Goal: Task Accomplishment & Management: Manage account settings

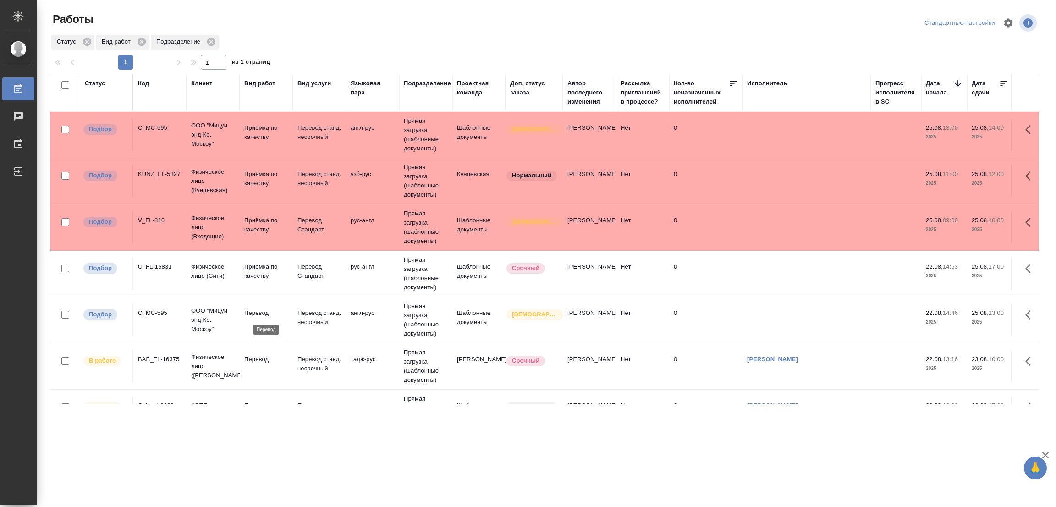
click at [254, 311] on p "Перевод" at bounding box center [266, 312] width 44 height 9
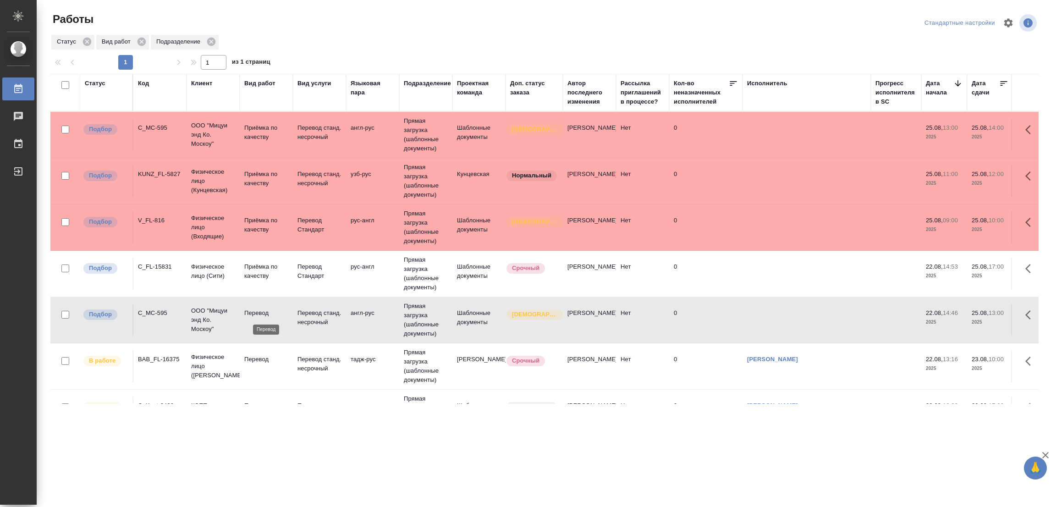
click at [254, 311] on p "Перевод" at bounding box center [266, 312] width 44 height 9
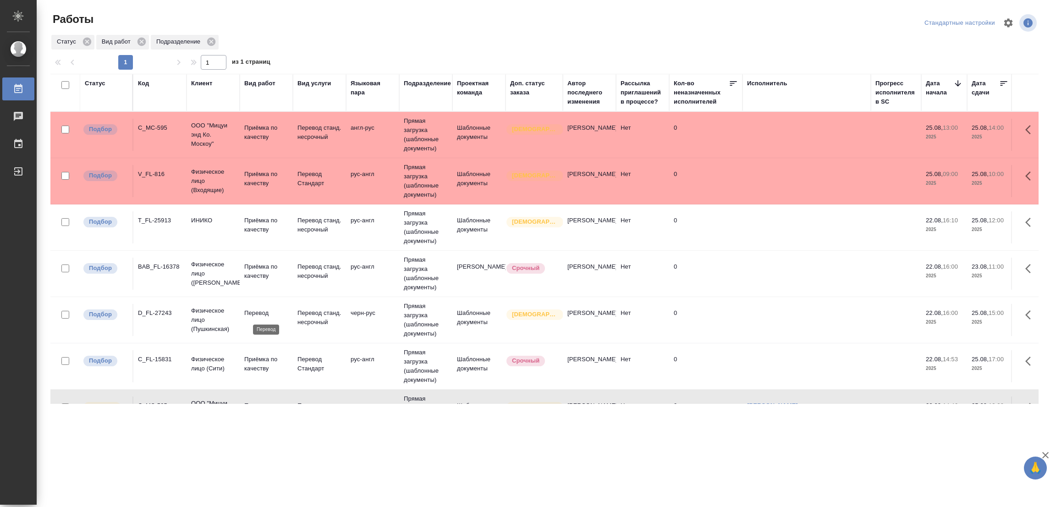
click at [262, 311] on p "Перевод" at bounding box center [266, 312] width 44 height 9
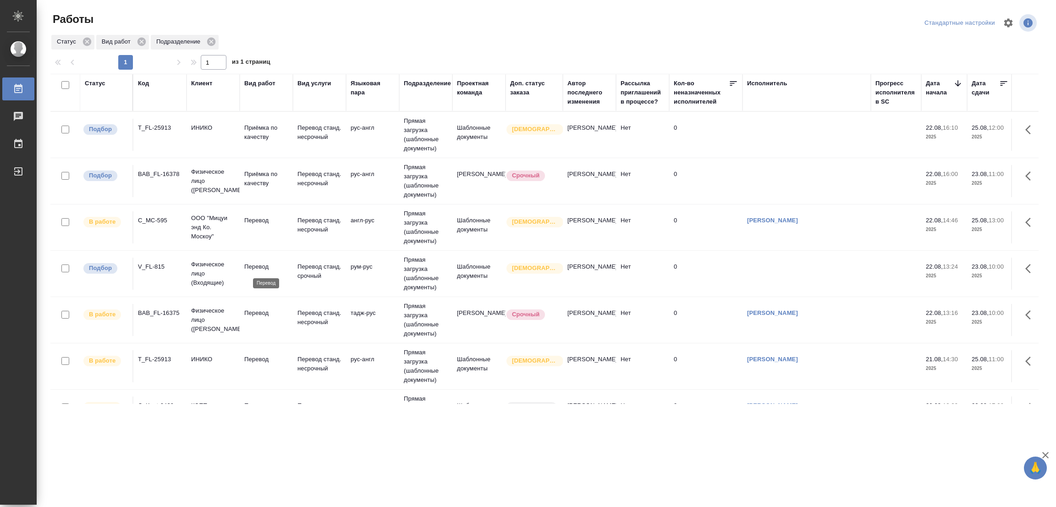
click at [249, 270] on p "Перевод" at bounding box center [266, 266] width 44 height 9
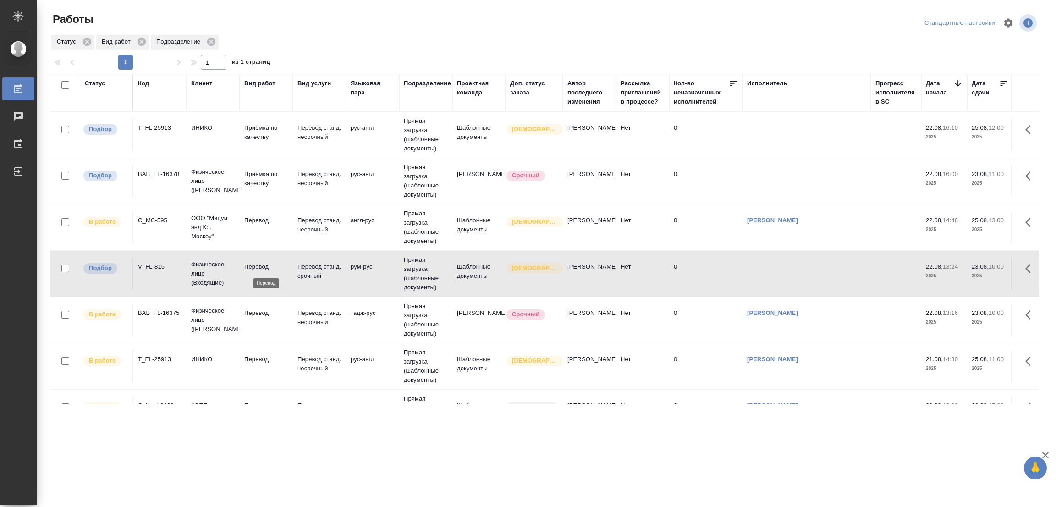
click at [250, 270] on p "Перевод" at bounding box center [266, 266] width 44 height 9
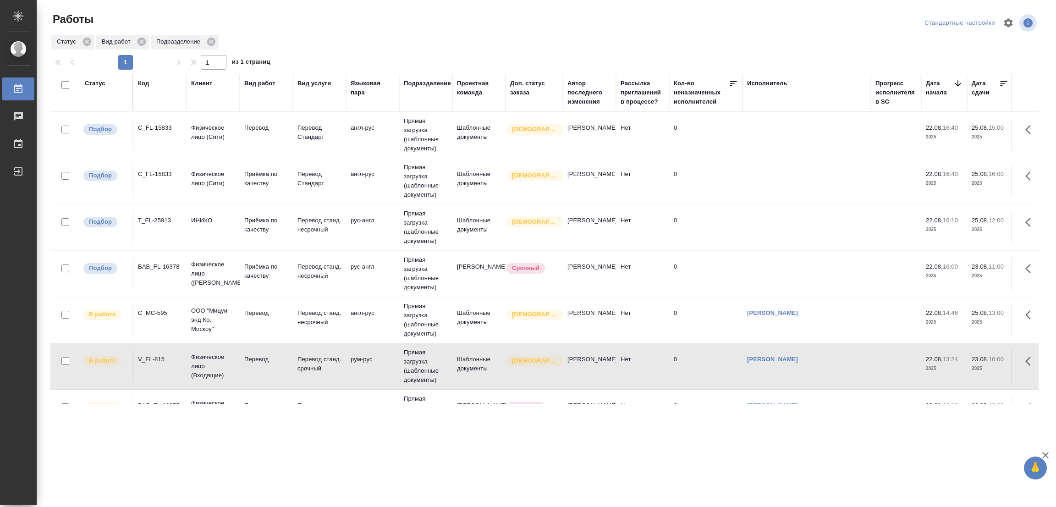
click at [255, 122] on td "Перевод" at bounding box center [266, 135] width 53 height 32
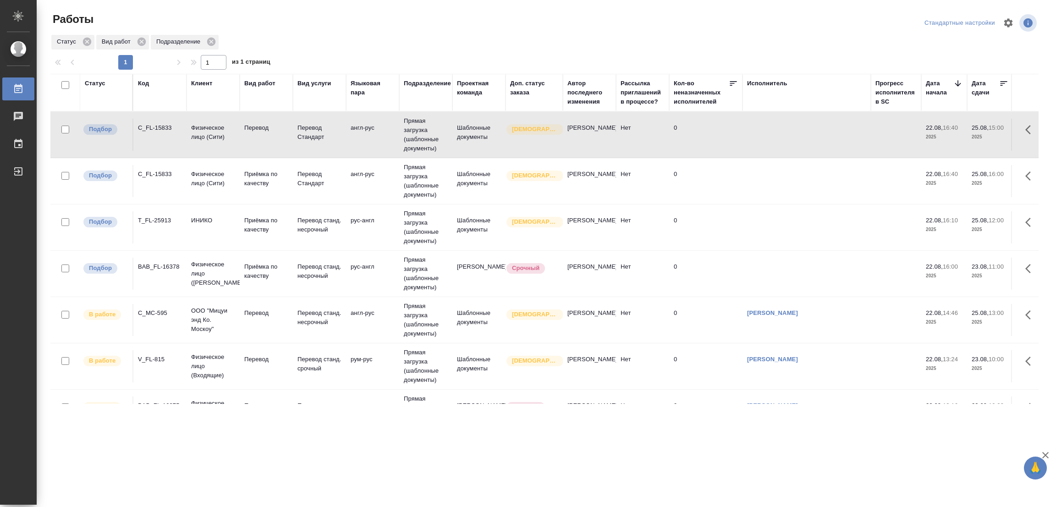
click at [255, 122] on td "Перевод" at bounding box center [266, 135] width 53 height 32
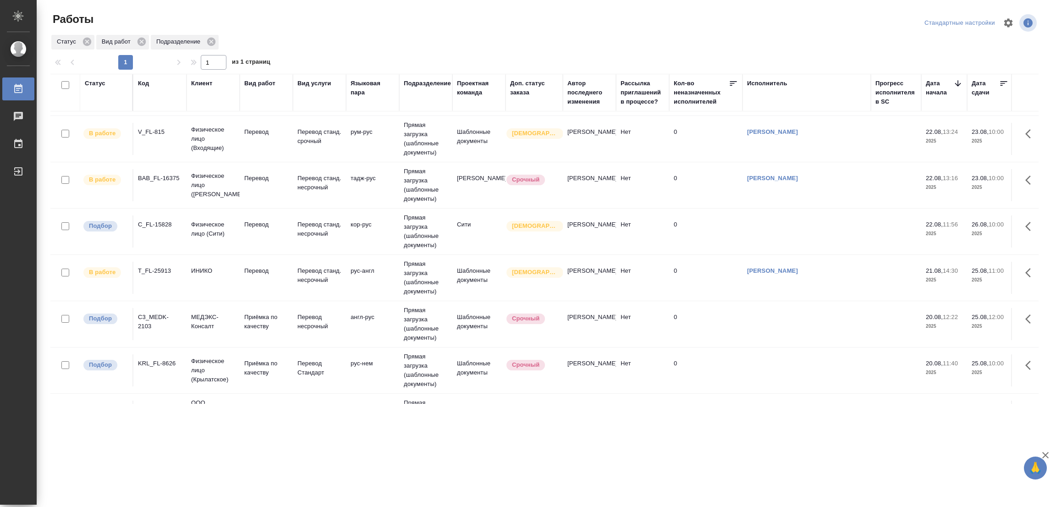
scroll to position [253, 0]
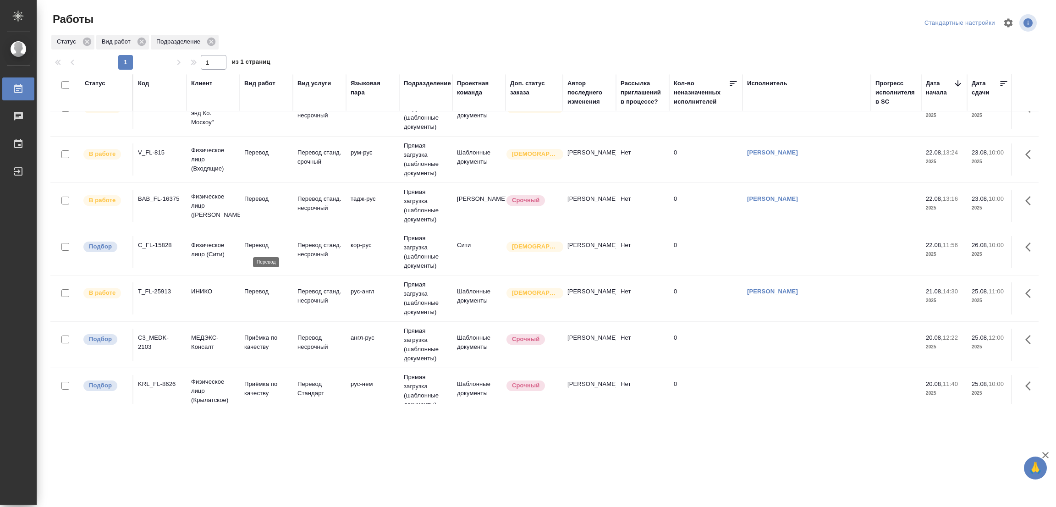
click at [249, 247] on p "Перевод" at bounding box center [266, 245] width 44 height 9
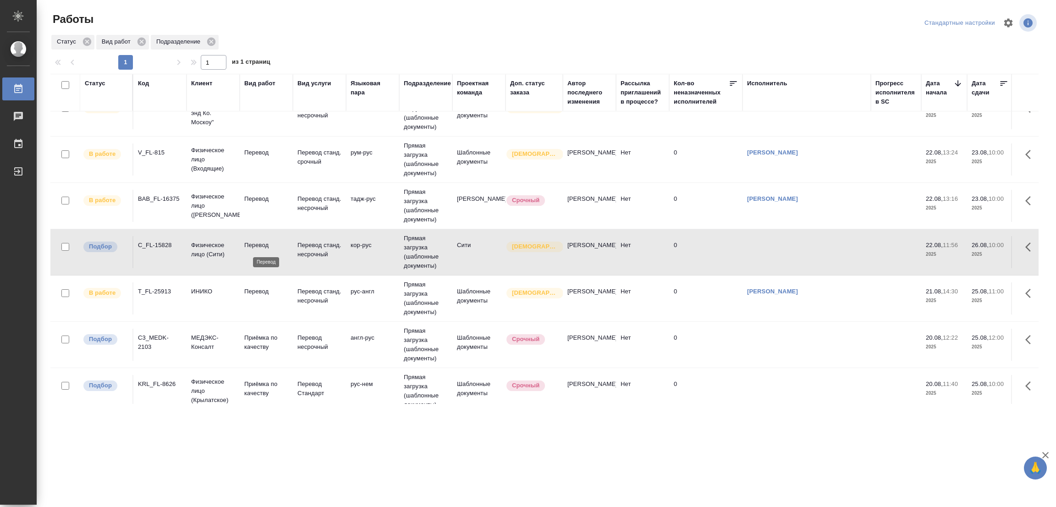
click at [249, 247] on p "Перевод" at bounding box center [266, 245] width 44 height 9
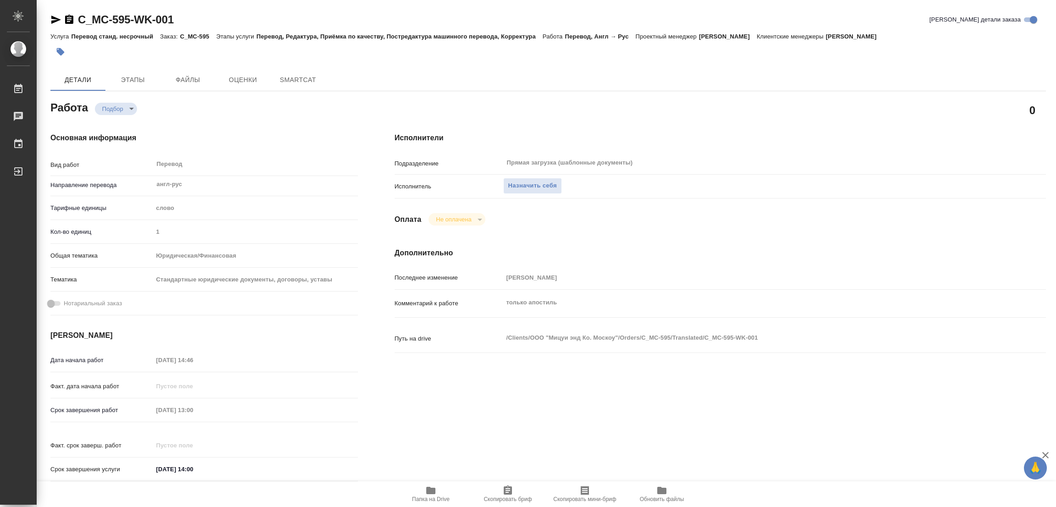
type textarea "x"
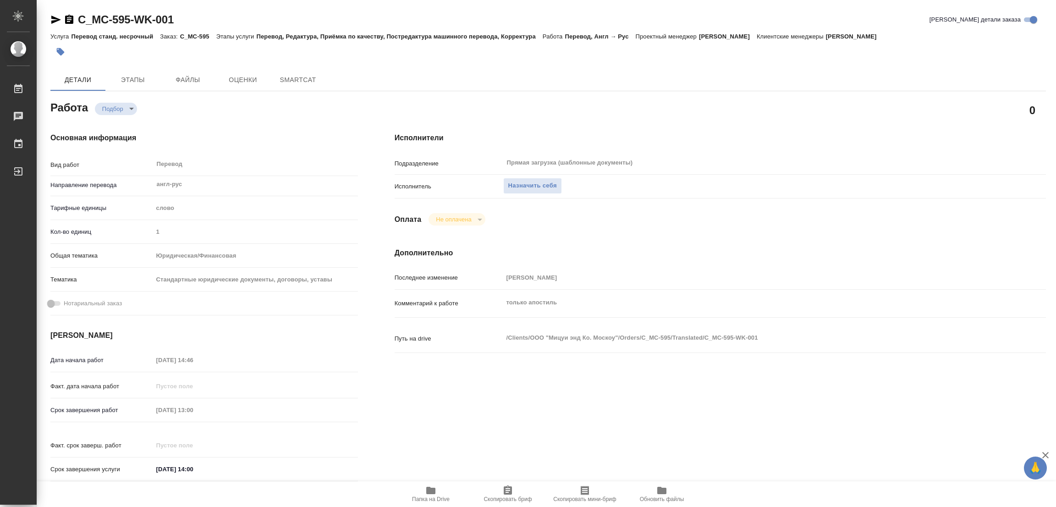
type textarea "x"
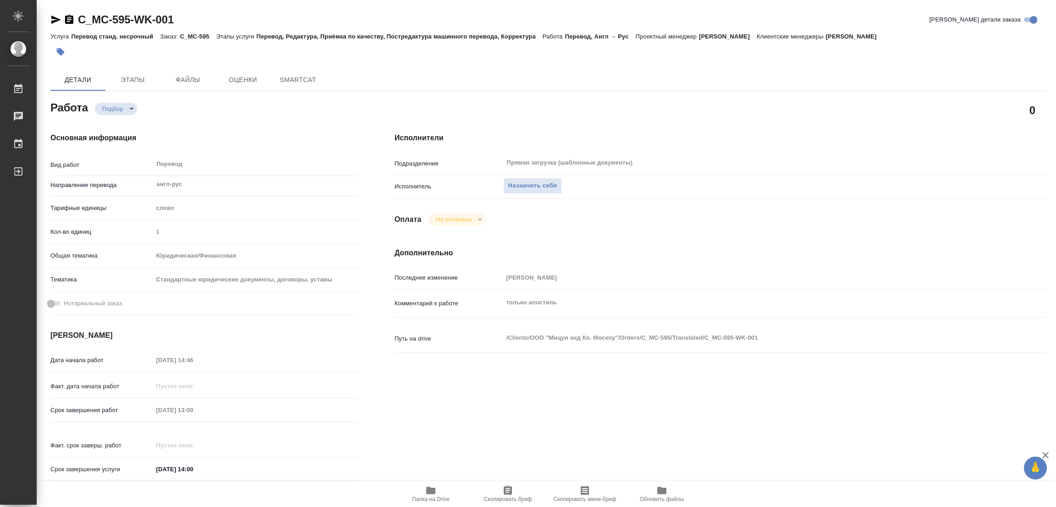
type textarea "x"
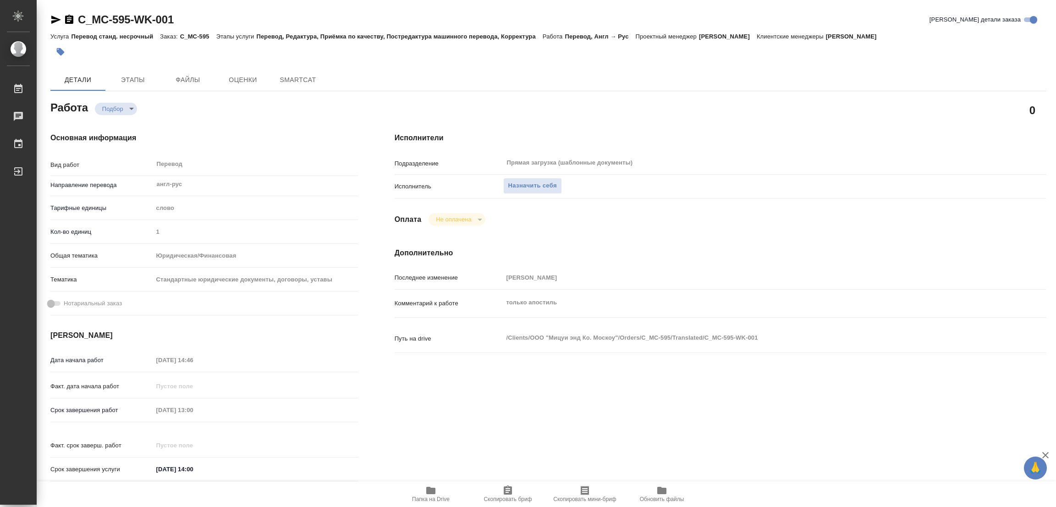
type textarea "x"
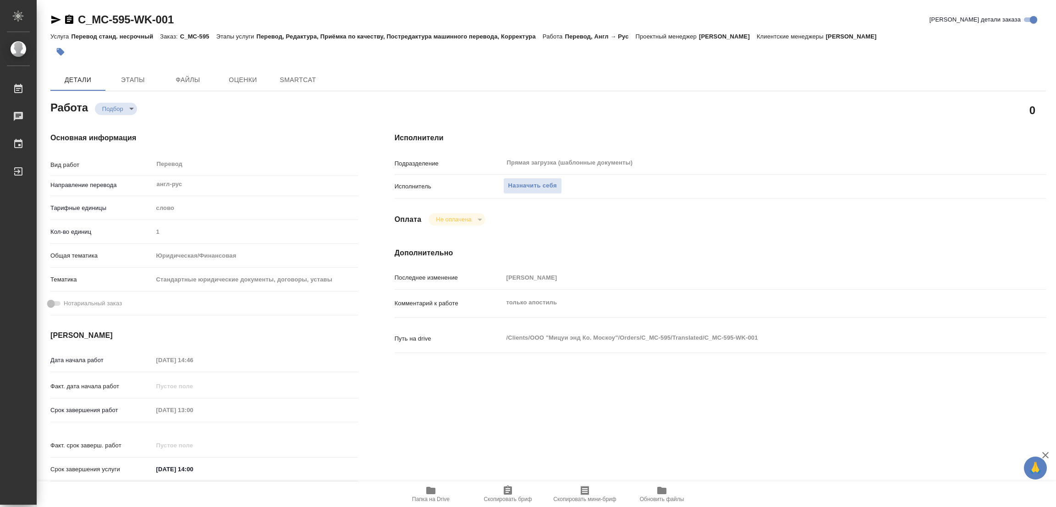
type textarea "x"
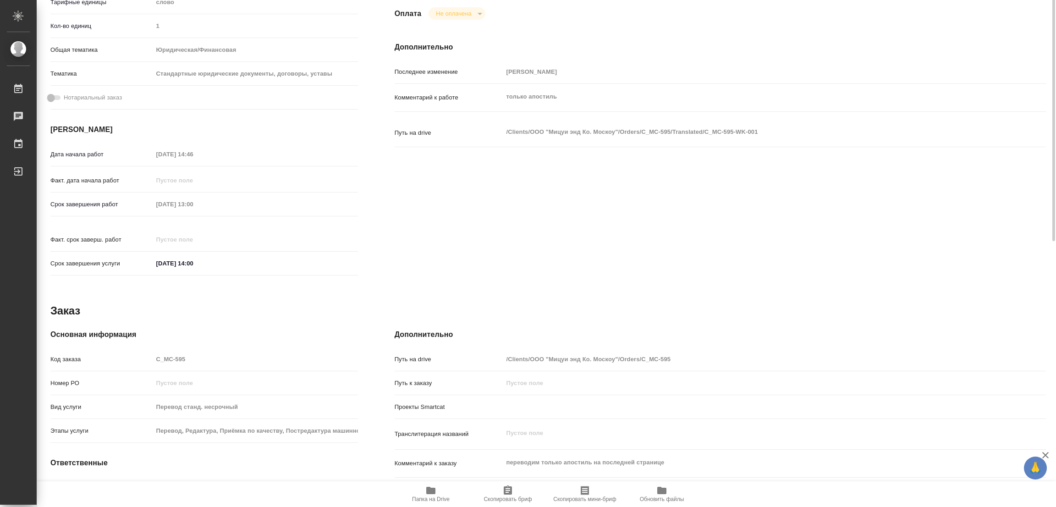
scroll to position [263, 0]
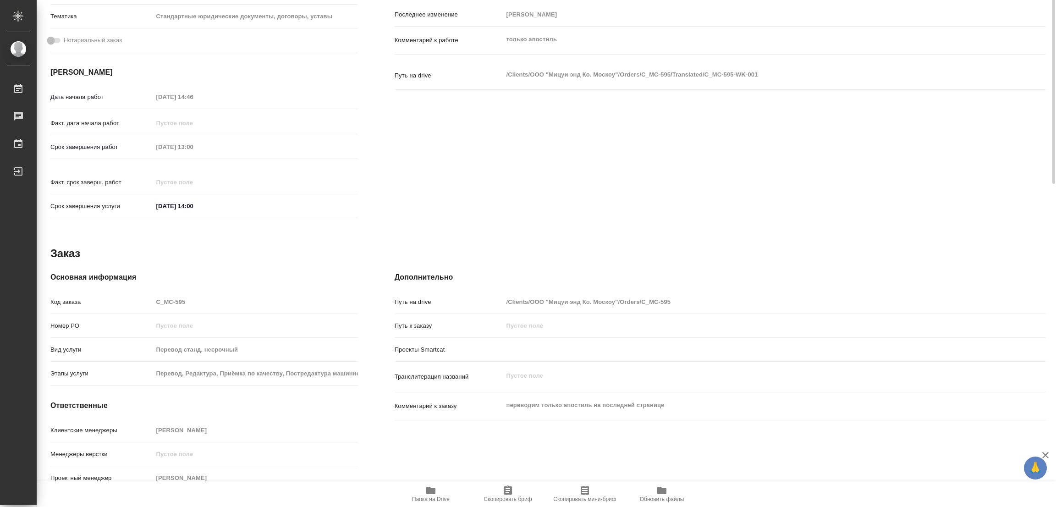
type textarea "x"
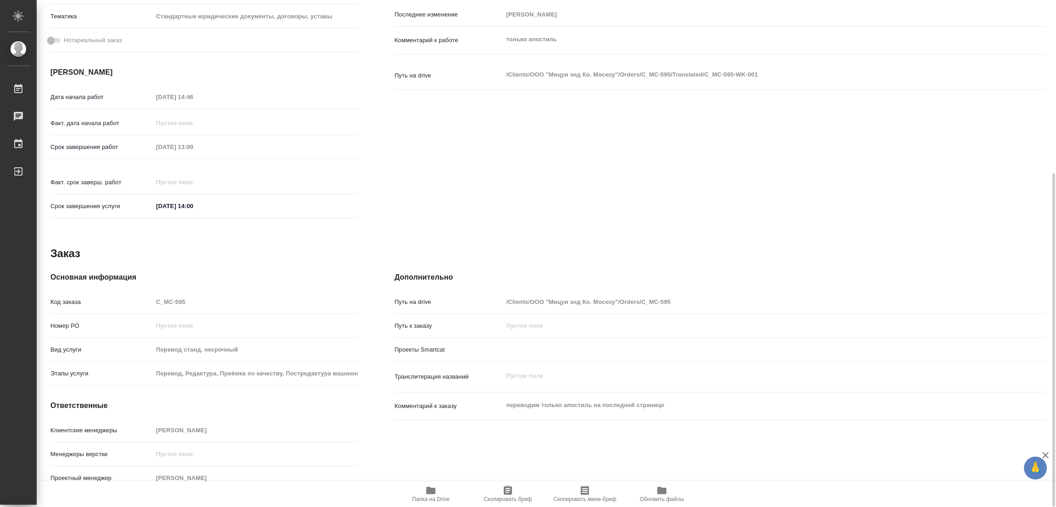
type textarea "x"
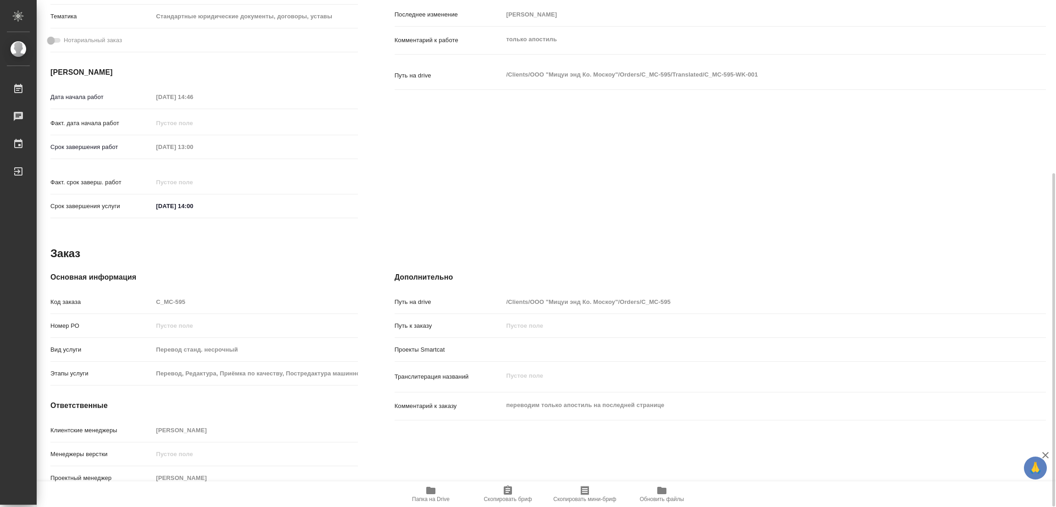
scroll to position [0, 0]
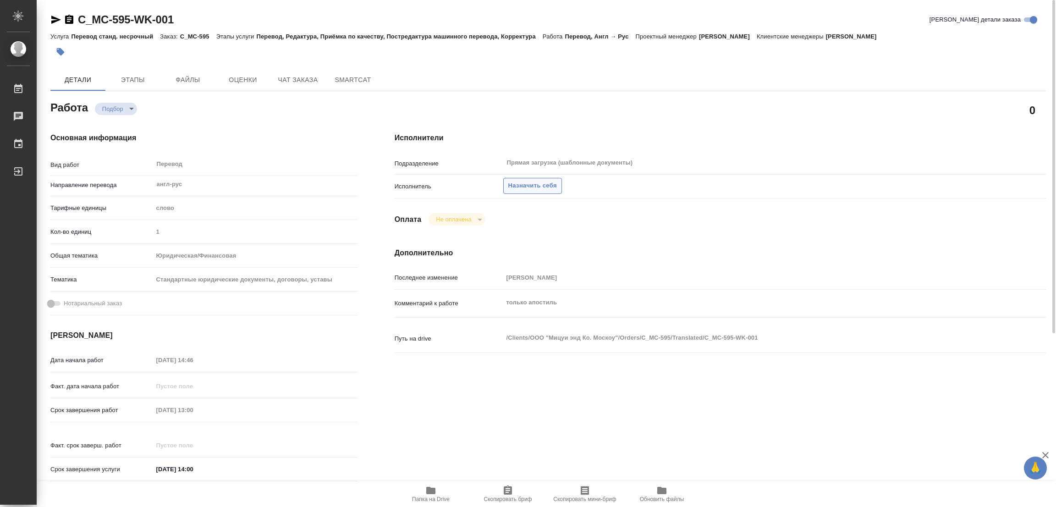
click at [525, 182] on span "Назначить себя" at bounding box center [532, 186] width 49 height 11
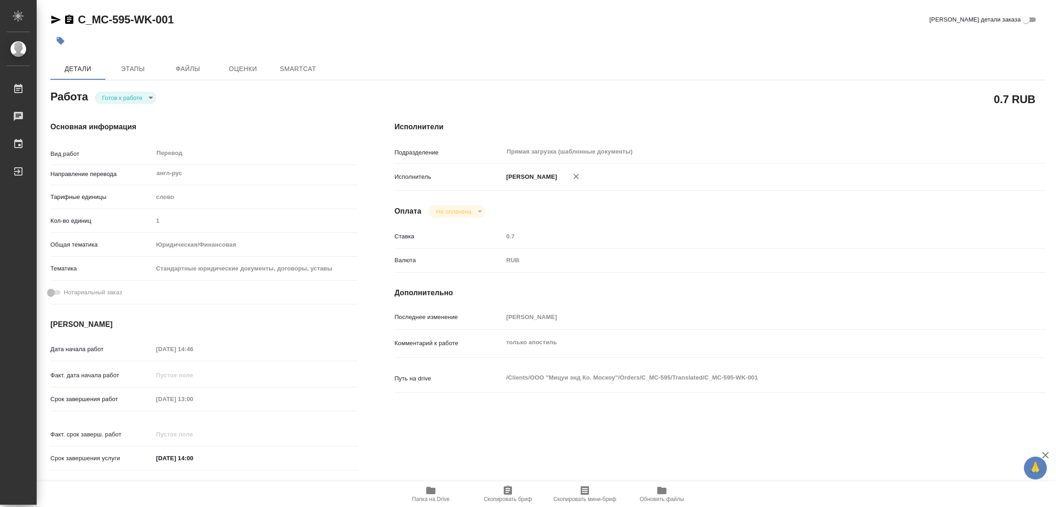
type textarea "x"
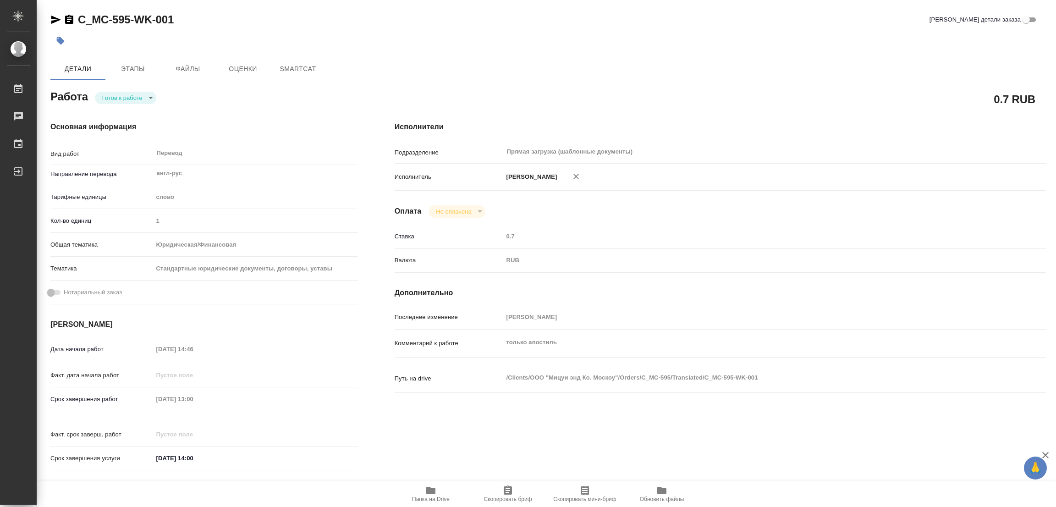
type textarea "x"
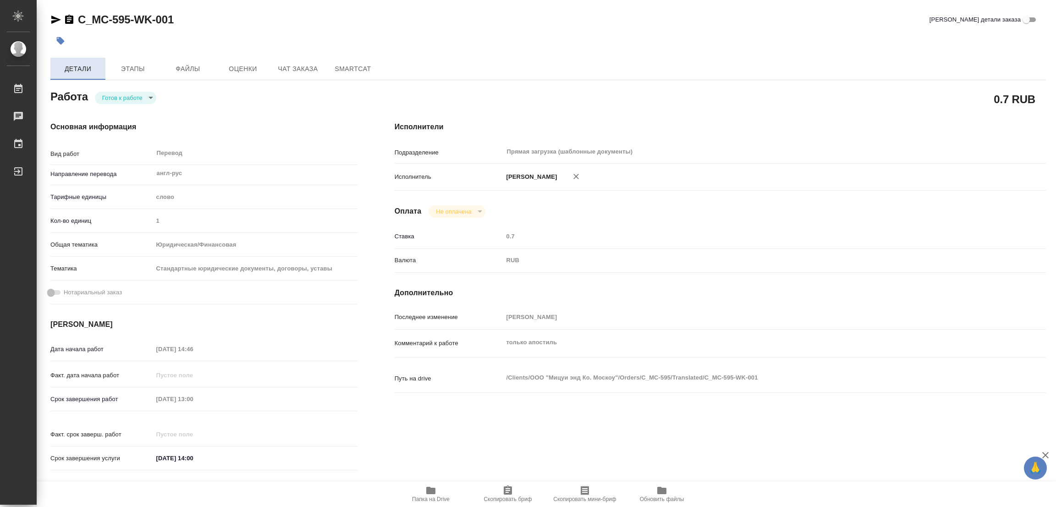
type textarea "x"
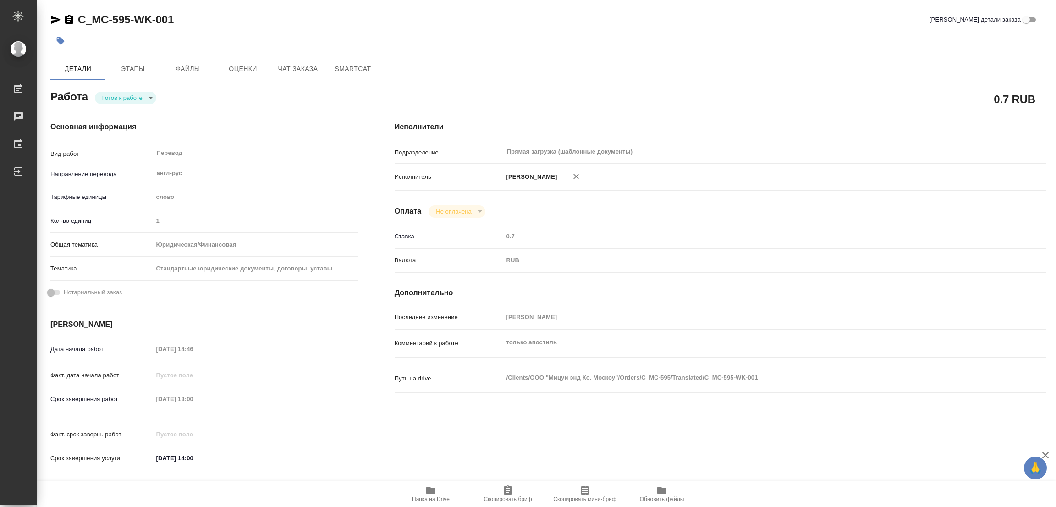
type textarea "x"
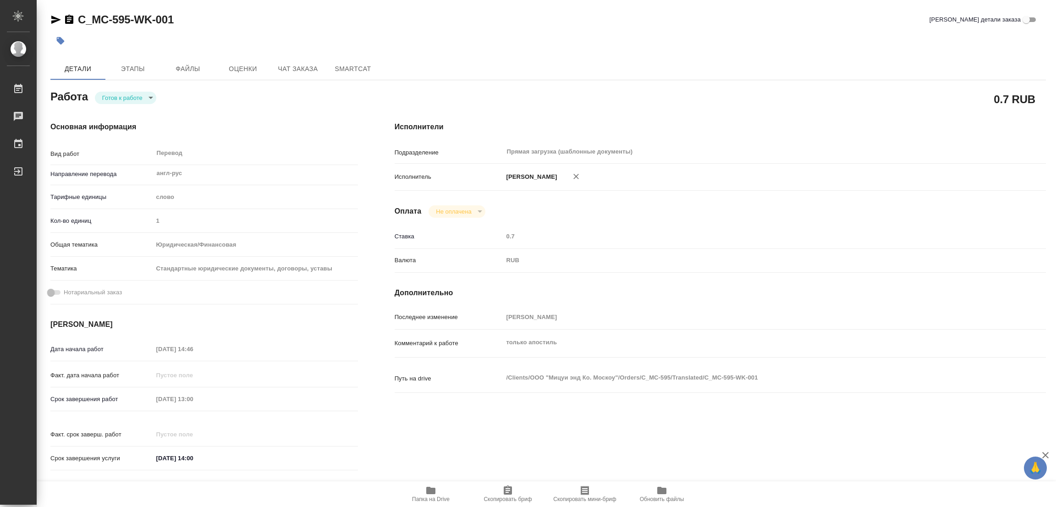
click at [110, 94] on body "🙏 .cls-1 fill:#fff; AWATERA Popova Galina Работы Чаты График Выйти C_MC-595-WK-…" at bounding box center [528, 253] width 1056 height 507
type textarea "x"
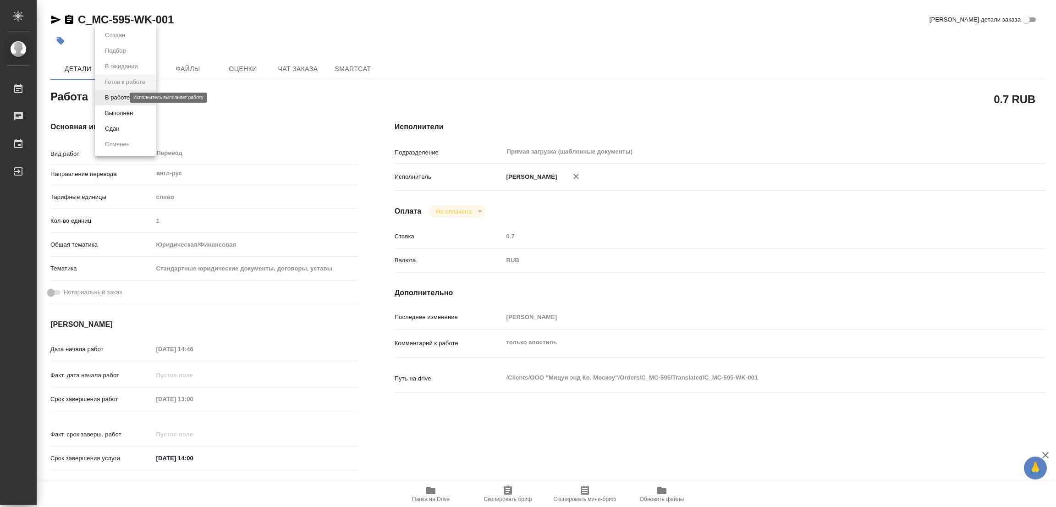
type textarea "x"
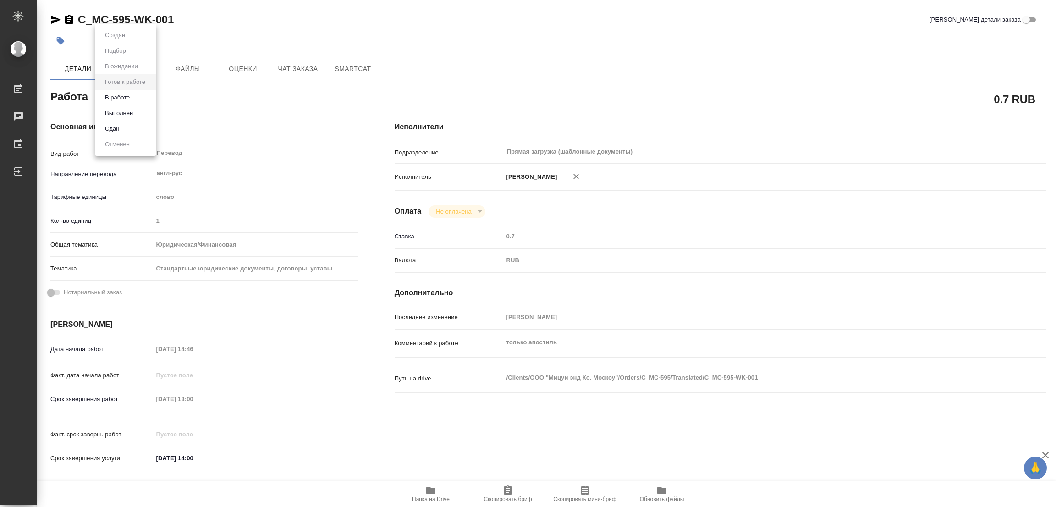
type textarea "x"
click at [114, 92] on li "В работе" at bounding box center [125, 98] width 61 height 16
type textarea "x"
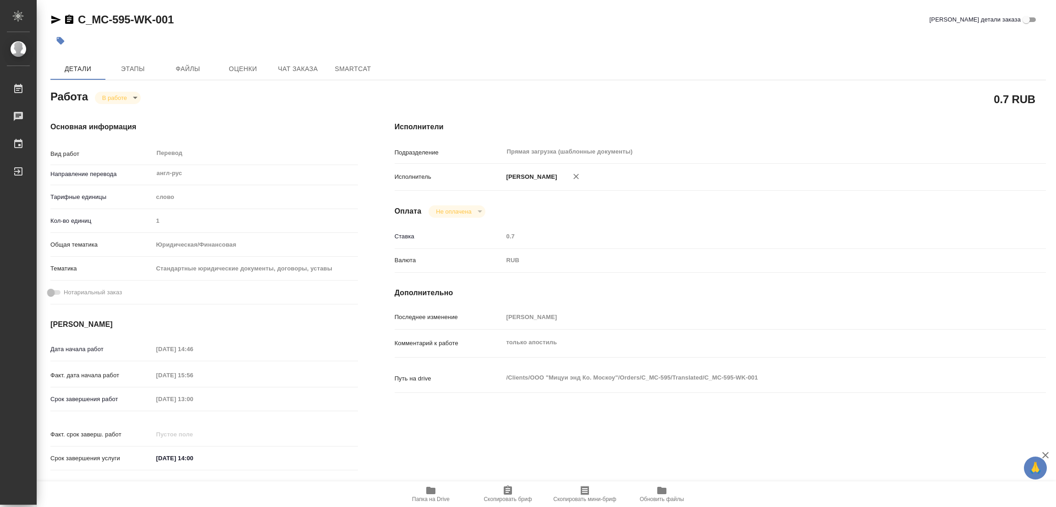
type textarea "x"
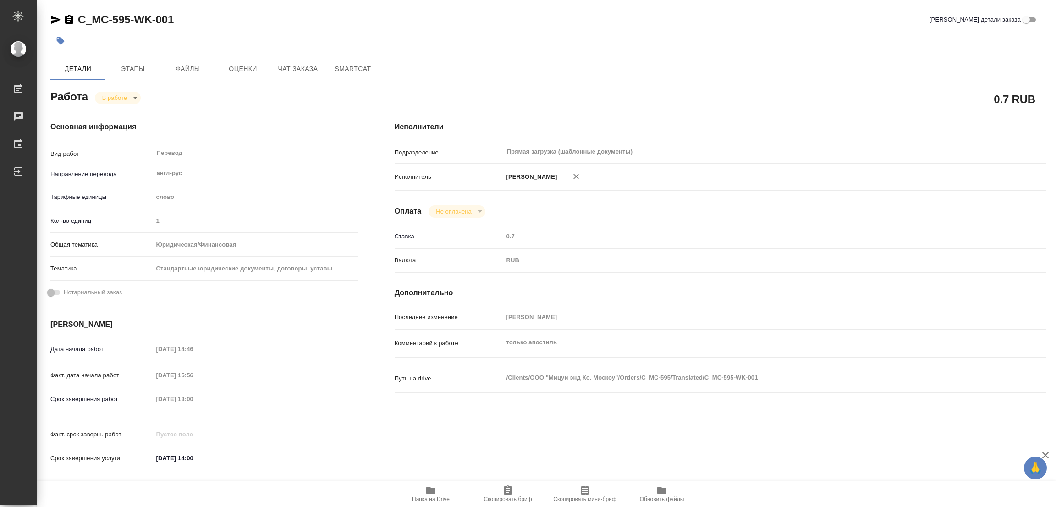
type textarea "x"
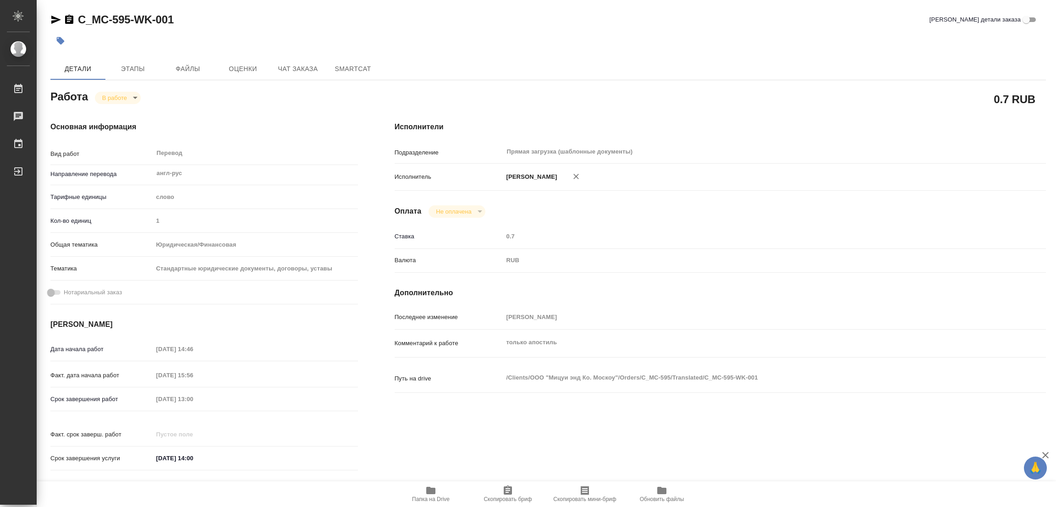
type textarea "x"
click at [818, 127] on h4 "Исполнители" at bounding box center [720, 126] width 651 height 11
type textarea "x"
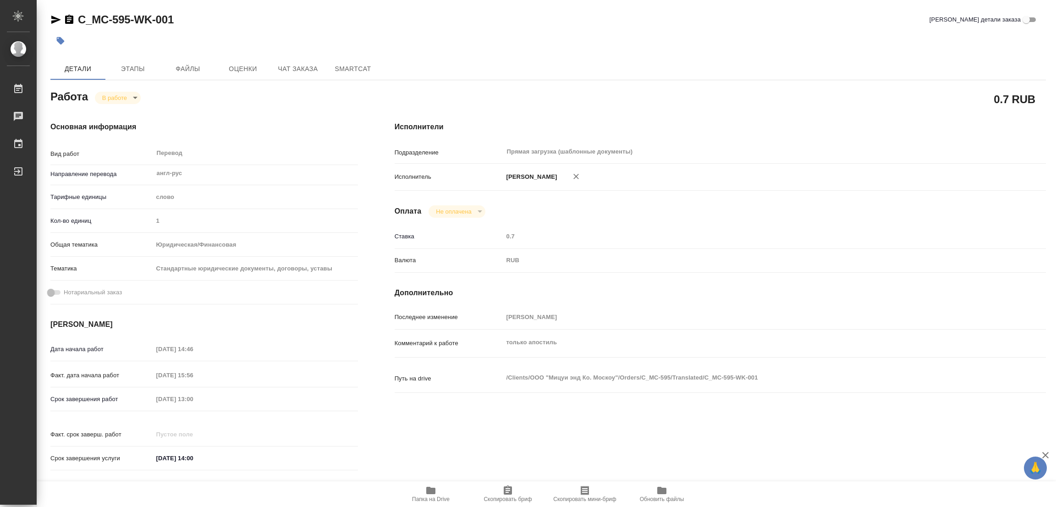
type textarea "x"
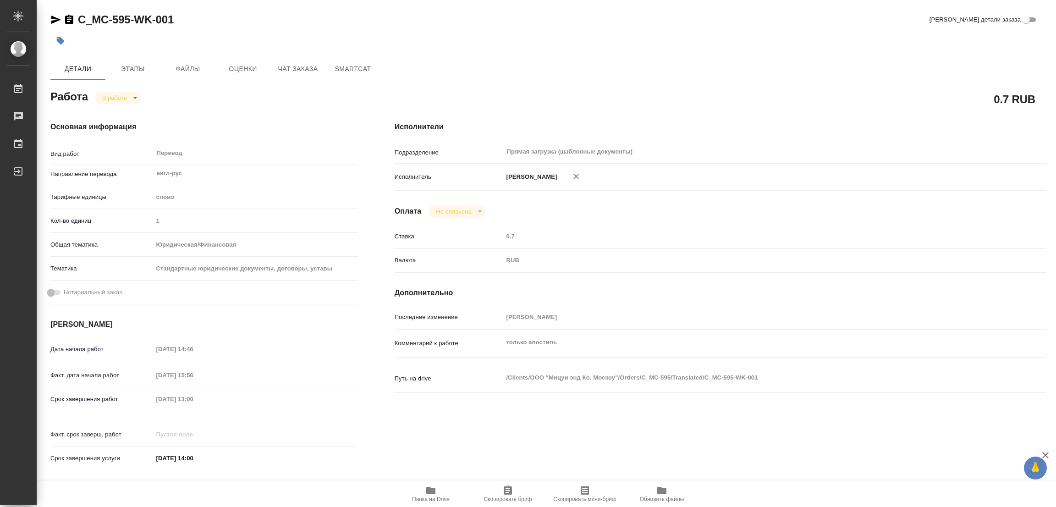
type textarea "x"
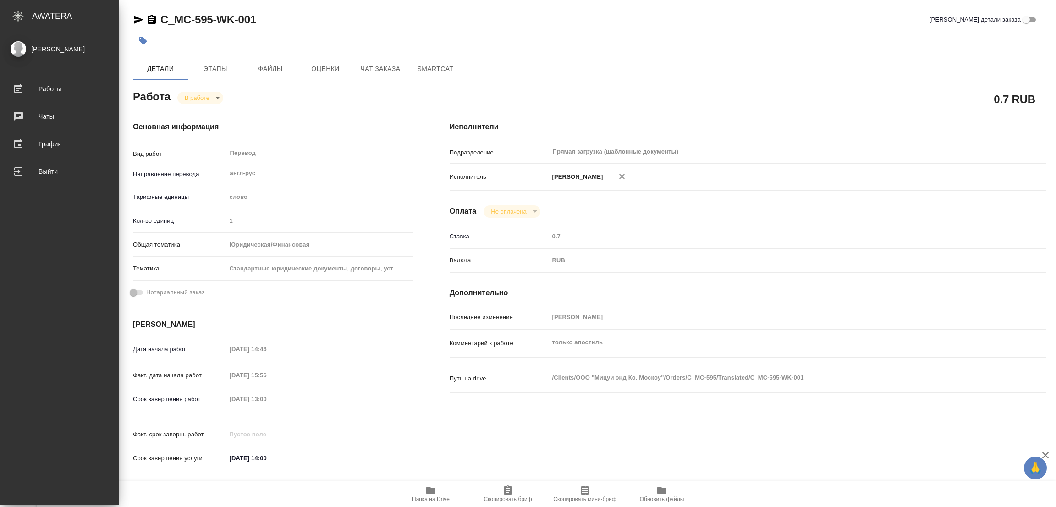
type textarea "x"
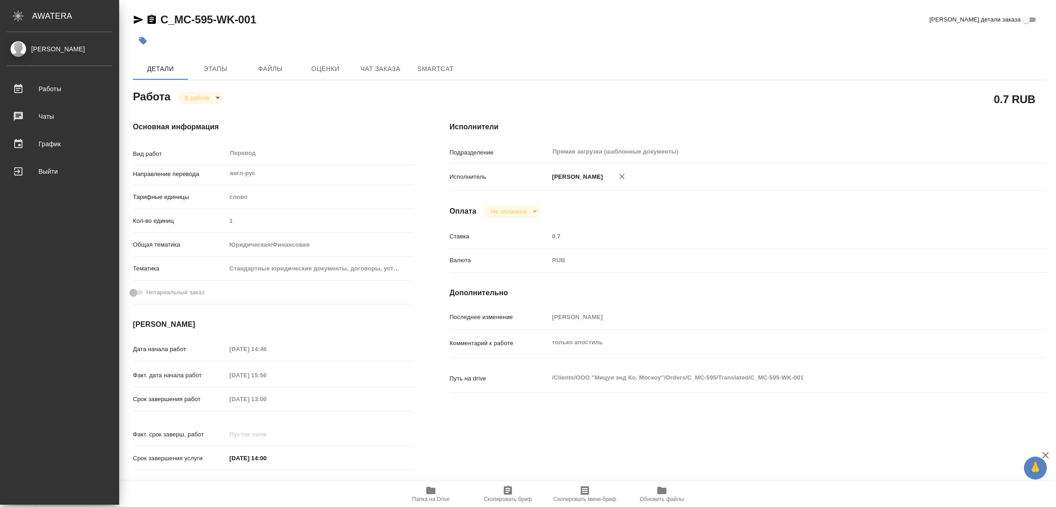
type textarea "x"
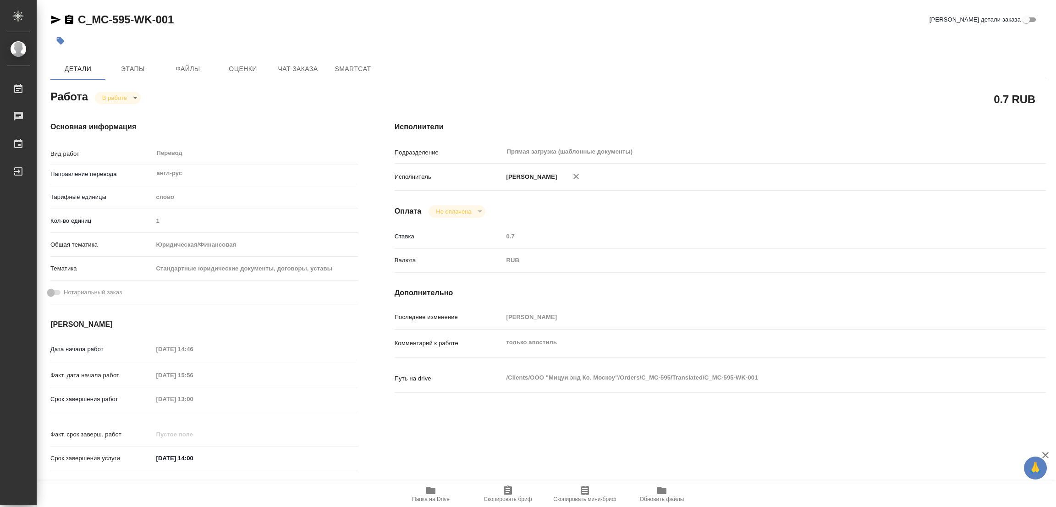
type textarea "x"
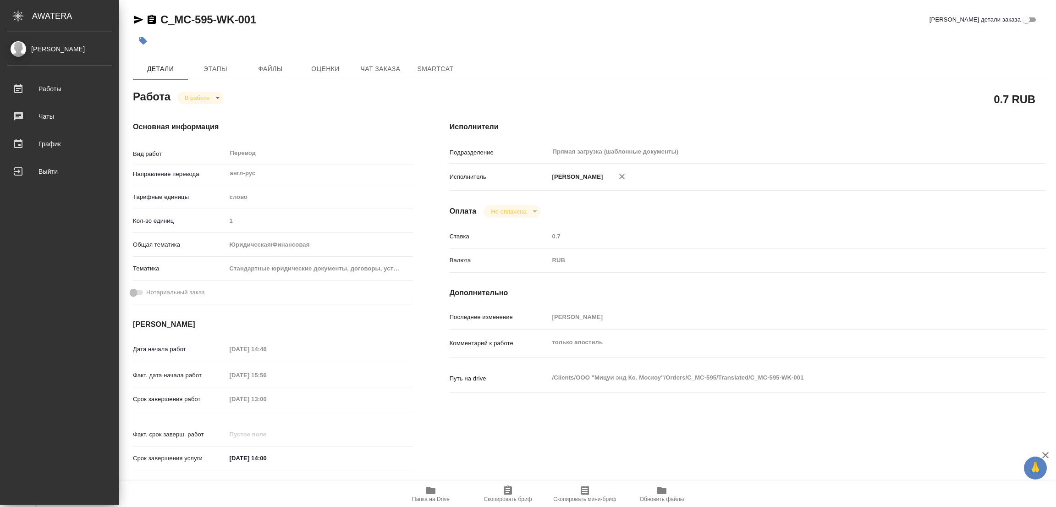
type textarea "x"
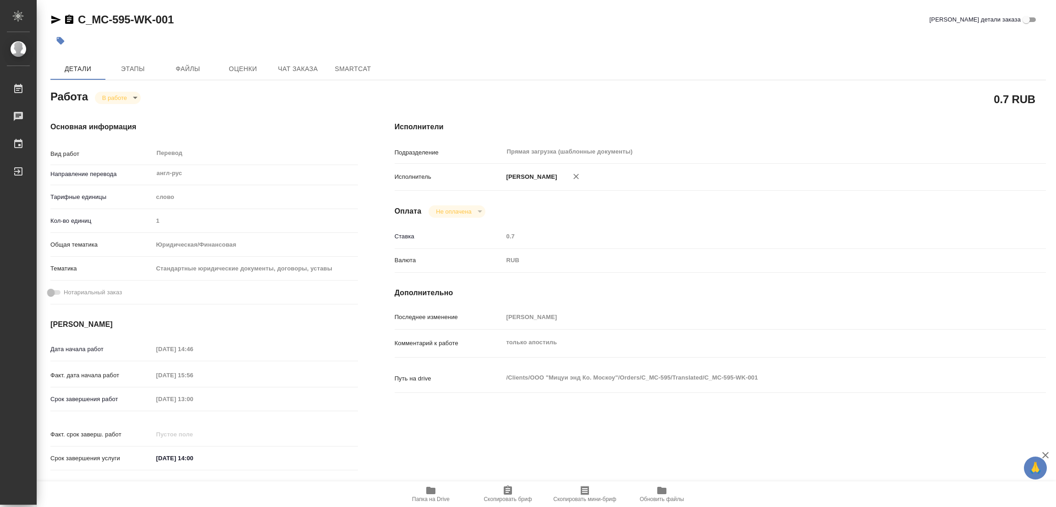
click at [859, 127] on h4 "Исполнители" at bounding box center [720, 126] width 651 height 11
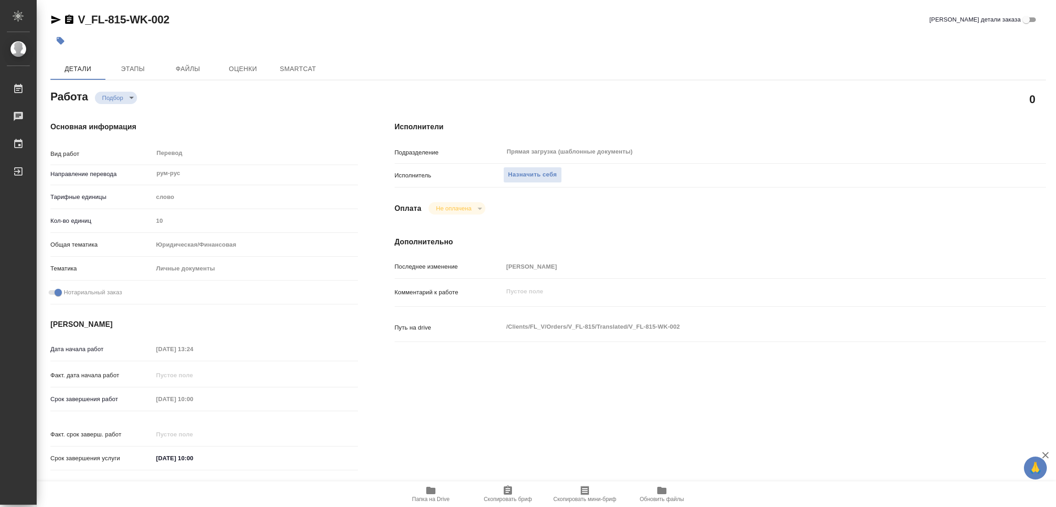
type textarea "x"
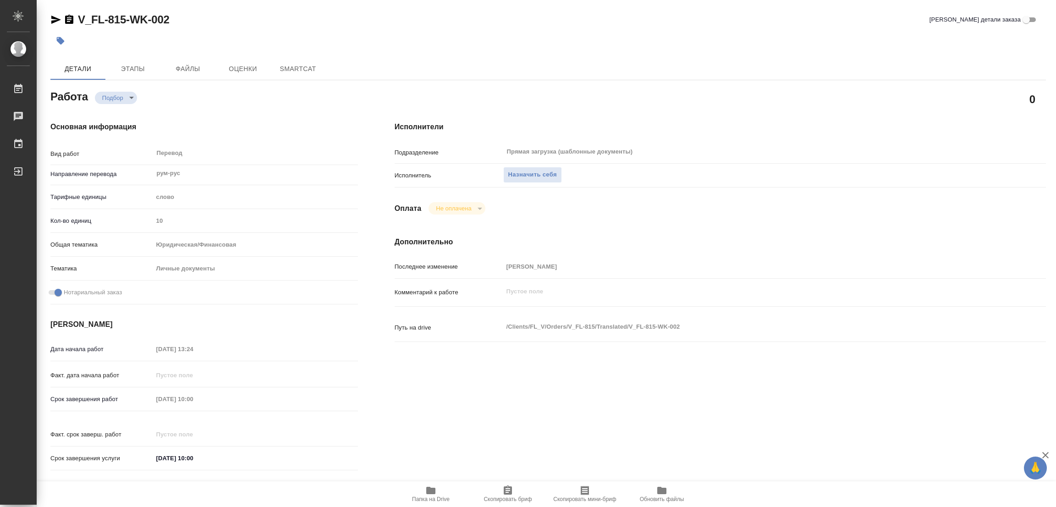
type textarea "x"
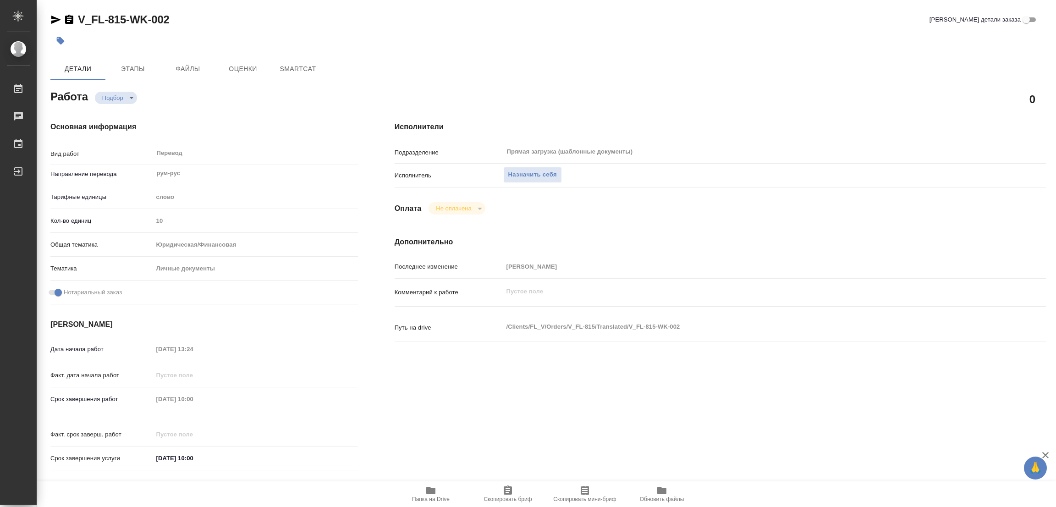
type textarea "x"
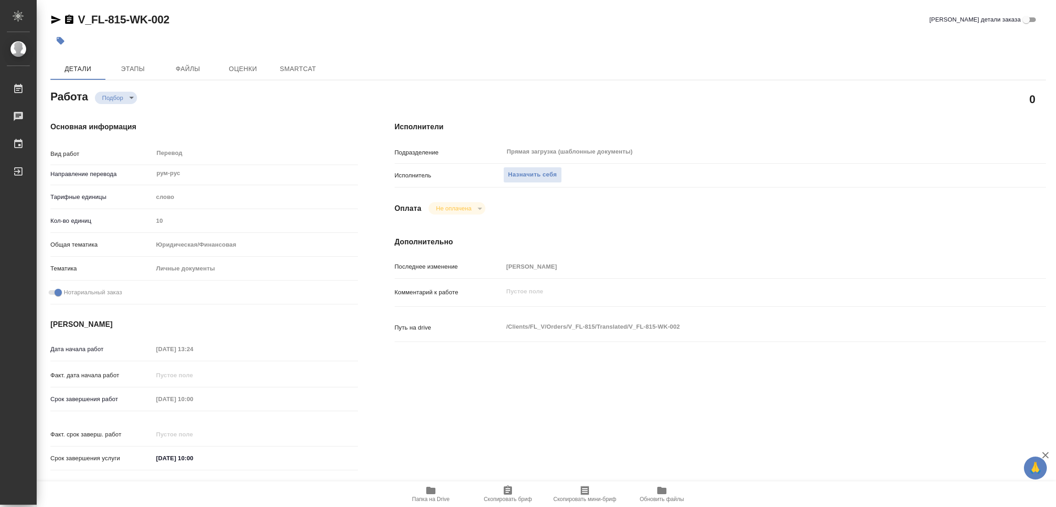
type textarea "x"
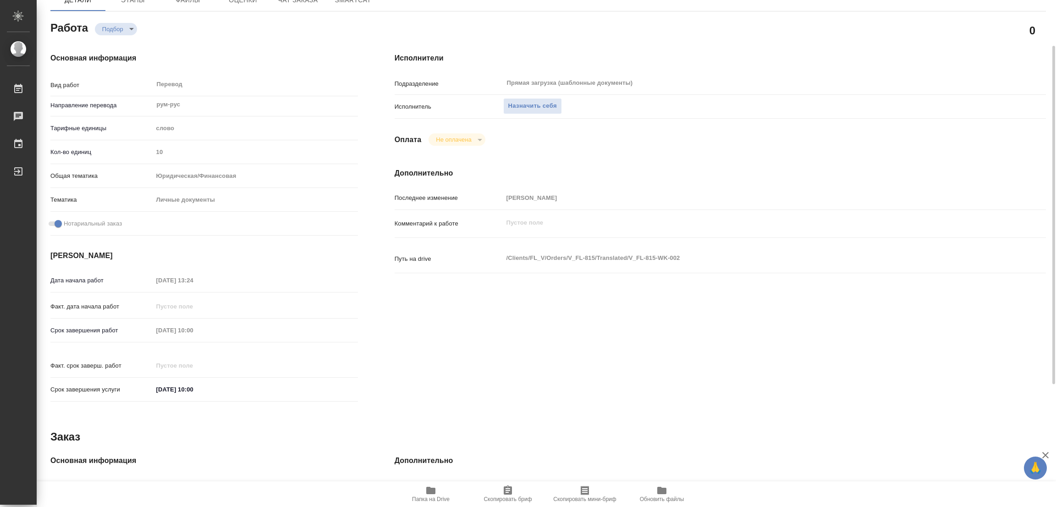
scroll to position [252, 0]
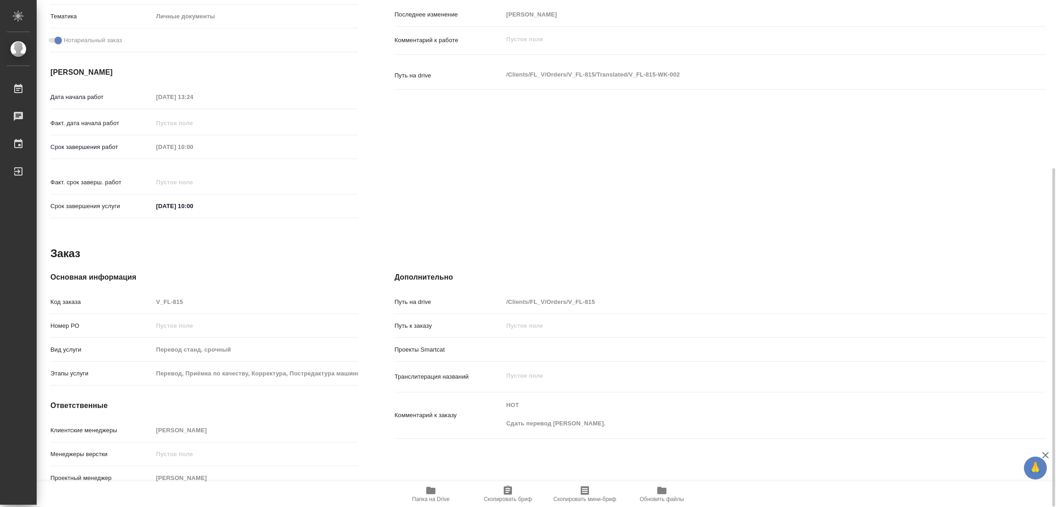
type textarea "x"
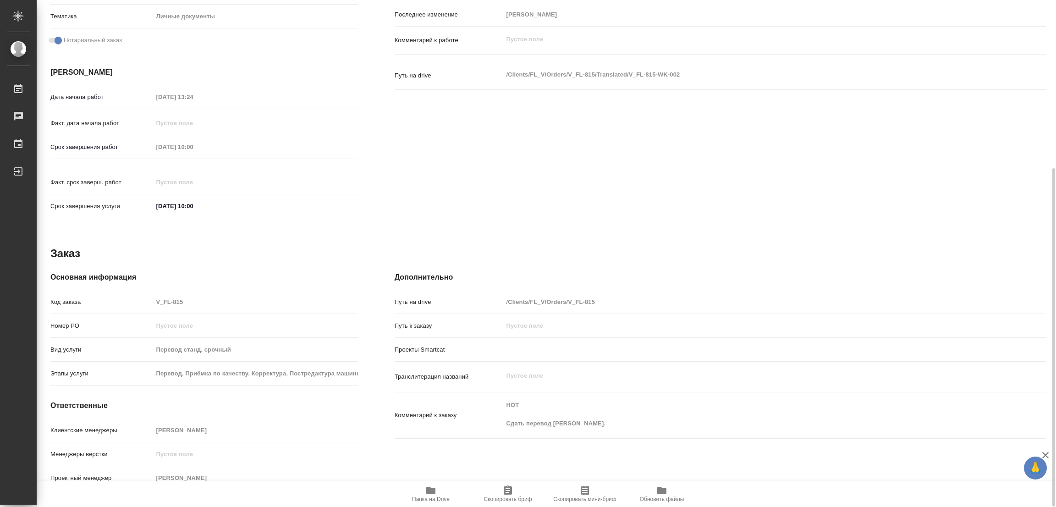
type textarea "x"
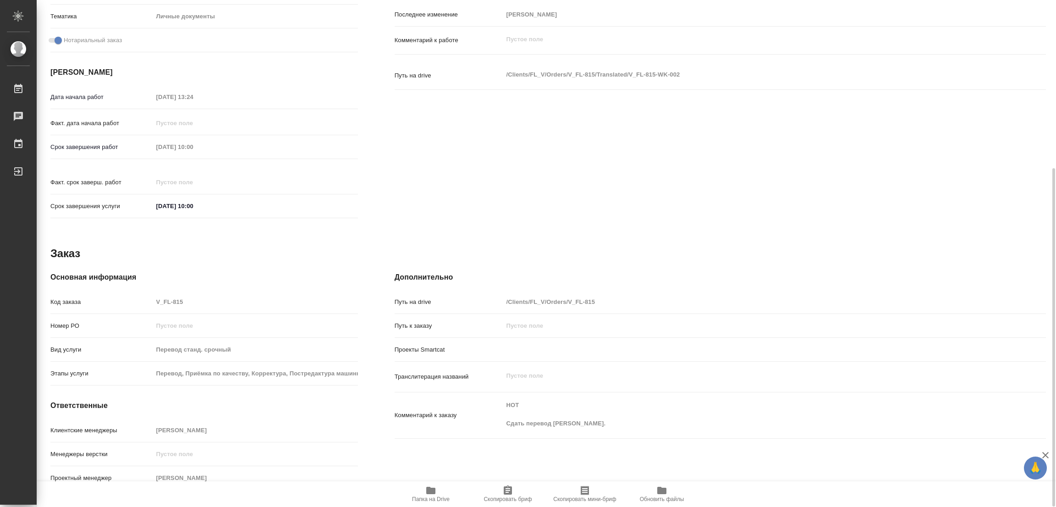
scroll to position [0, 0]
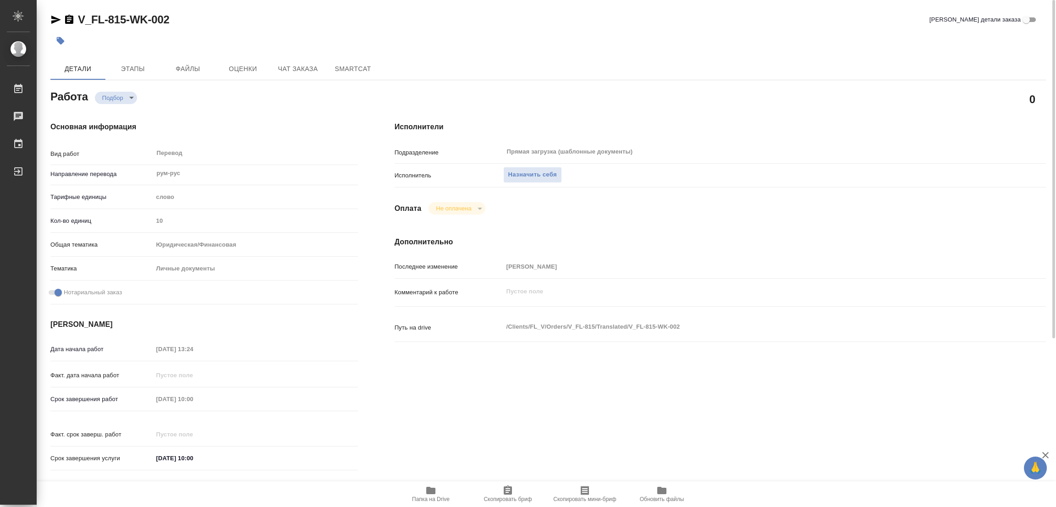
drag, startPoint x: 523, startPoint y: 174, endPoint x: 484, endPoint y: 497, distance: 325.6
click at [570, 300] on div "Исполнители Подразделение Прямая загрузка (шаблонные документы) ​ Исполнитель Н…" at bounding box center [720, 298] width 688 height 391
click at [422, 485] on span "Папка на Drive" at bounding box center [431, 493] width 66 height 17
click at [512, 171] on span "Назначить себя" at bounding box center [532, 175] width 49 height 11
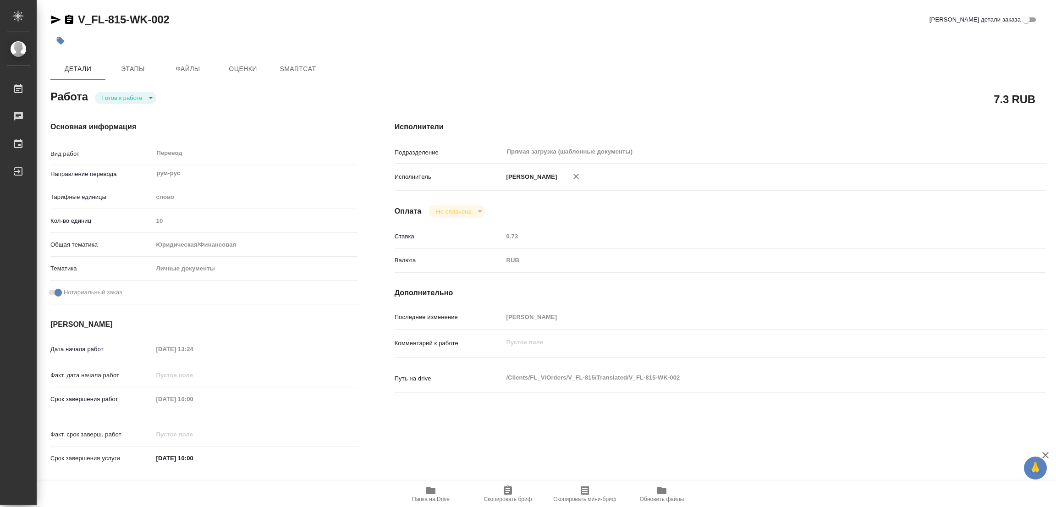
type textarea "x"
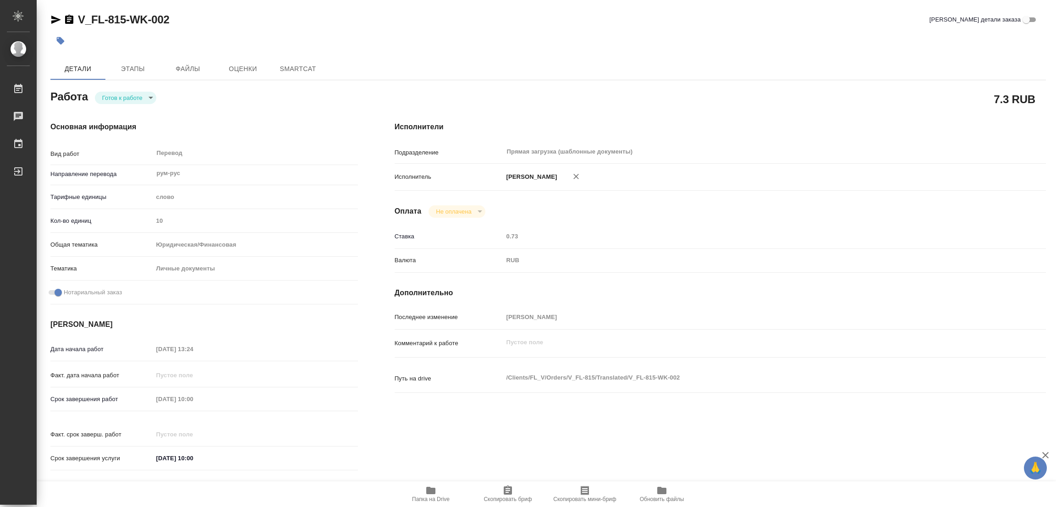
type textarea "x"
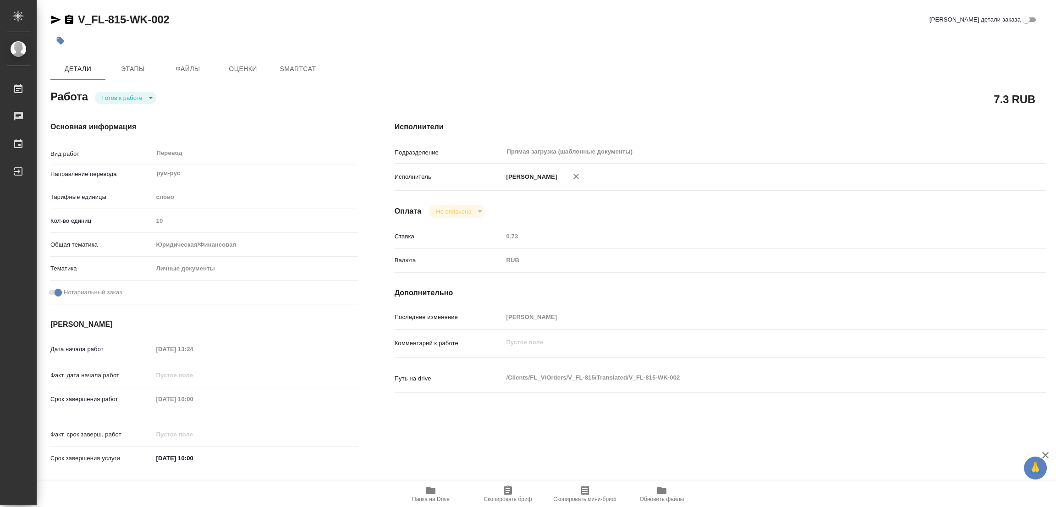
type textarea "x"
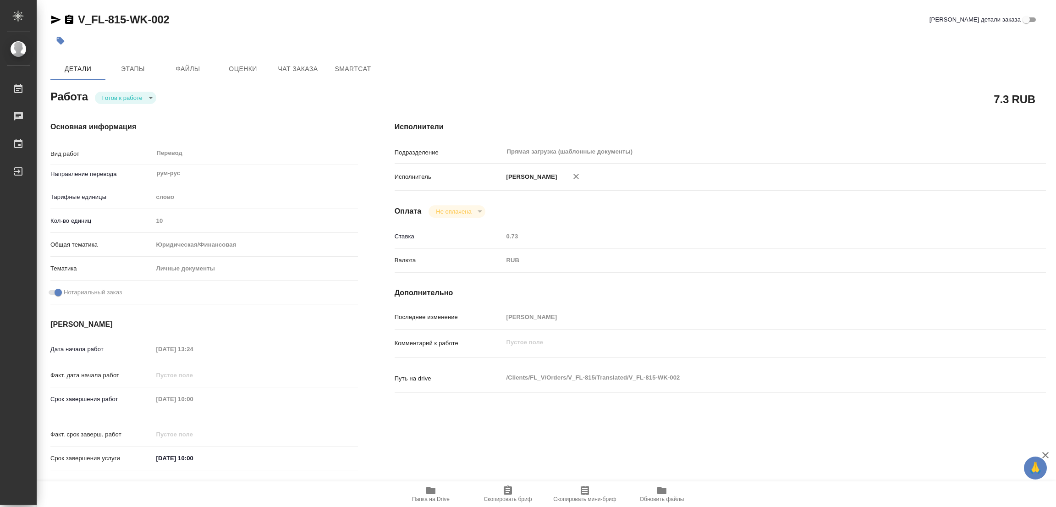
type textarea "x"
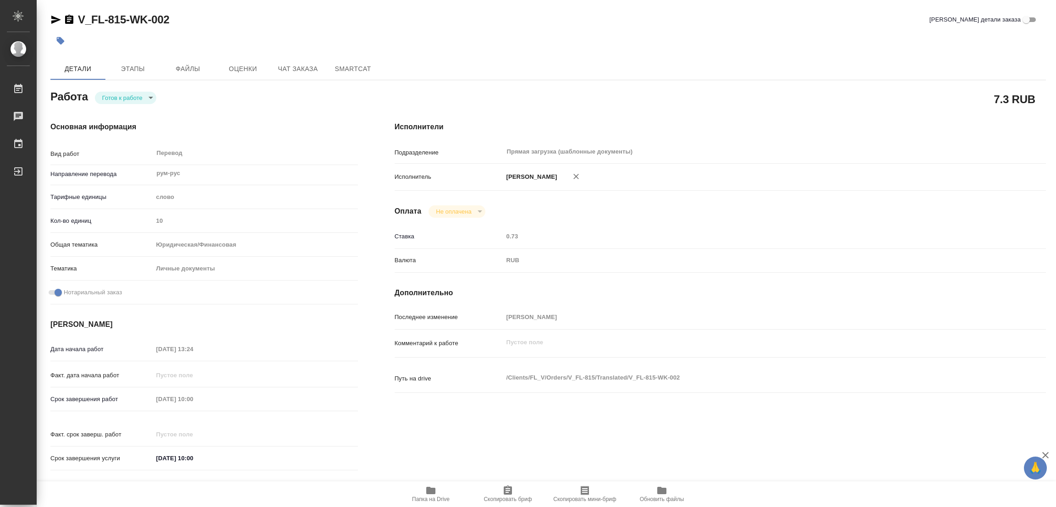
type textarea "x"
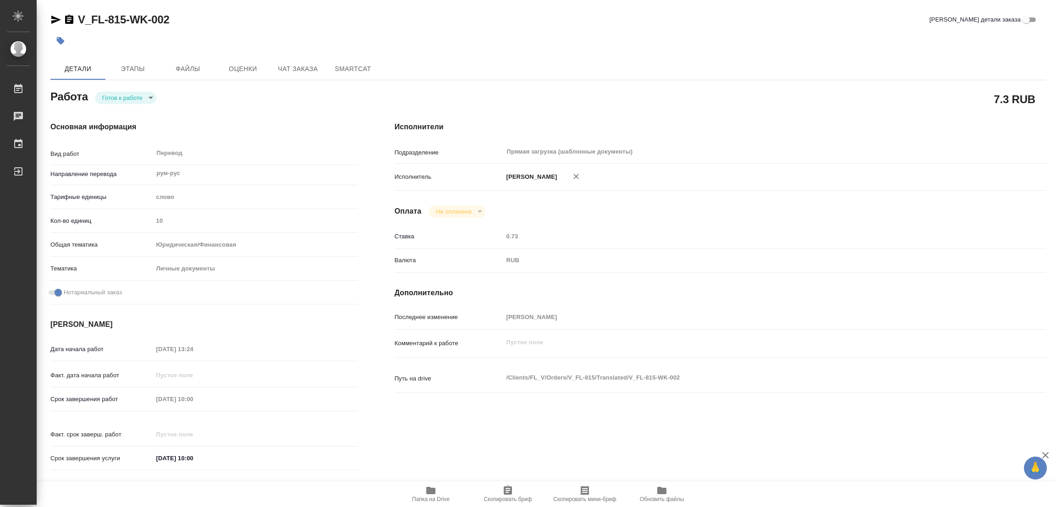
type textarea "x"
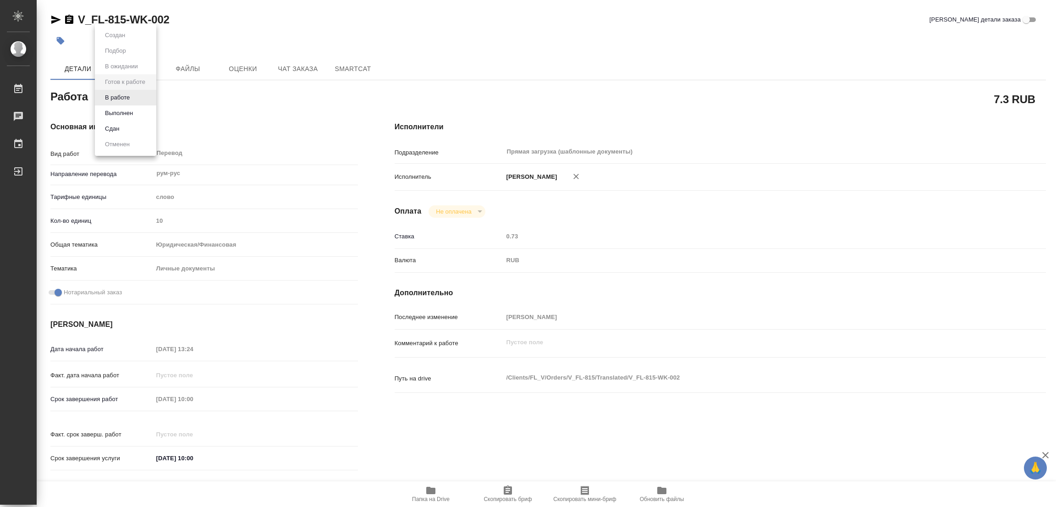
click at [112, 101] on body "🙏 .cls-1 fill:#fff; AWATERA Popova Galina Работы Чаты График Выйти V_FL-815-WK-…" at bounding box center [528, 253] width 1056 height 507
type textarea "x"
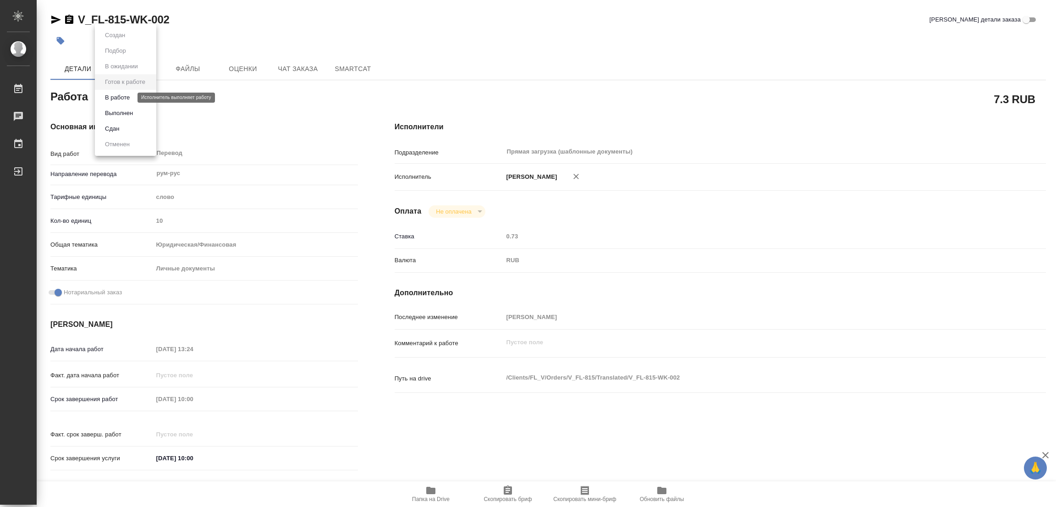
type textarea "x"
click at [112, 101] on button "В работе" at bounding box center [117, 98] width 30 height 10
type textarea "x"
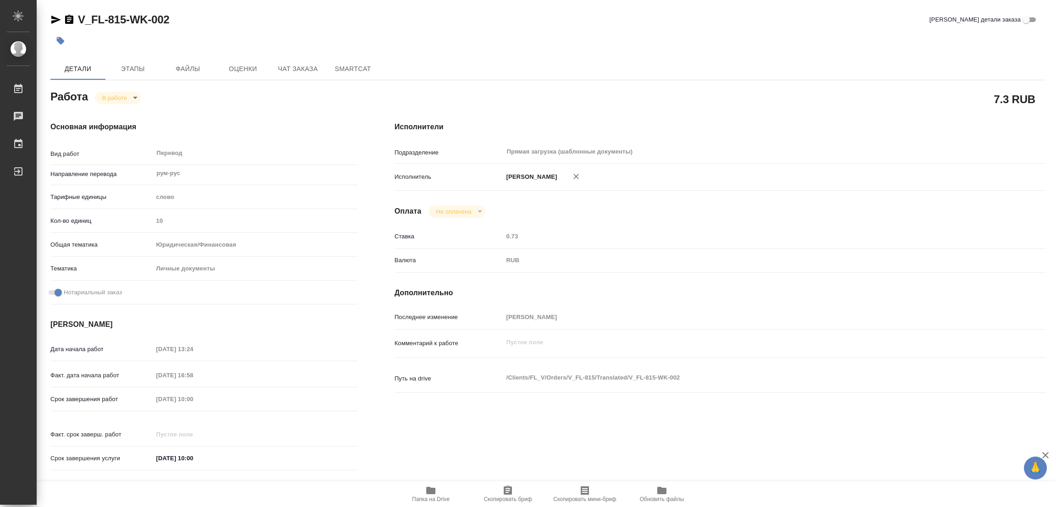
type textarea "x"
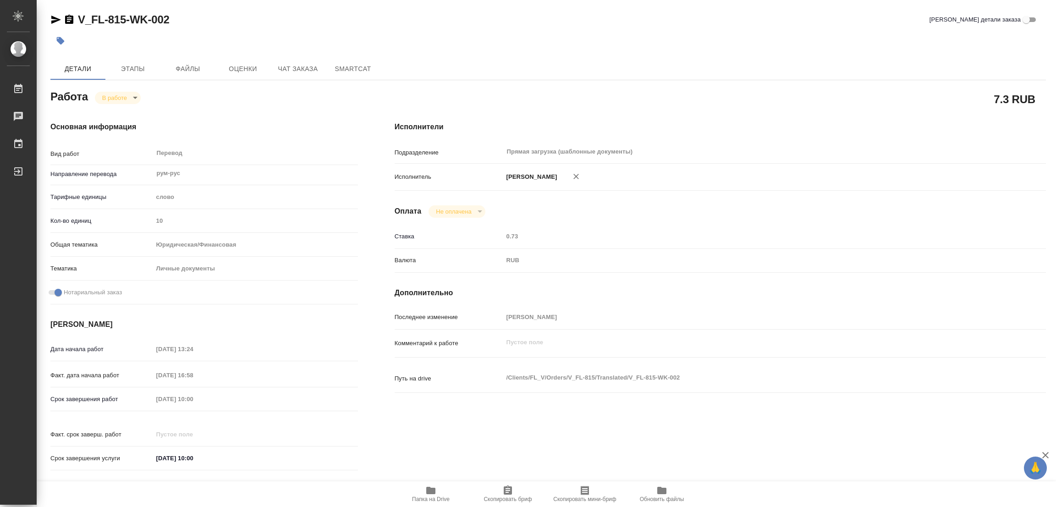
type textarea "x"
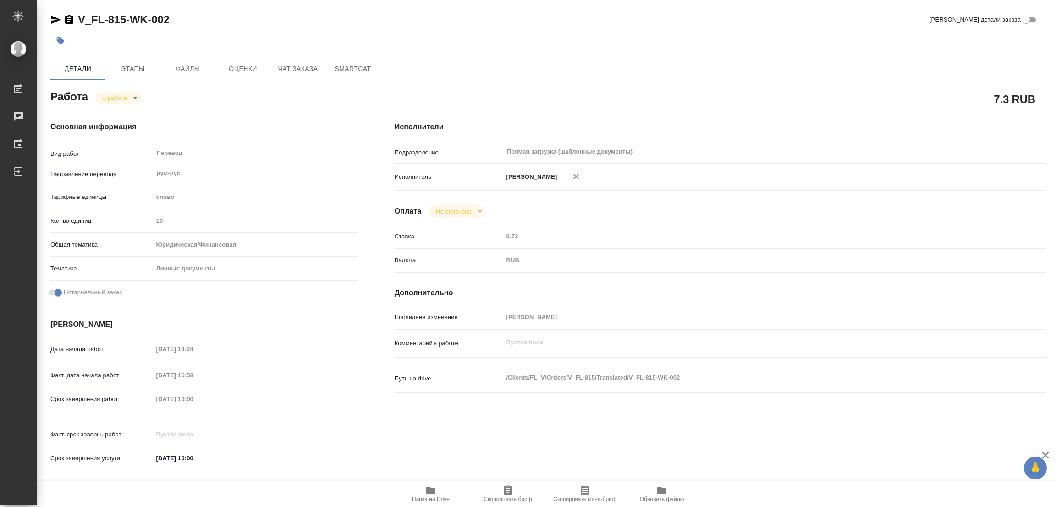
type textarea "x"
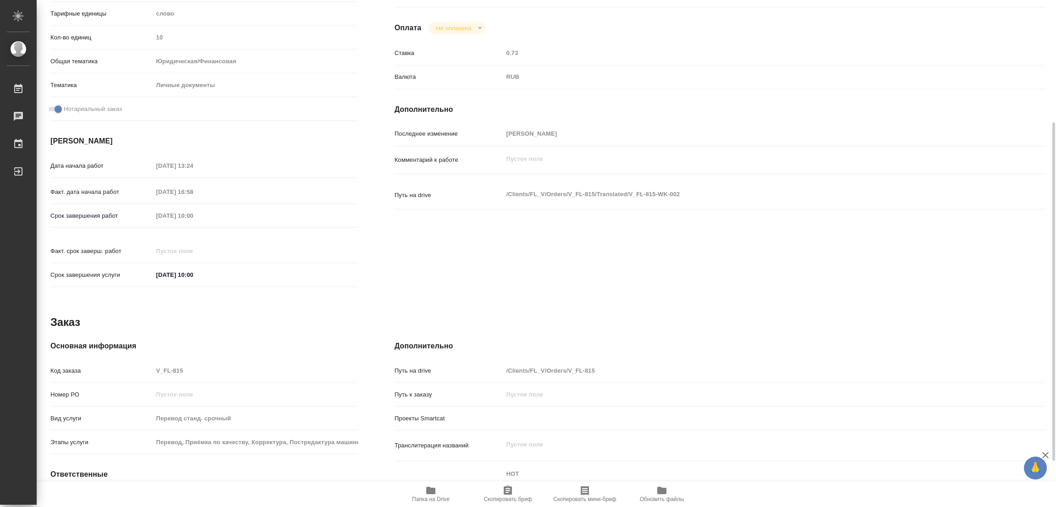
scroll to position [252, 0]
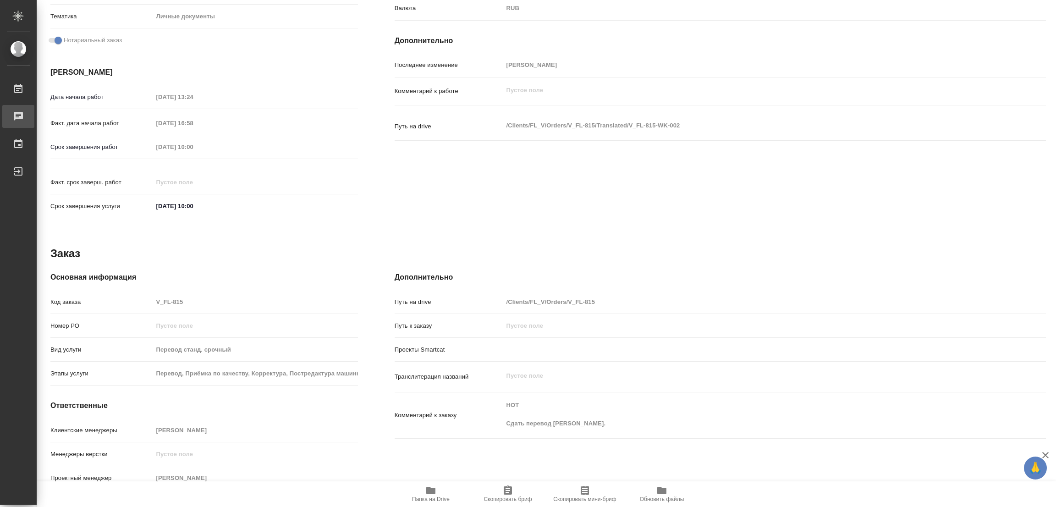
type textarea "x"
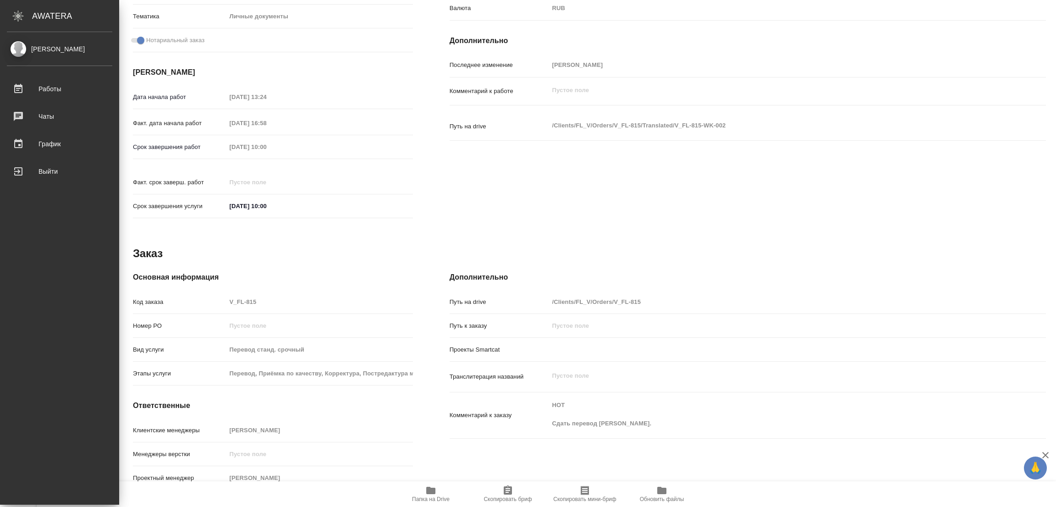
type textarea "x"
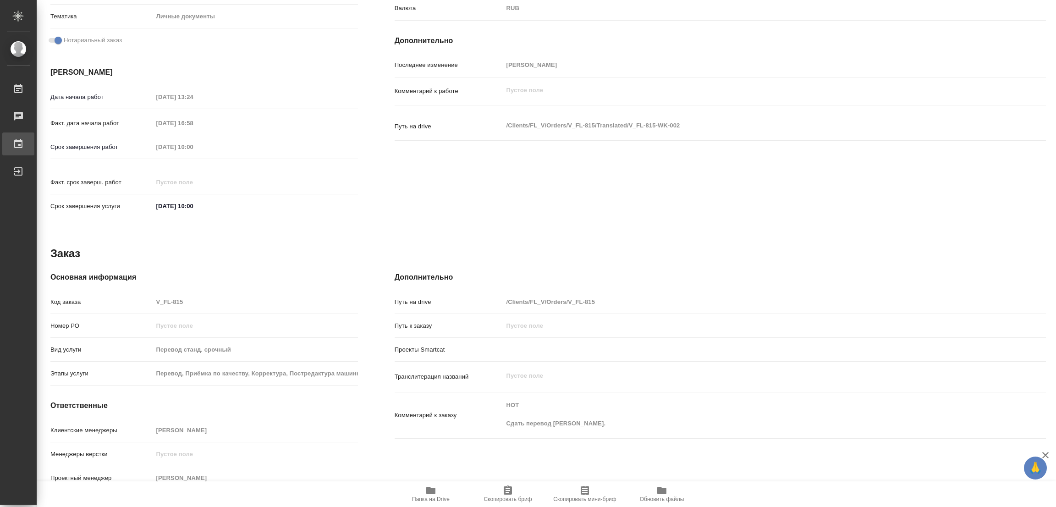
type textarea "x"
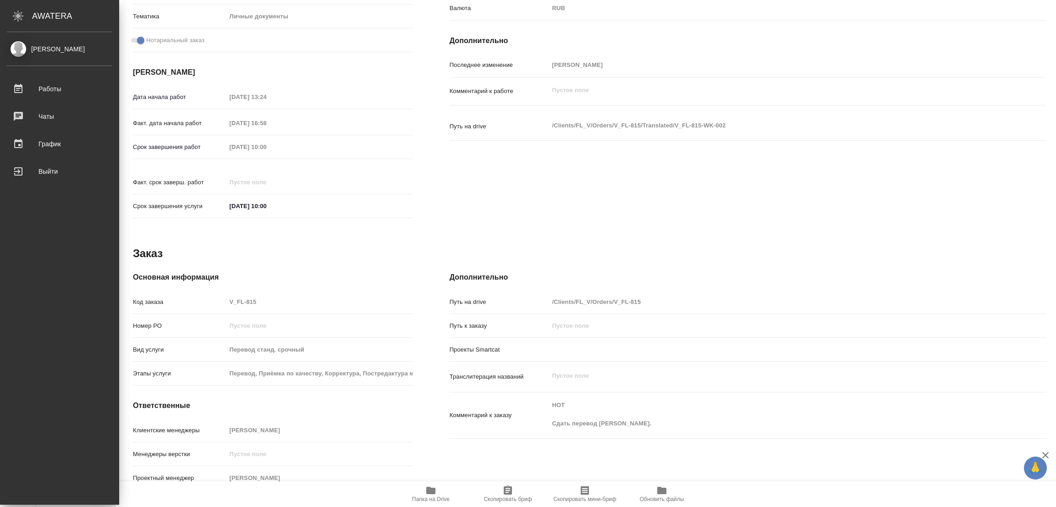
type textarea "x"
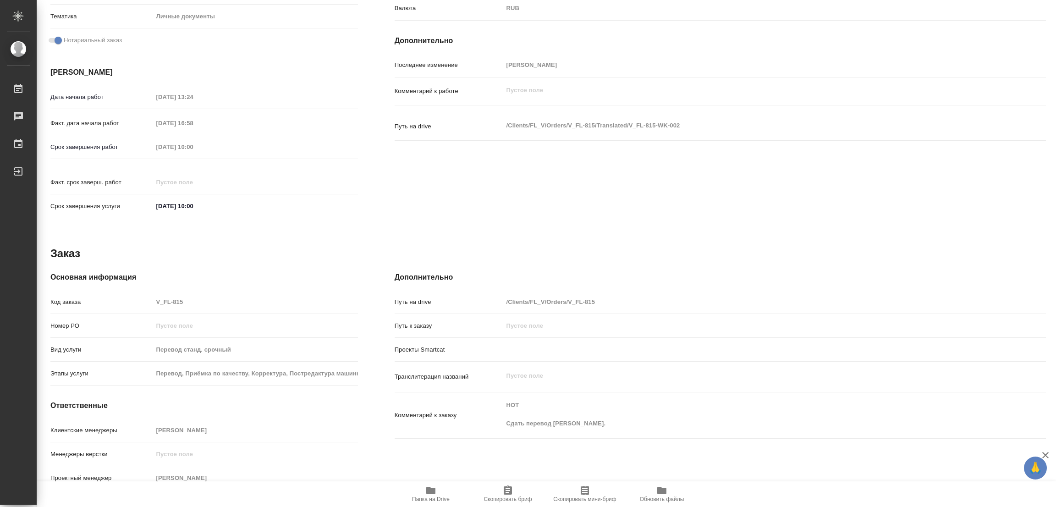
type textarea "x"
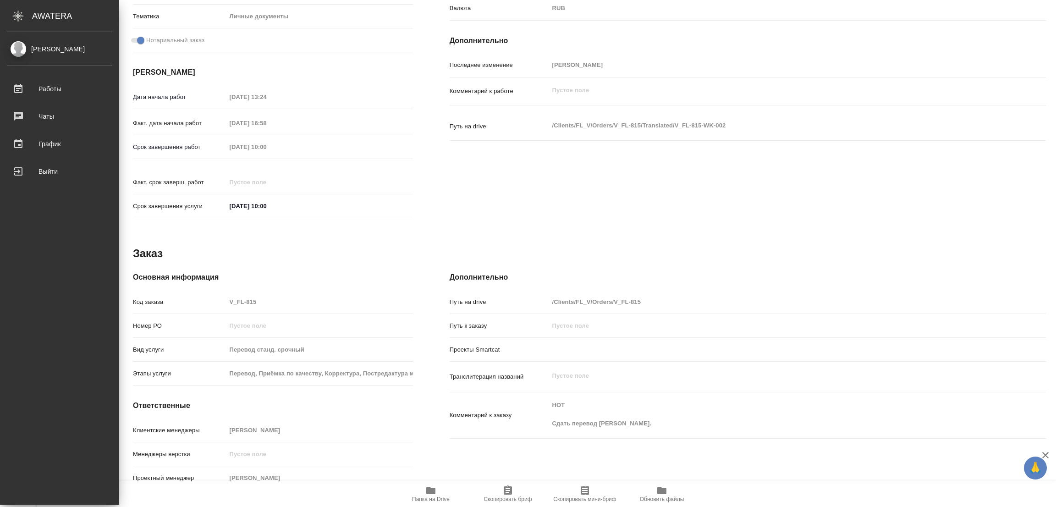
type textarea "x"
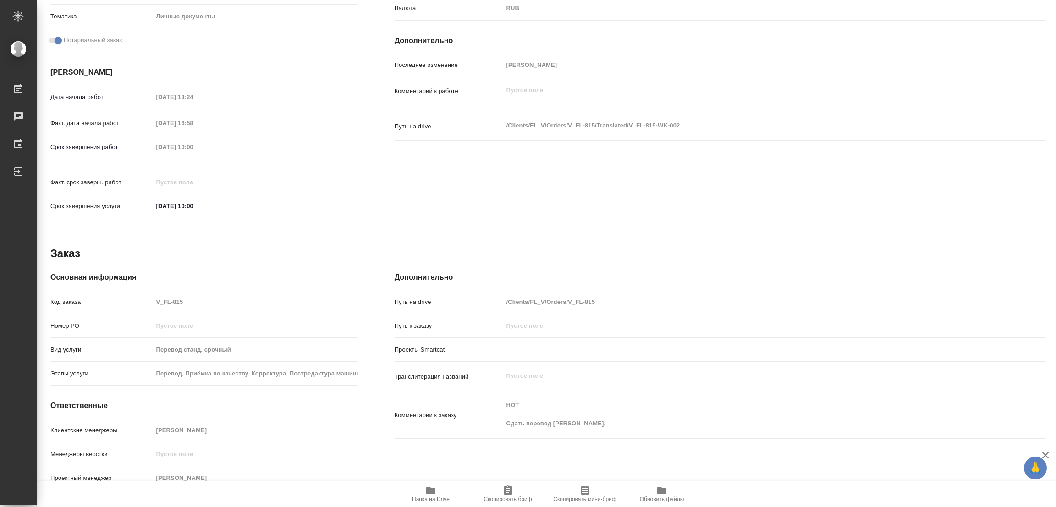
type textarea "x"
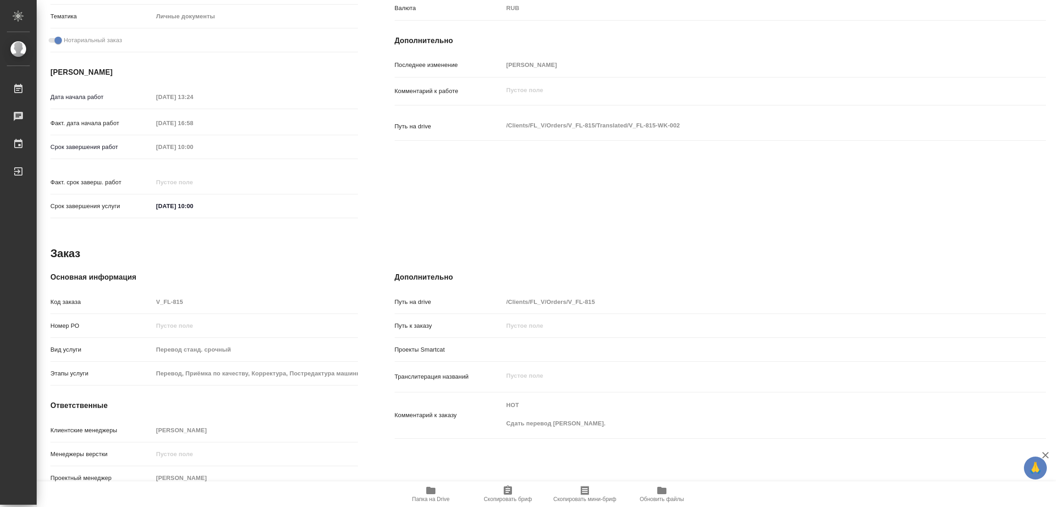
type textarea "x"
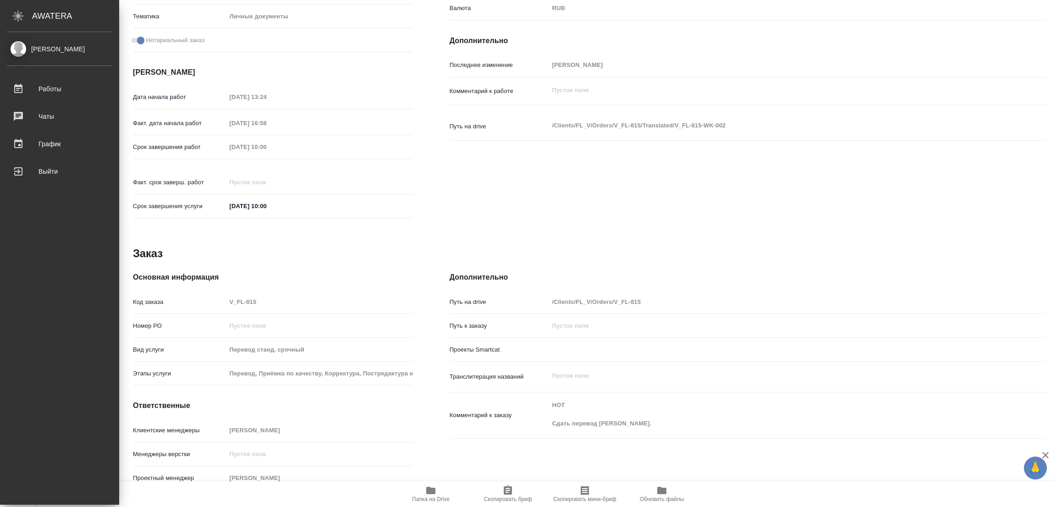
type textarea "x"
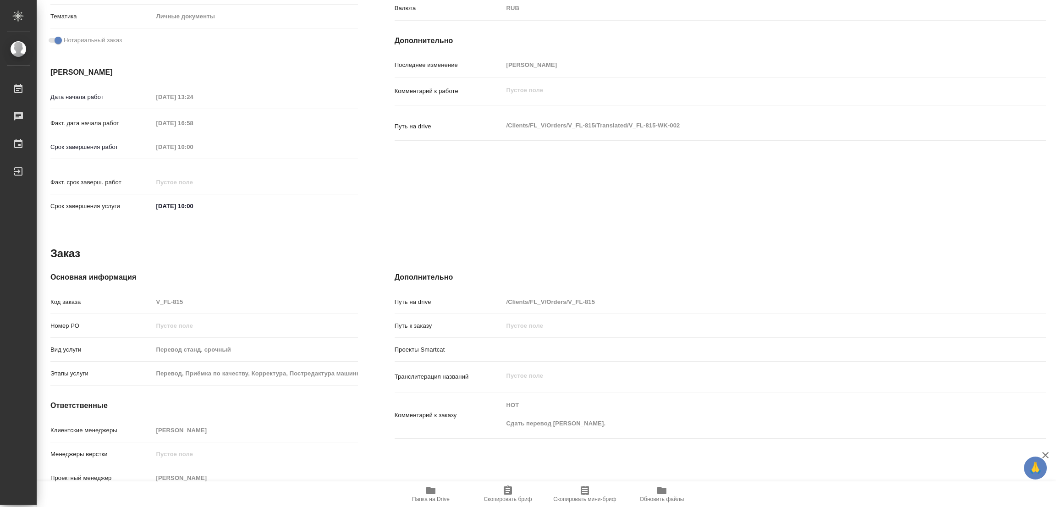
type textarea "x"
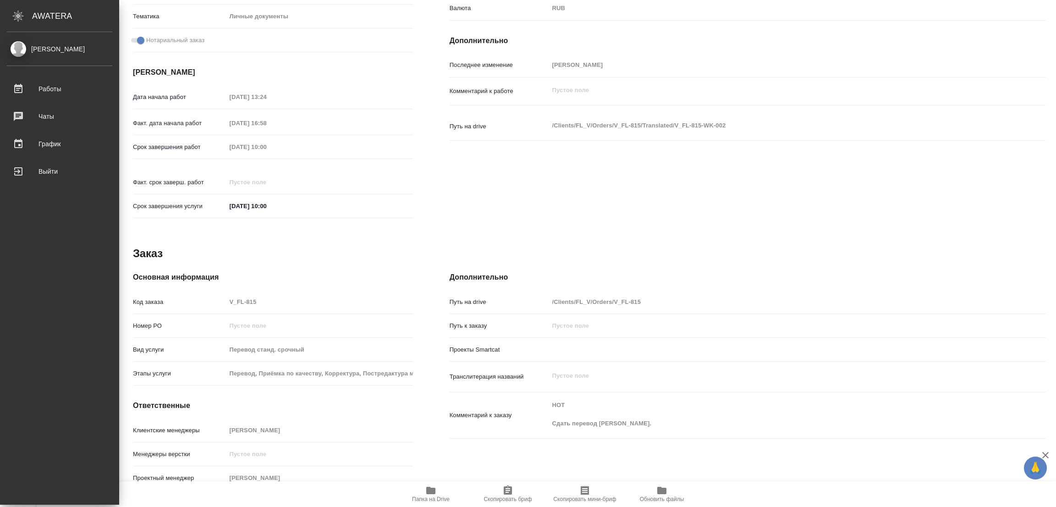
type textarea "x"
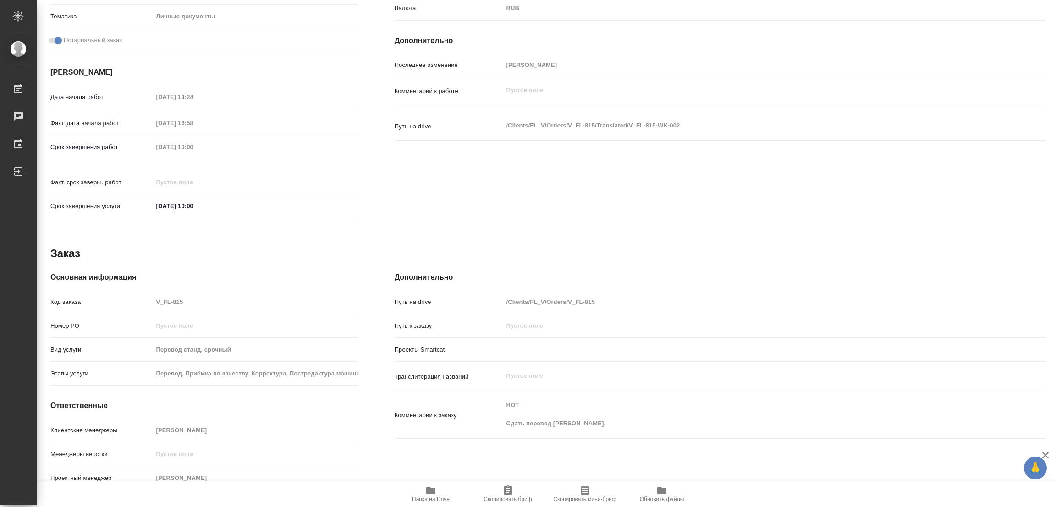
type textarea "x"
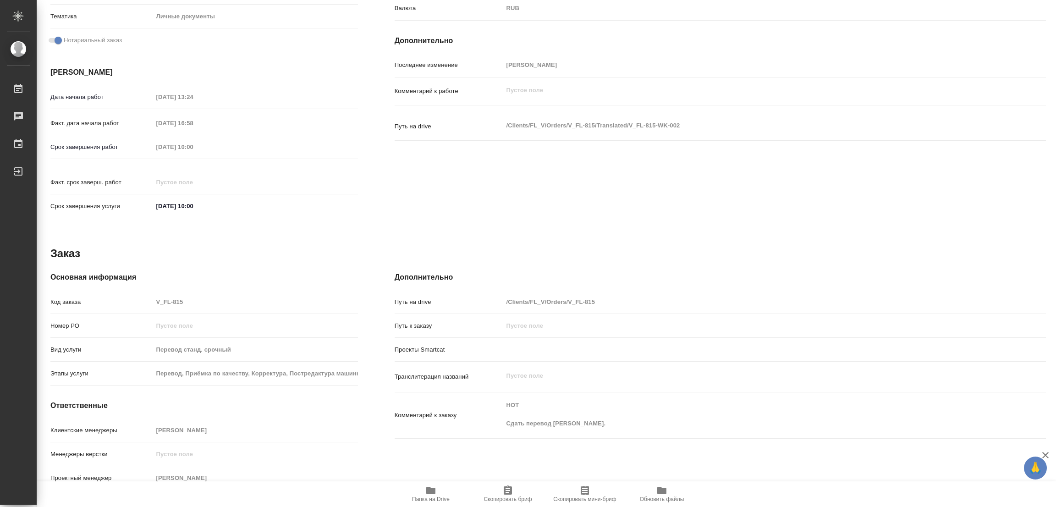
type textarea "x"
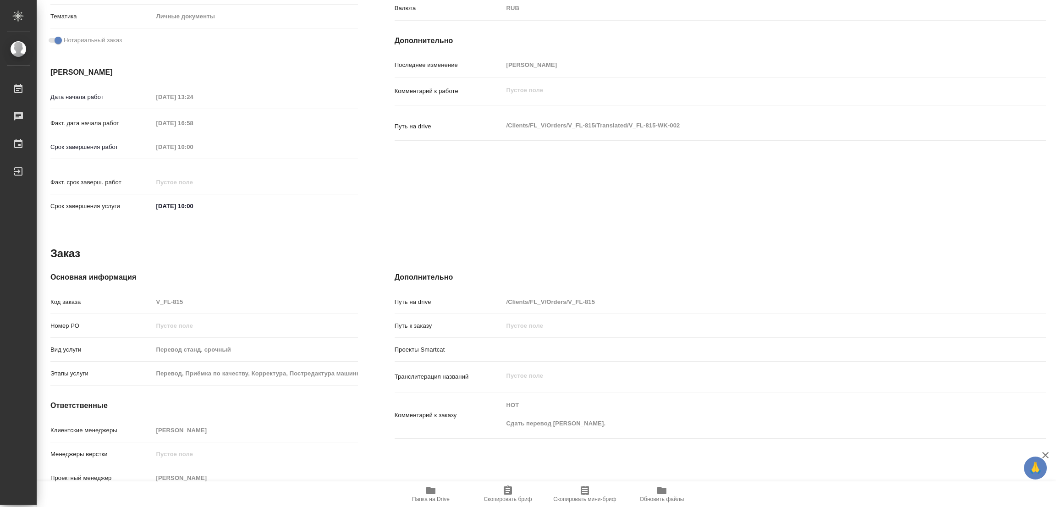
type textarea "x"
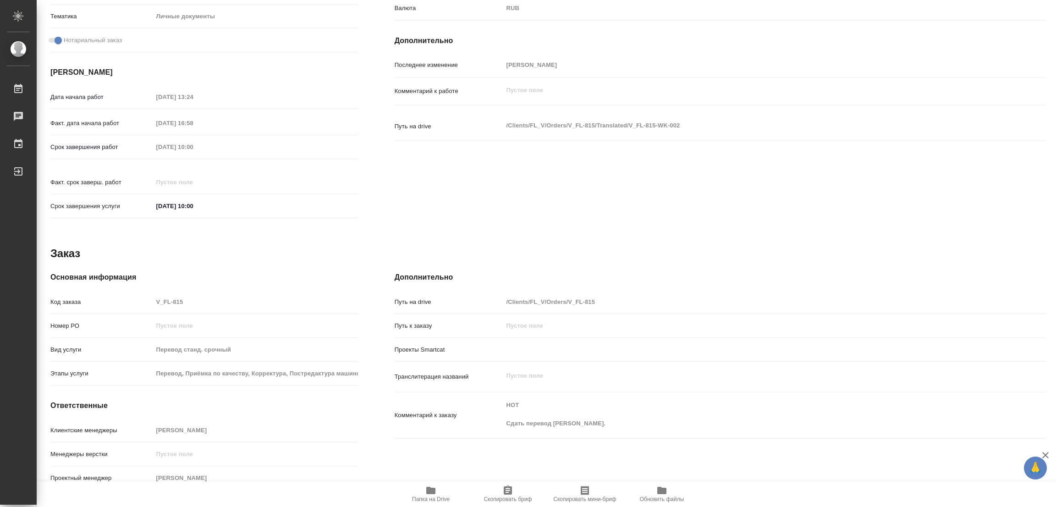
type textarea "x"
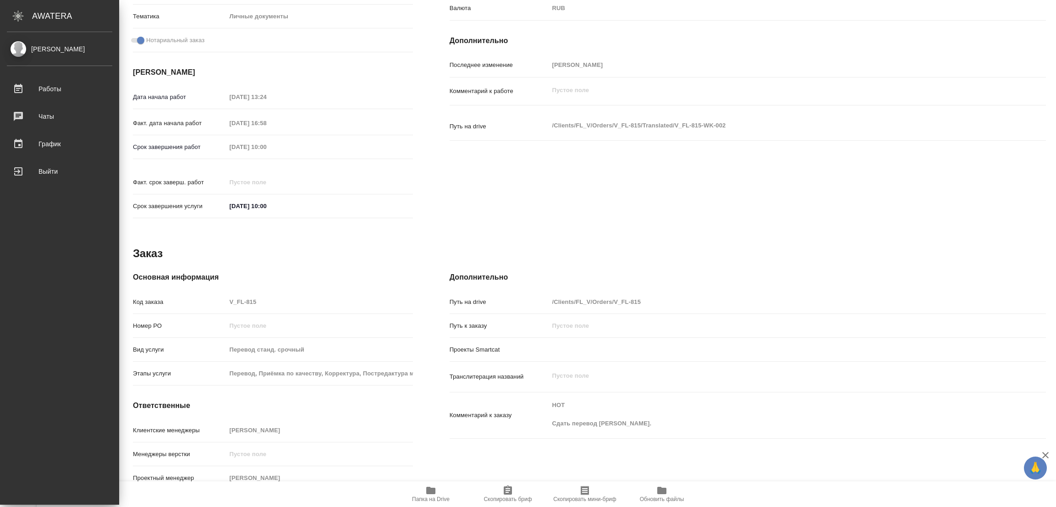
type textarea "x"
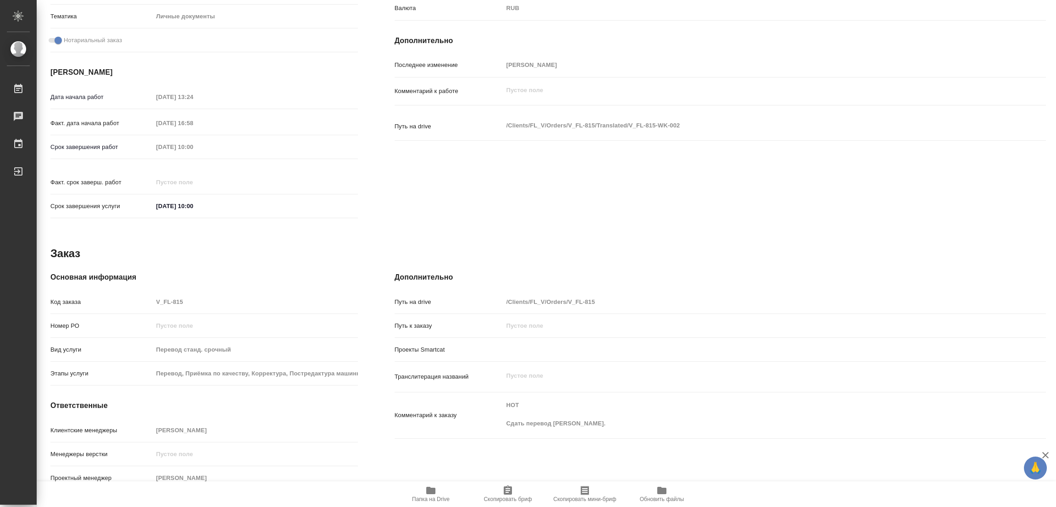
type textarea "x"
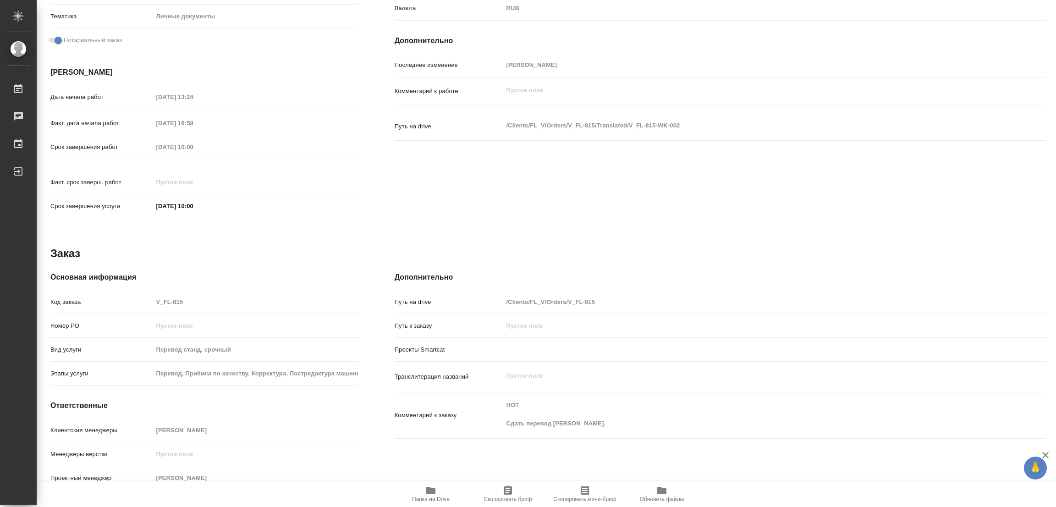
type textarea "x"
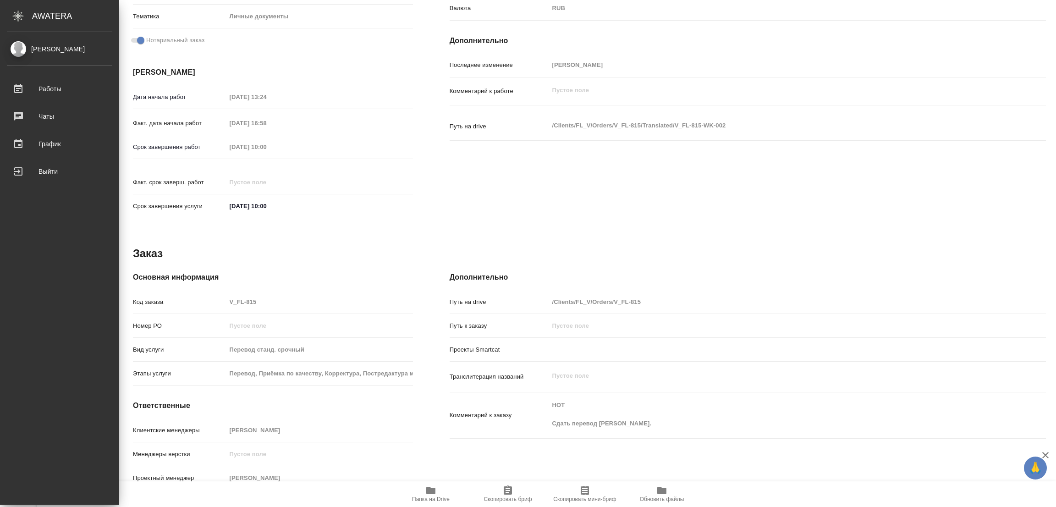
type textarea "x"
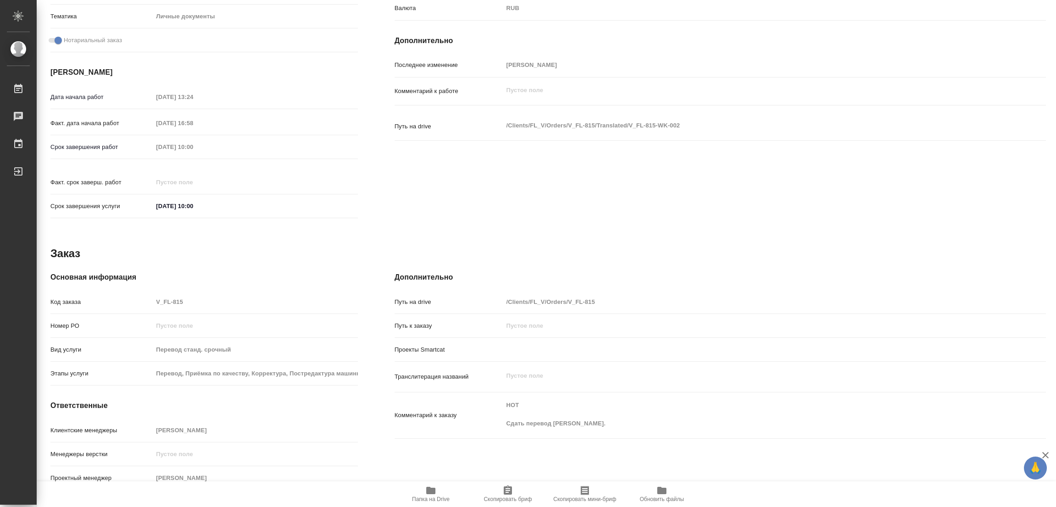
type textarea "x"
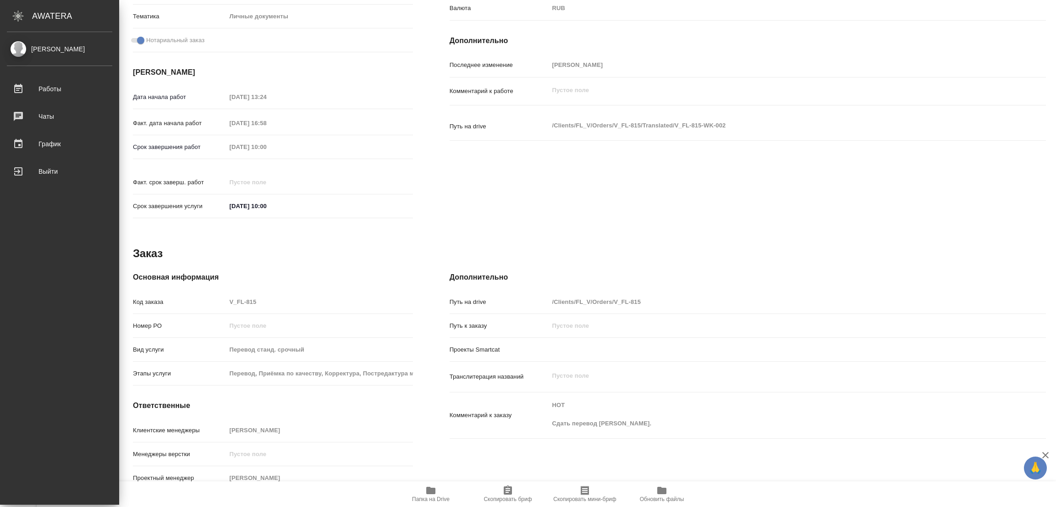
type textarea "x"
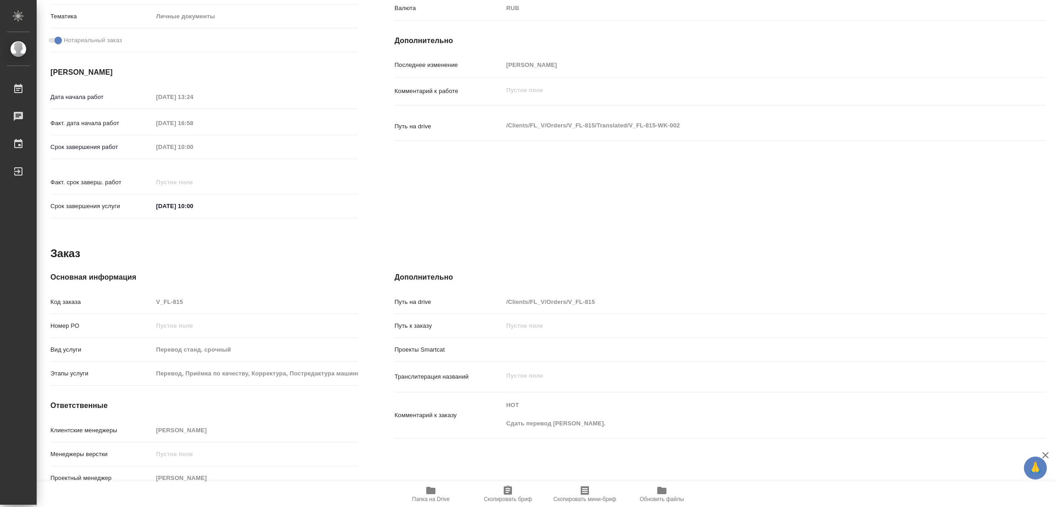
type textarea "x"
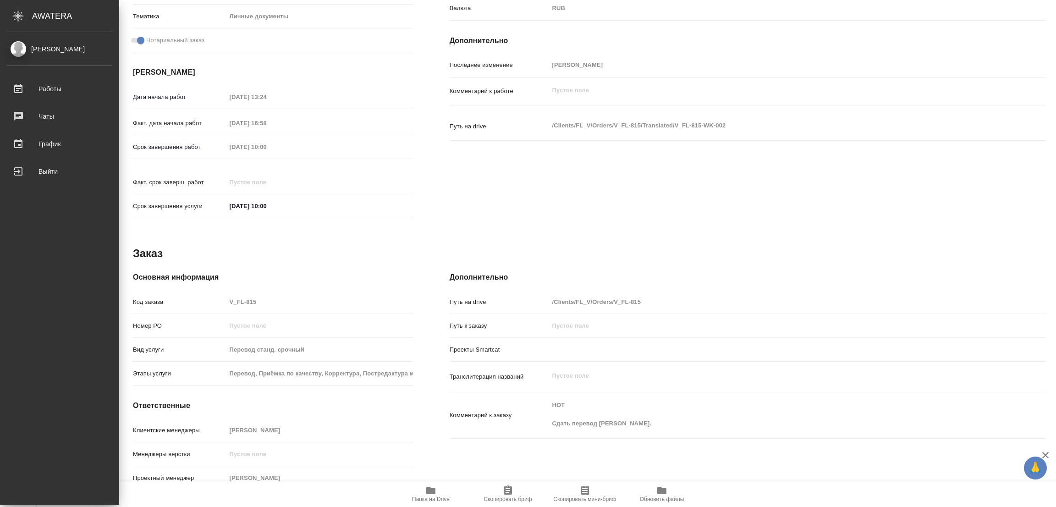
type textarea "x"
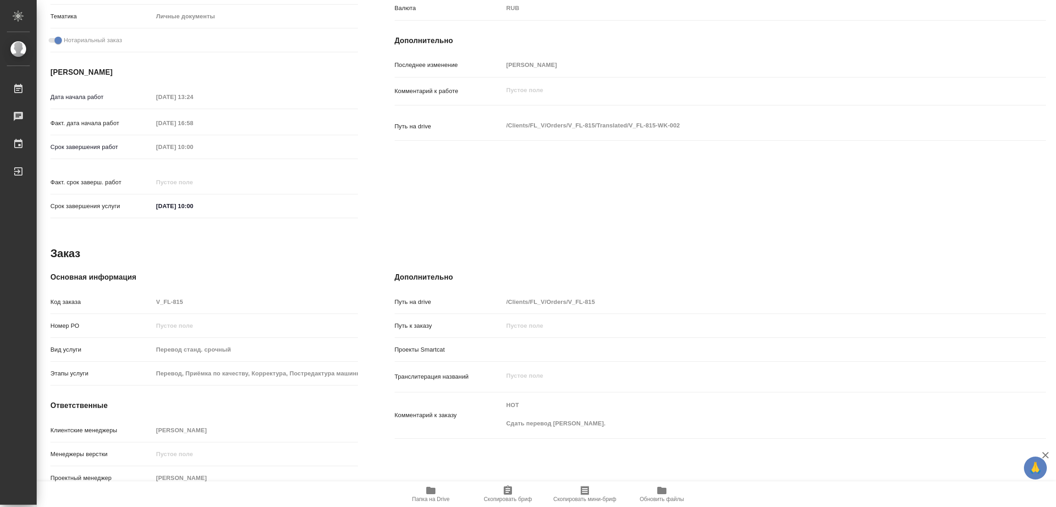
type textarea "x"
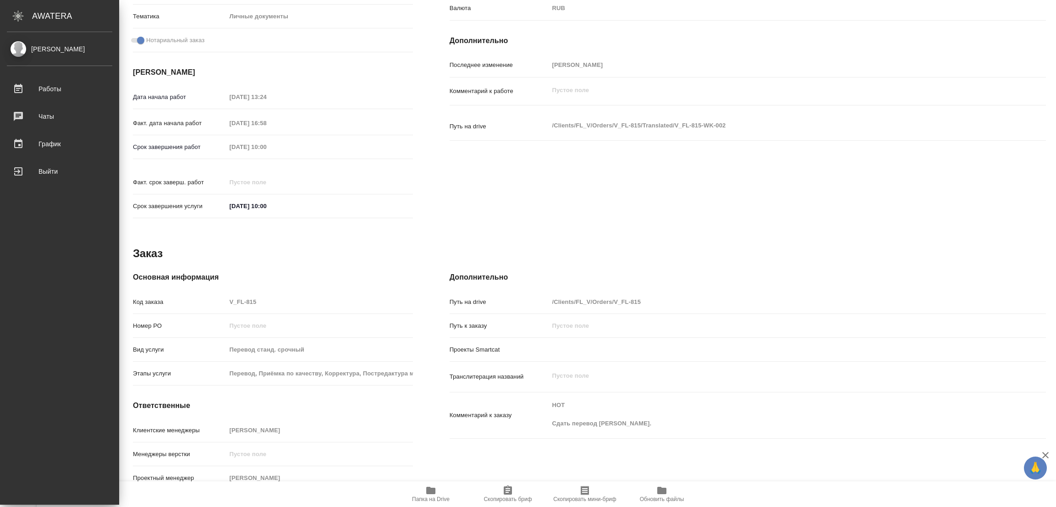
type textarea "x"
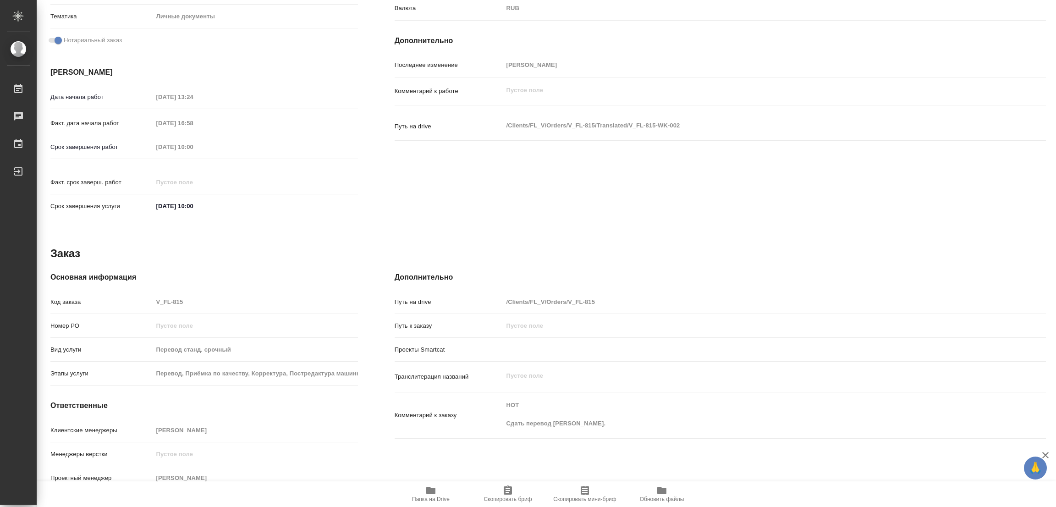
type textarea "x"
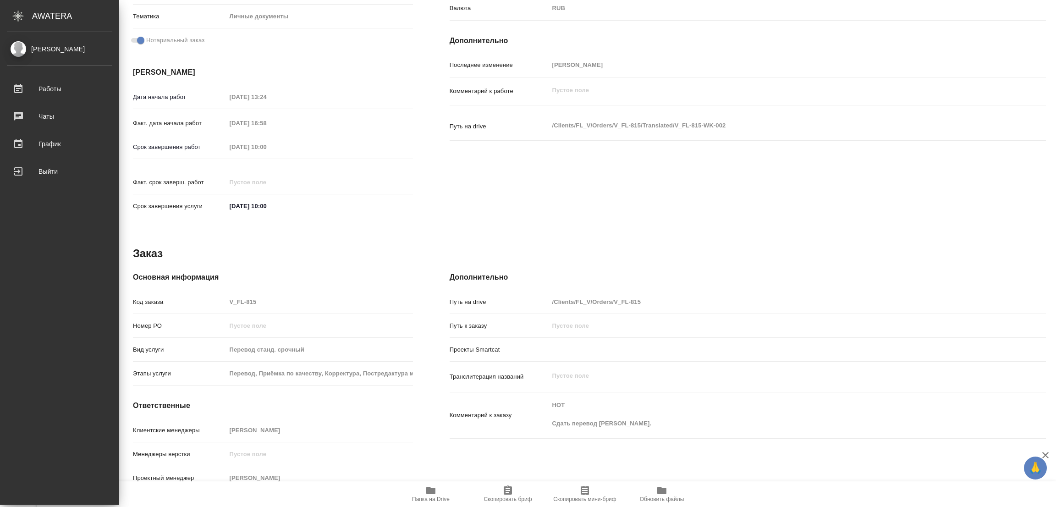
type textarea "x"
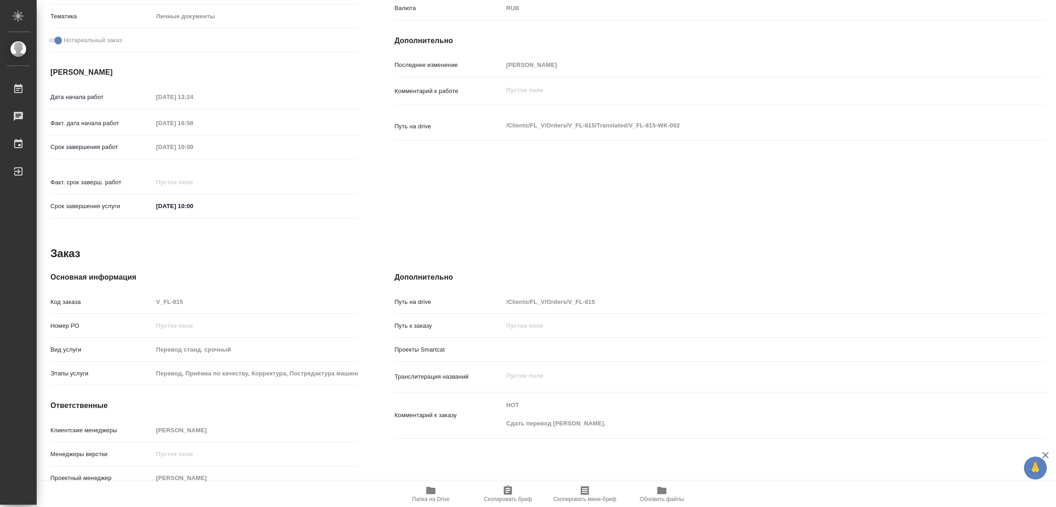
type textarea "x"
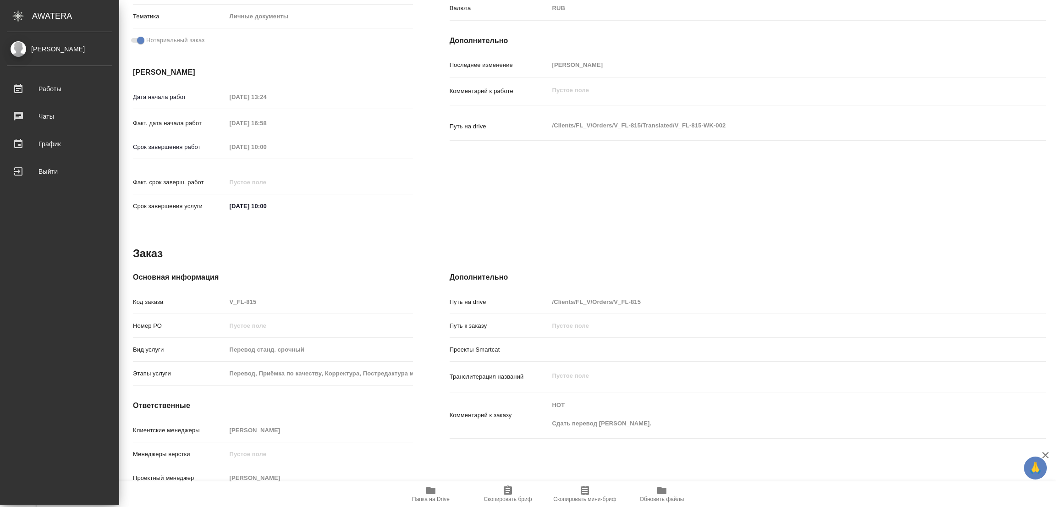
type textarea "x"
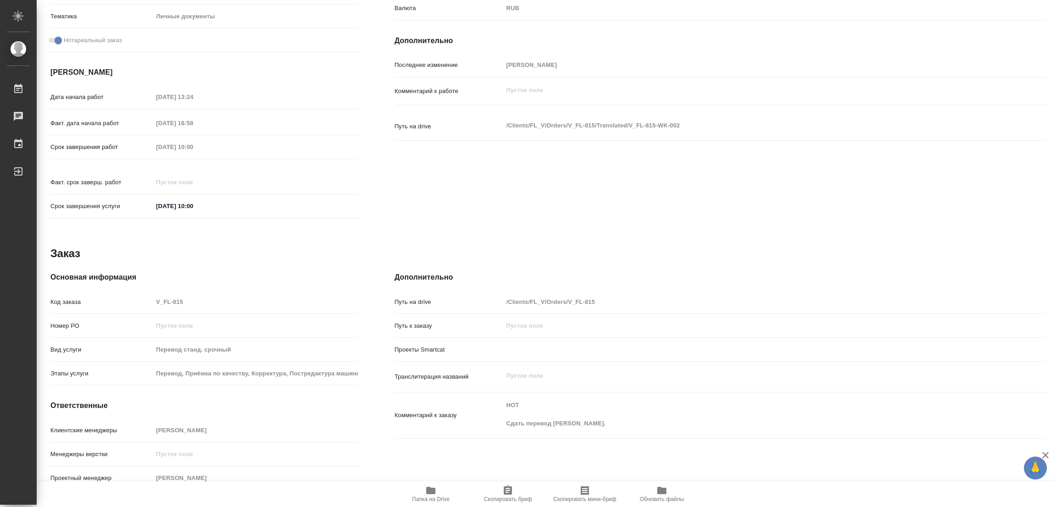
type textarea "x"
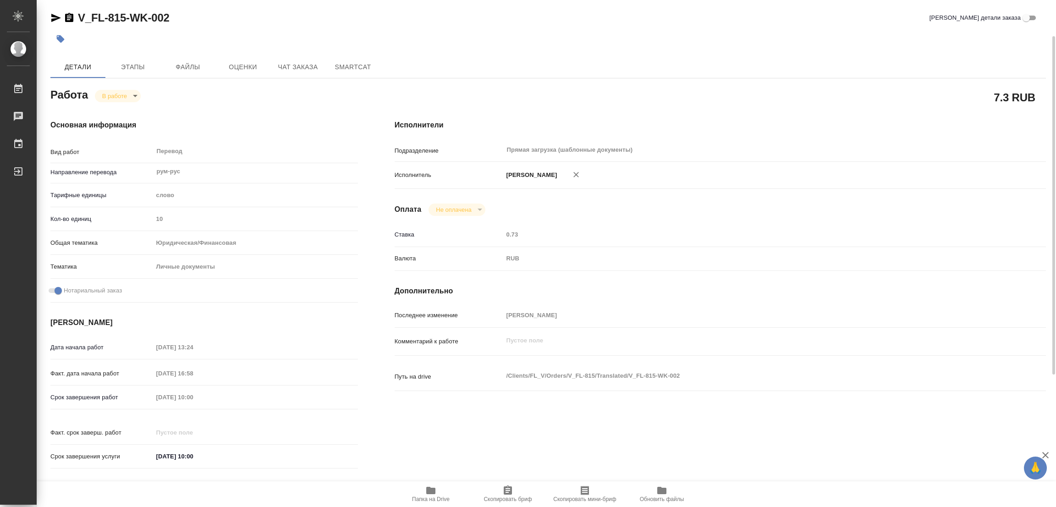
scroll to position [0, 0]
type textarea "x"
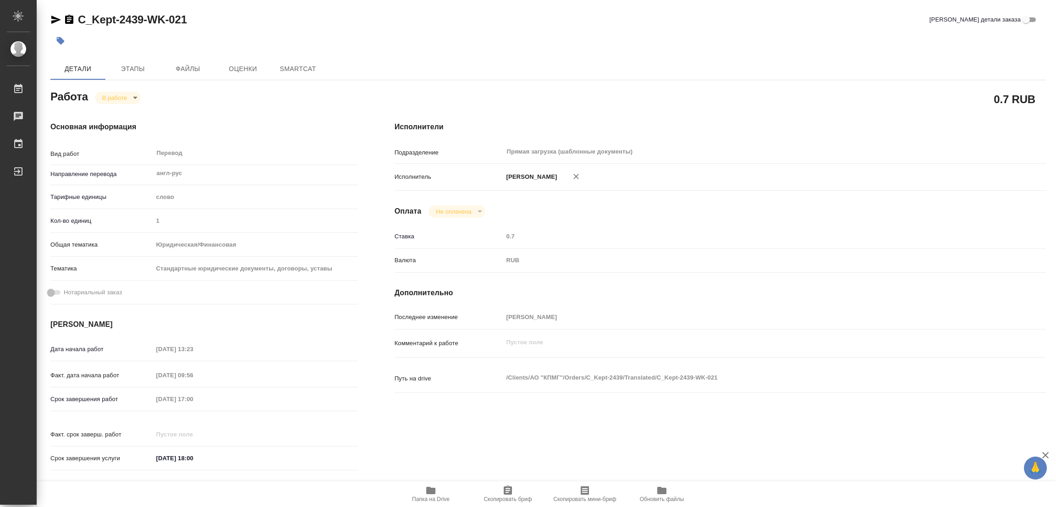
type textarea "x"
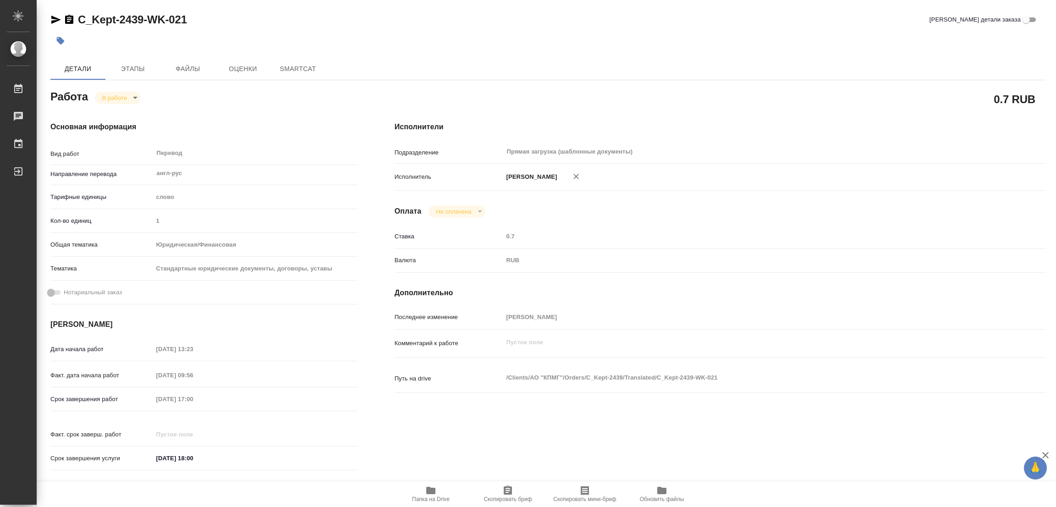
type textarea "x"
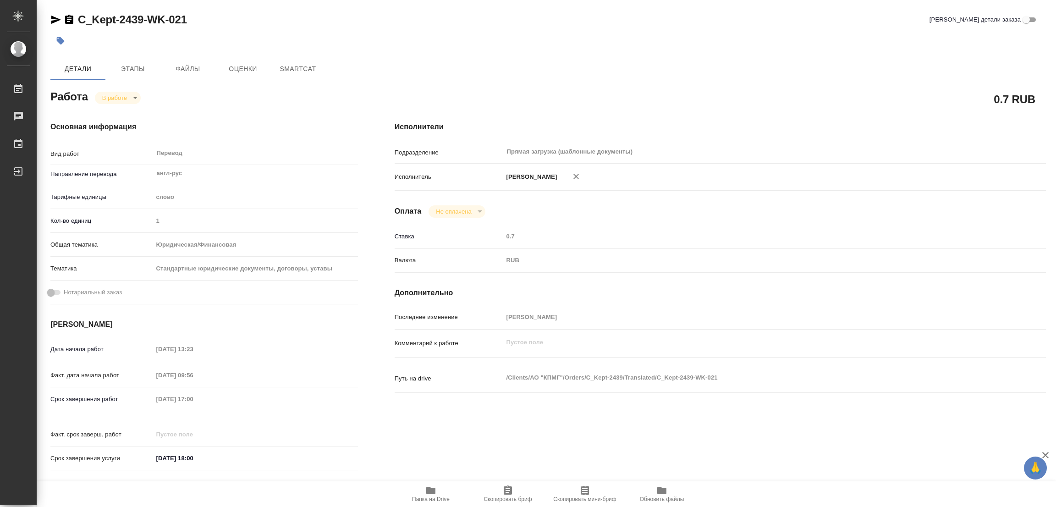
type textarea "x"
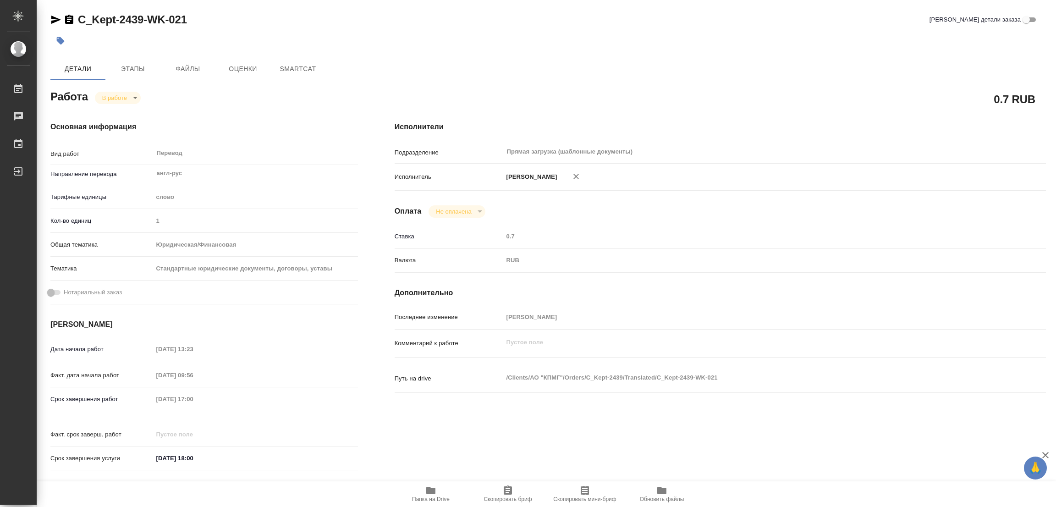
type textarea "x"
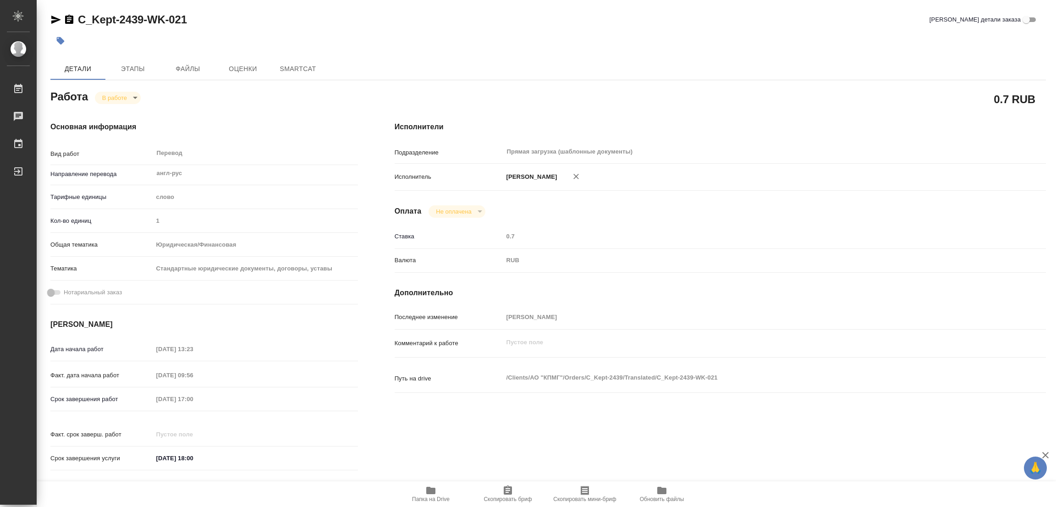
type textarea "x"
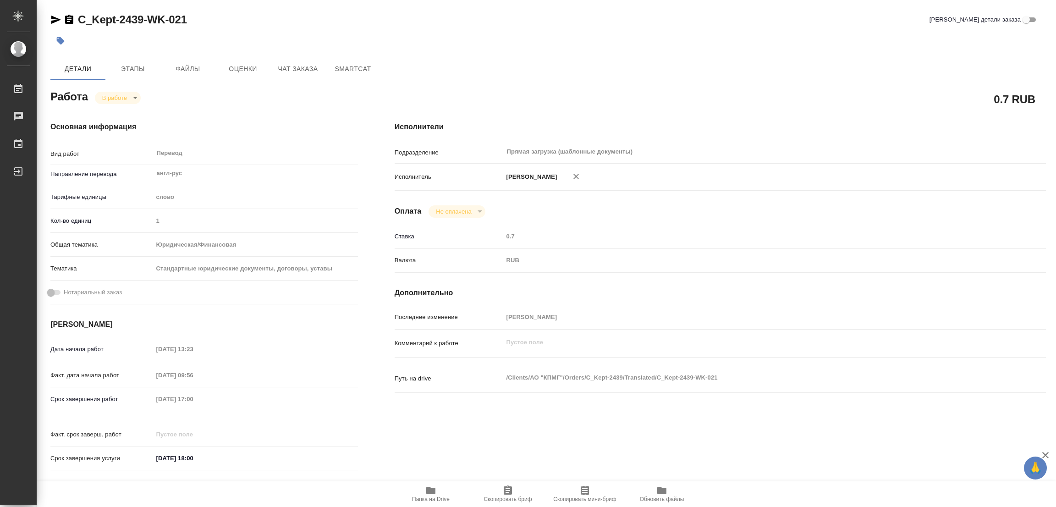
type textarea "x"
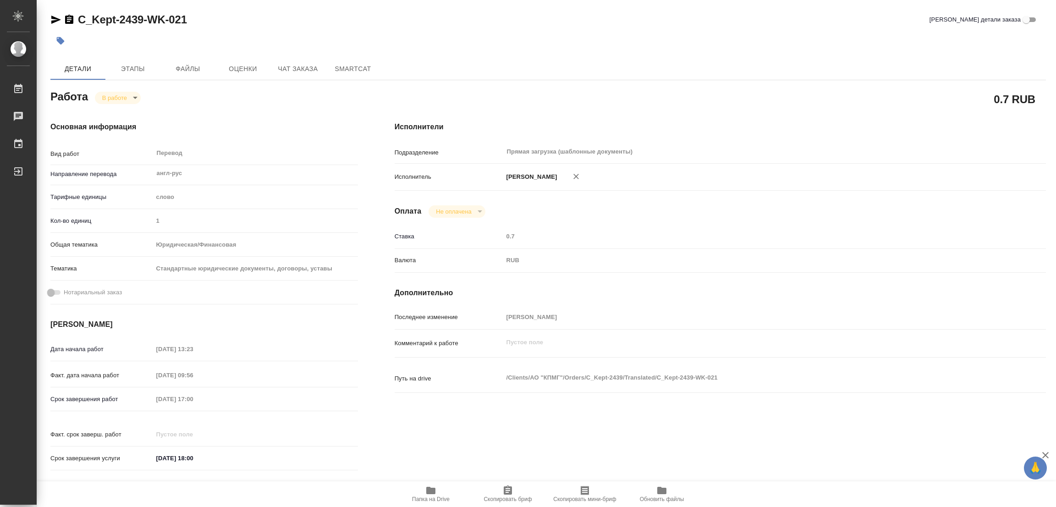
type textarea "x"
click at [433, 493] on icon "button" at bounding box center [430, 490] width 9 height 7
type textarea "x"
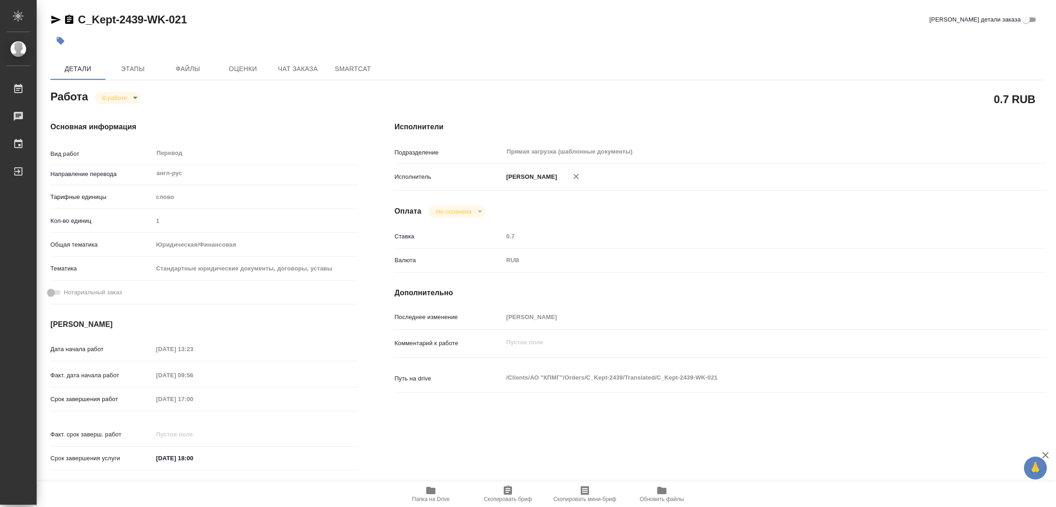
type textarea "x"
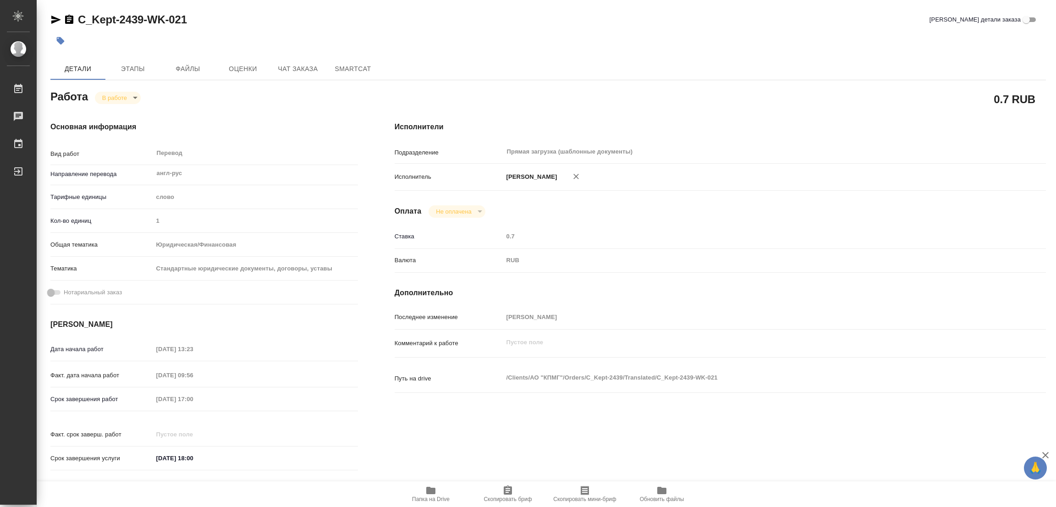
type textarea "x"
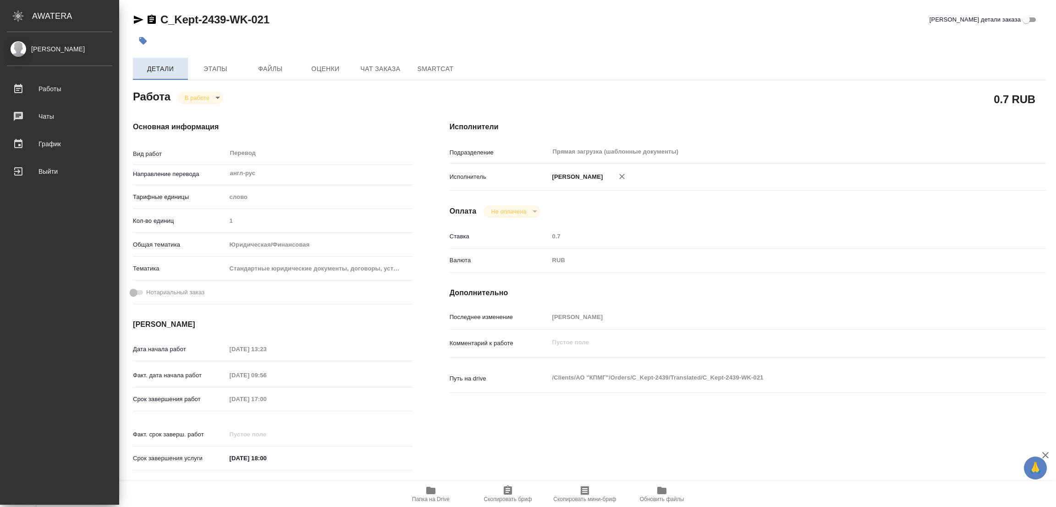
type textarea "x"
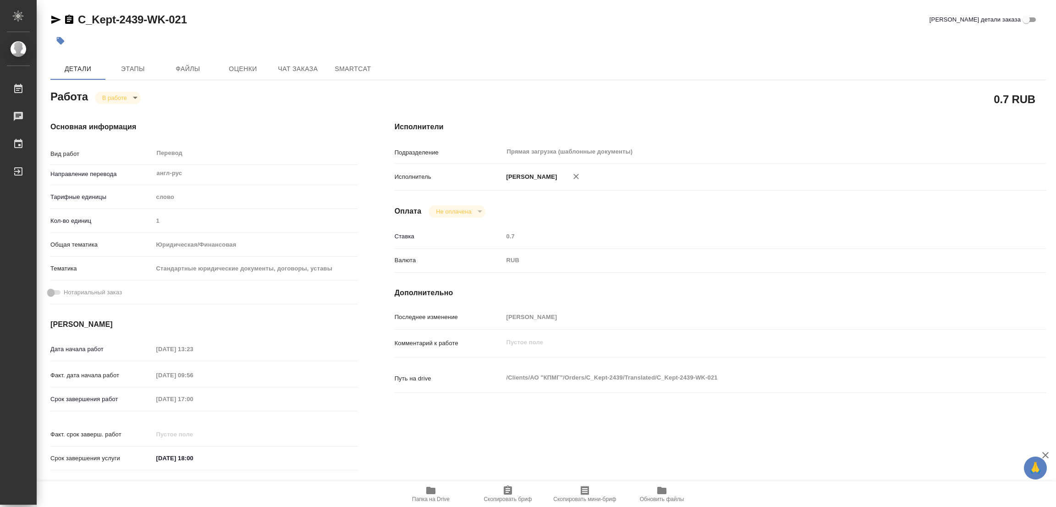
type textarea "x"
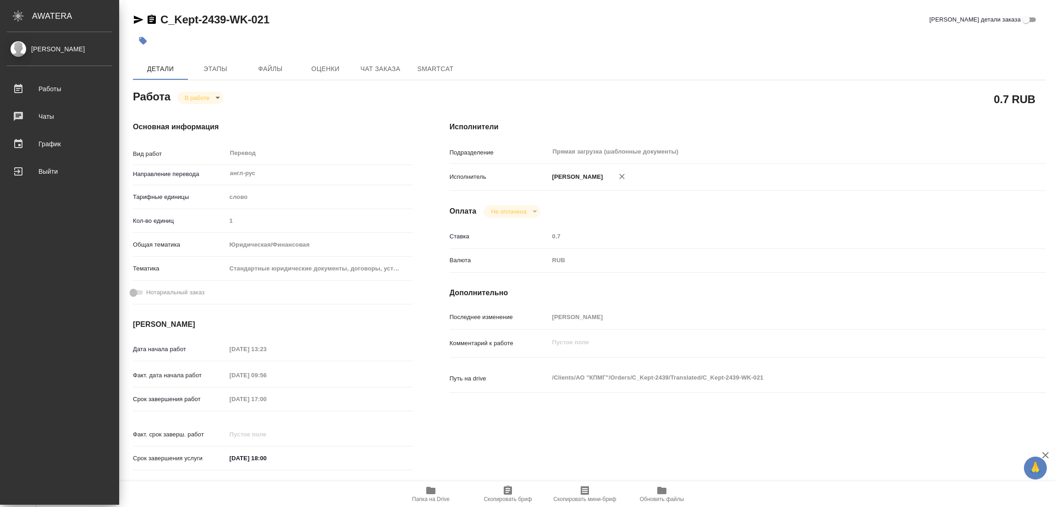
type textarea "x"
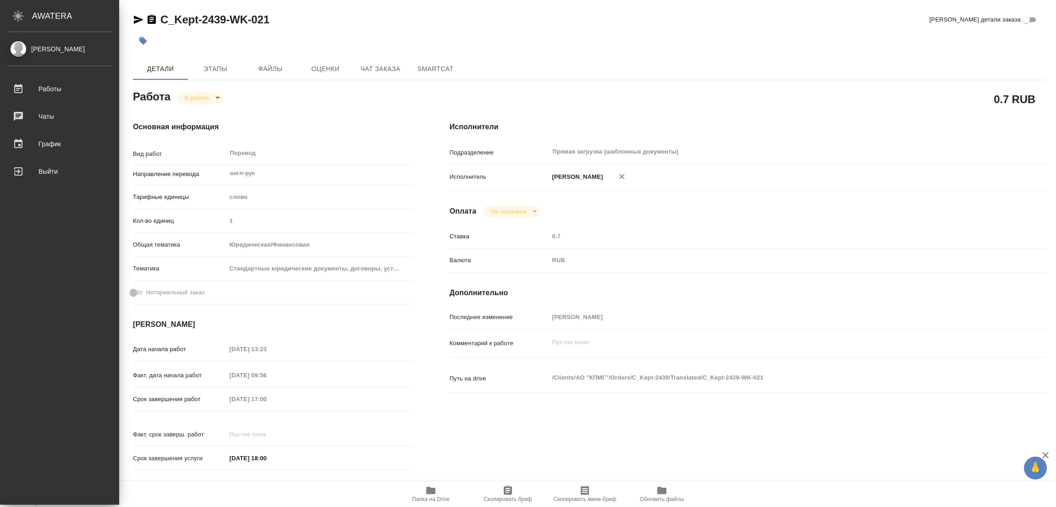
type textarea "x"
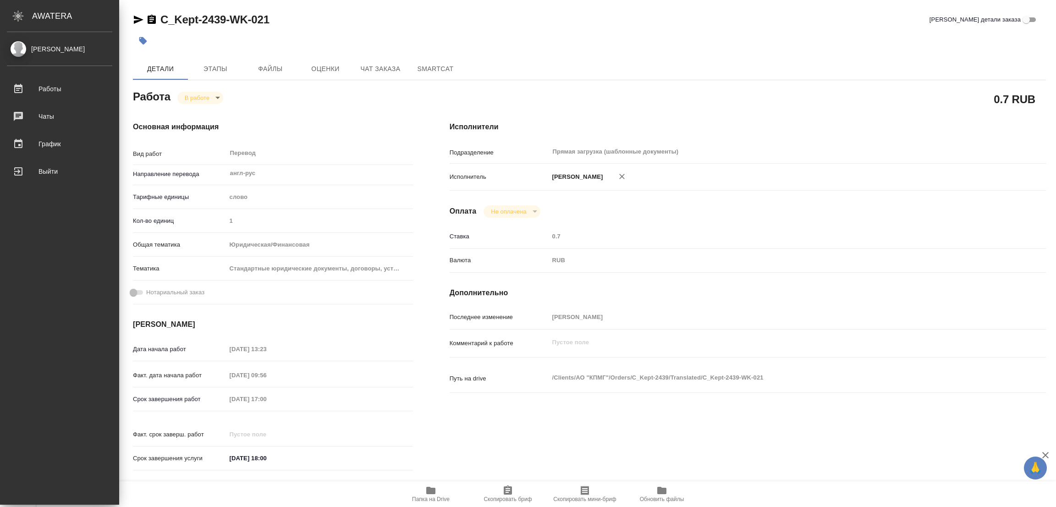
type textarea "x"
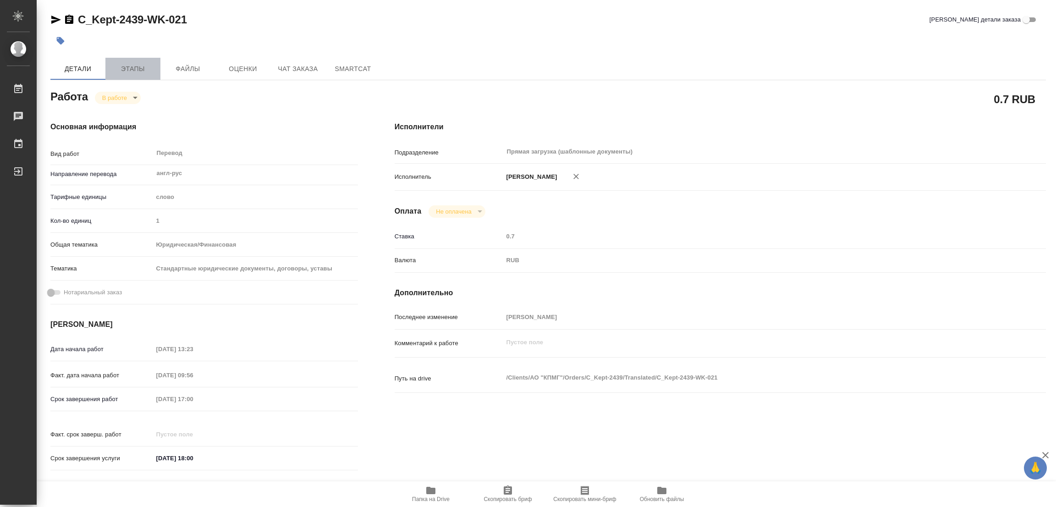
click at [133, 72] on span "Этапы" at bounding box center [133, 68] width 44 height 11
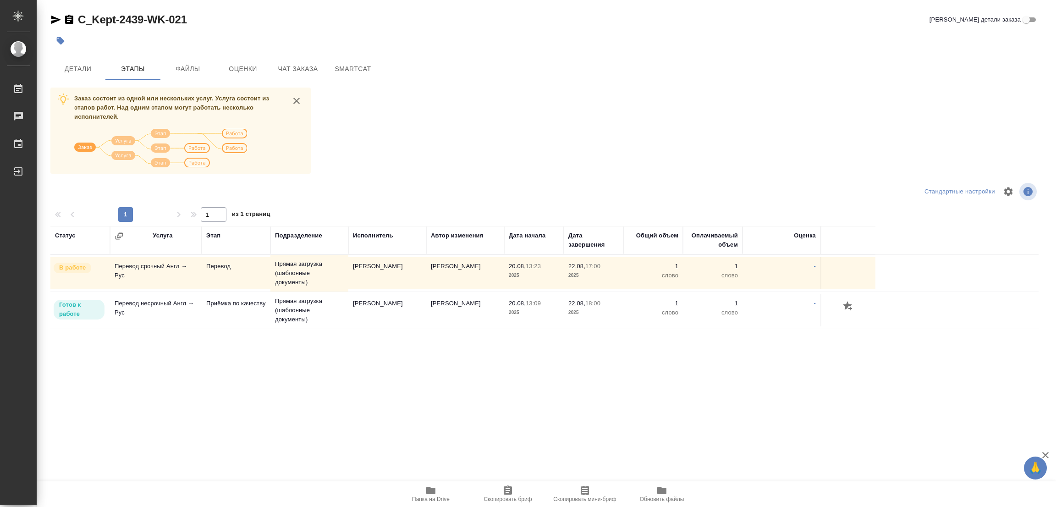
click at [101, 413] on div "Статус Услуга Этап Подразделение Исполнитель Автор изменения Дата начала Дата з…" at bounding box center [544, 329] width 988 height 206
click at [70, 69] on span "Детали" at bounding box center [78, 68] width 44 height 11
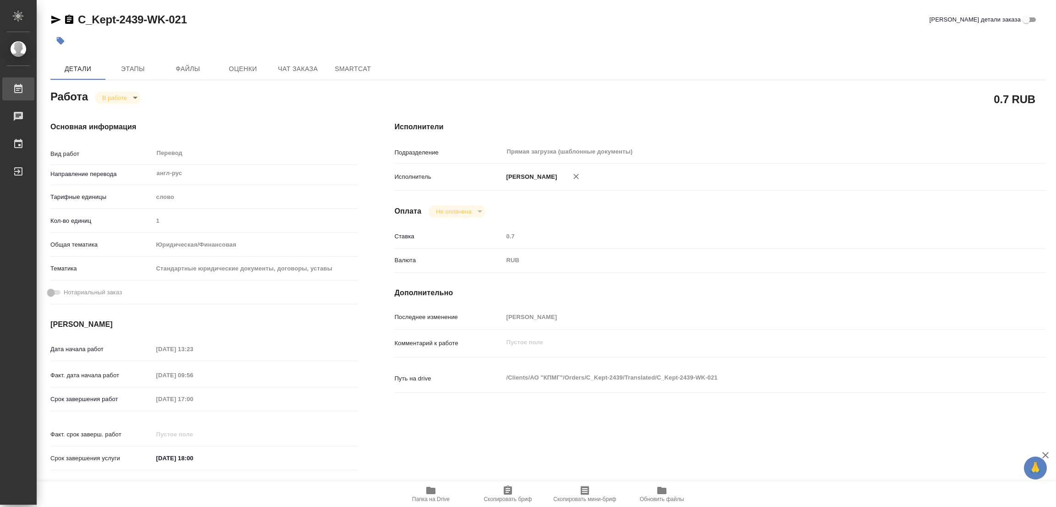
type textarea "x"
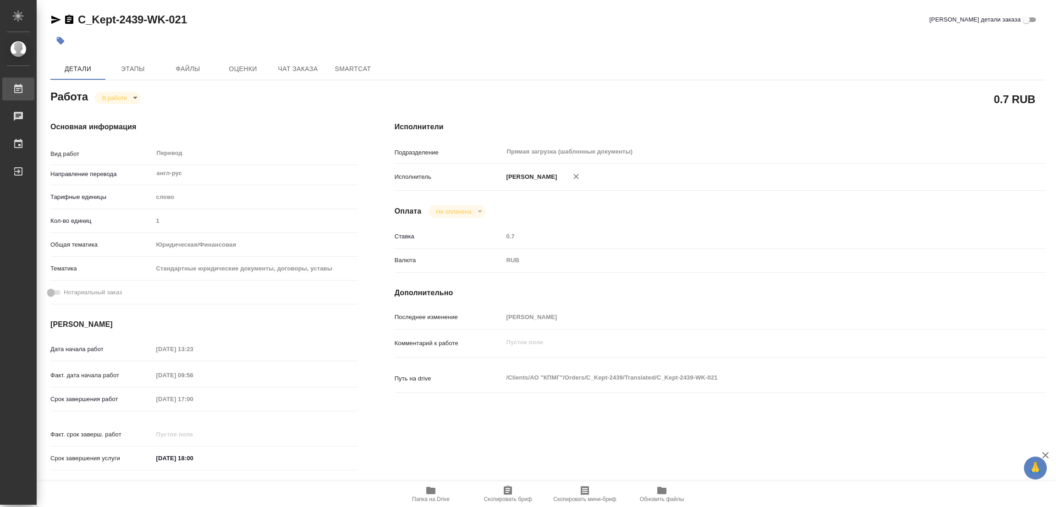
type textarea "x"
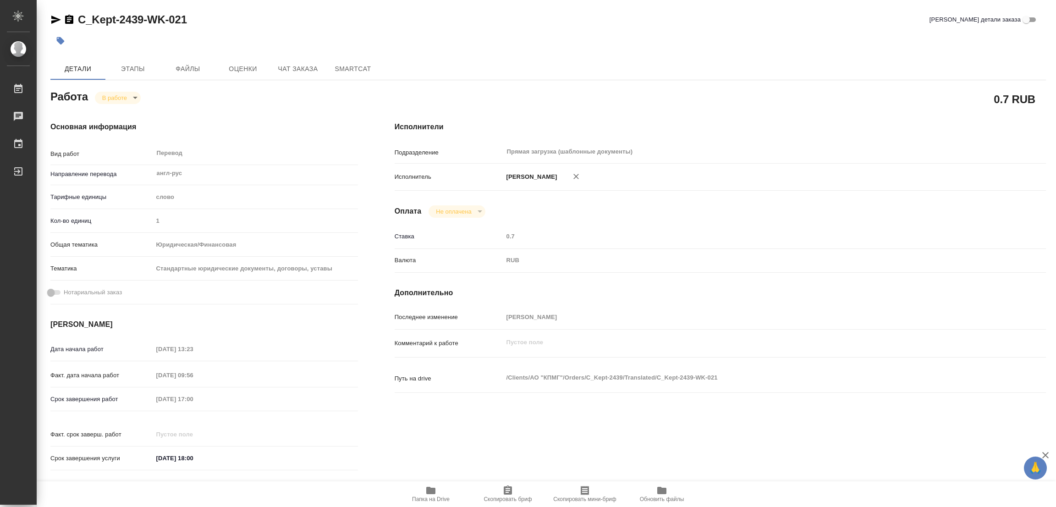
type textarea "x"
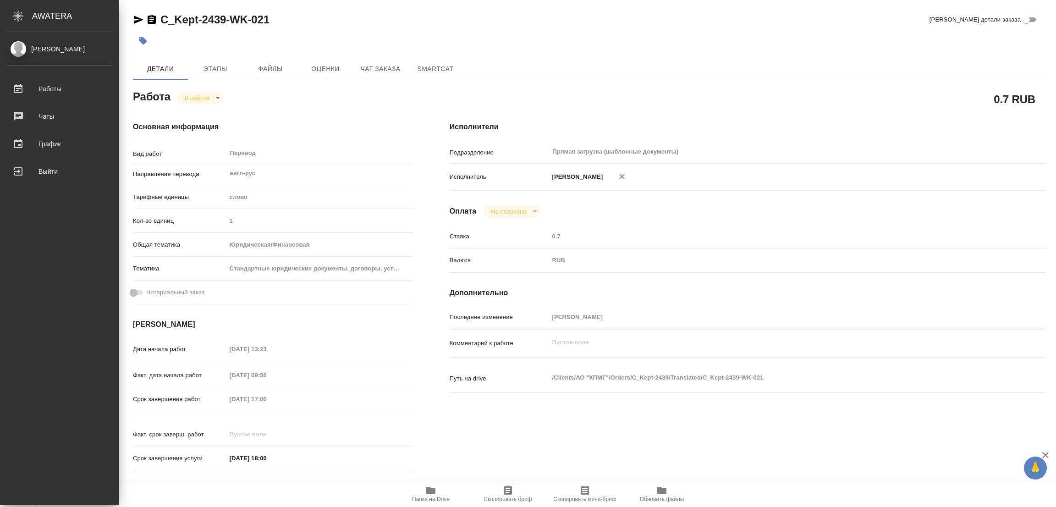
type textarea "x"
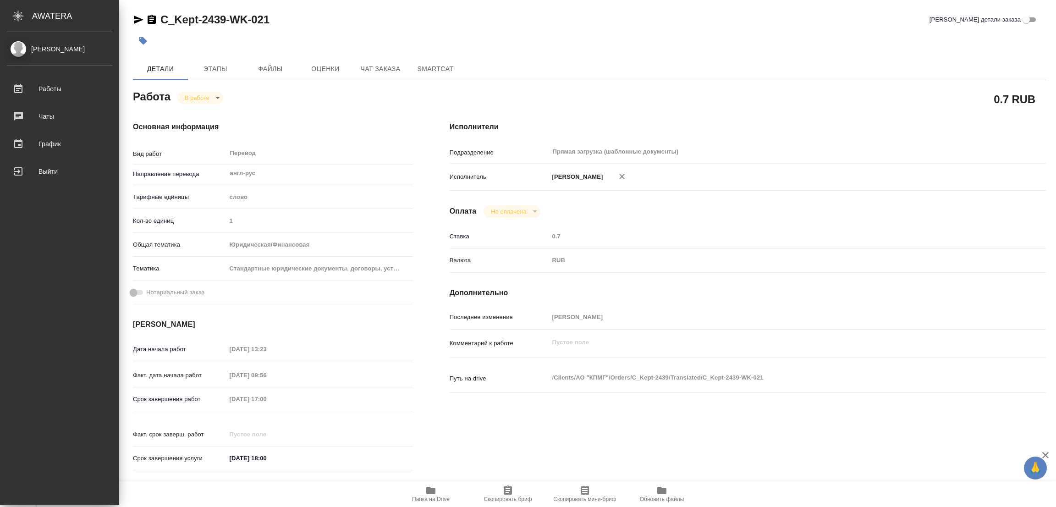
type textarea "x"
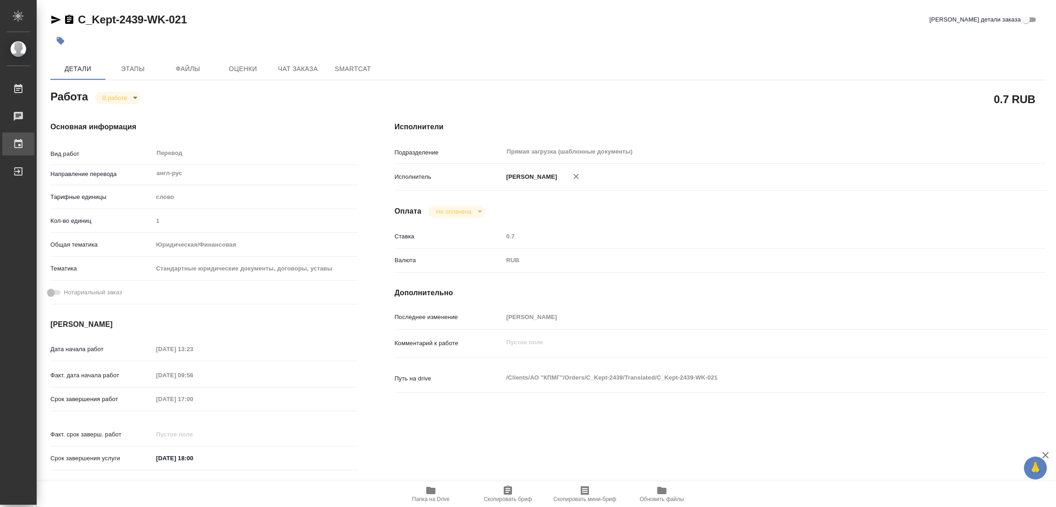
type textarea "x"
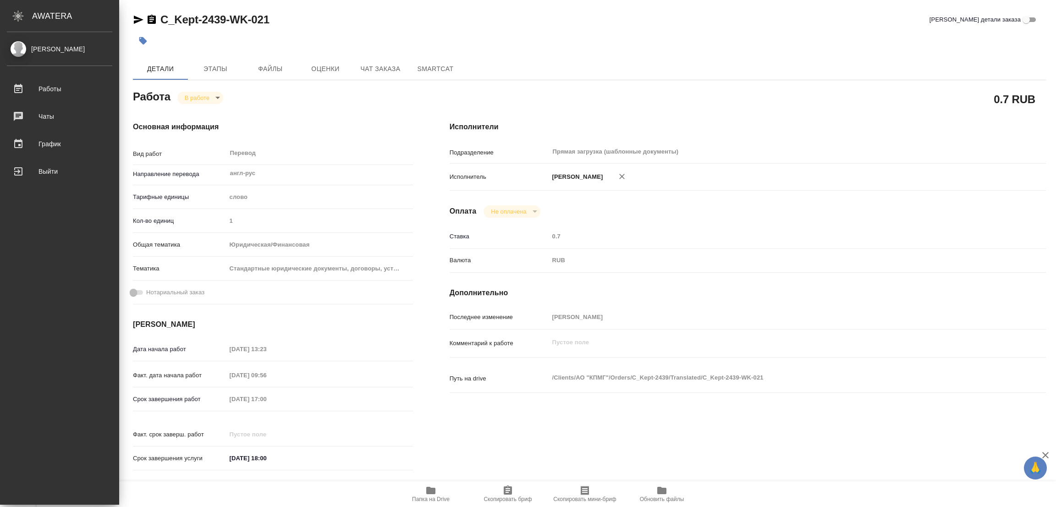
type textarea "x"
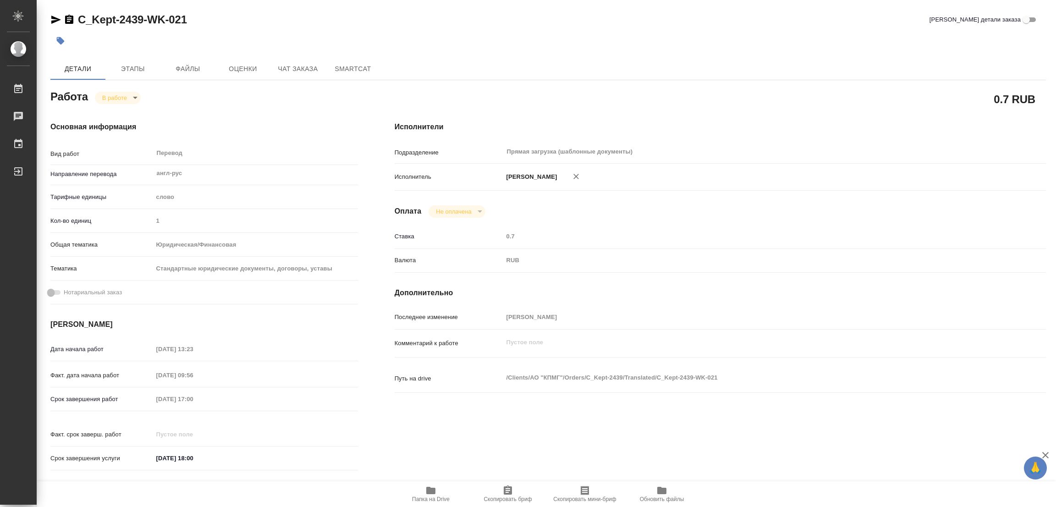
type textarea "x"
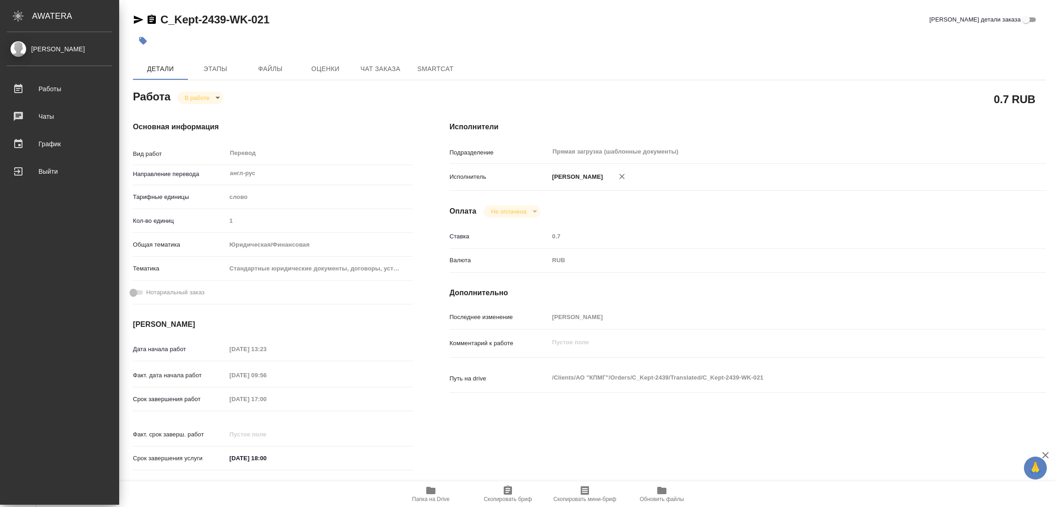
type textarea "x"
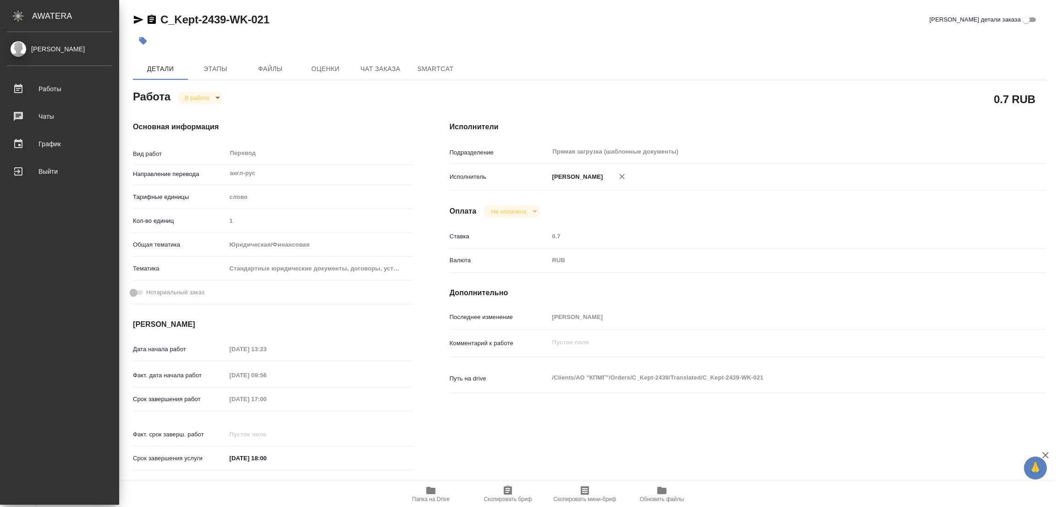
type textarea "x"
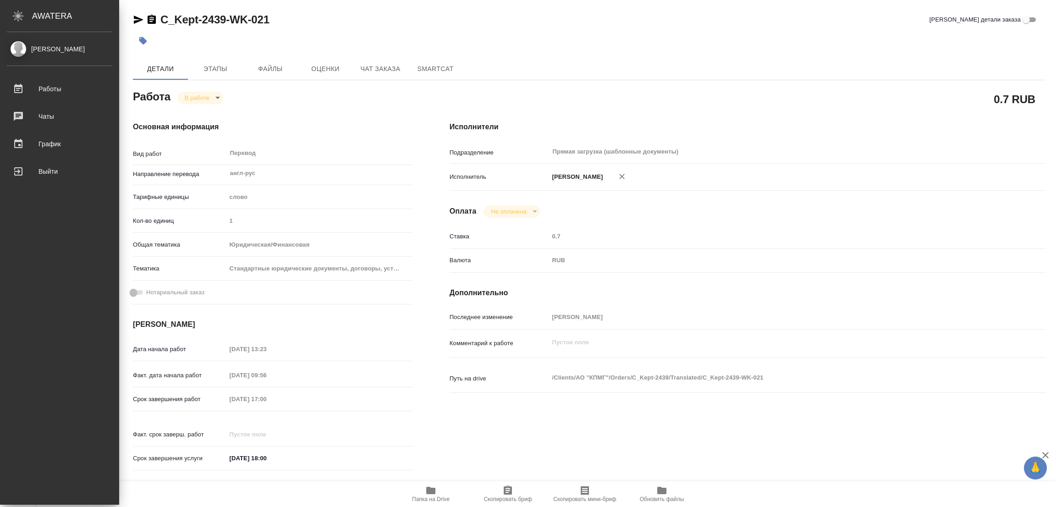
type textarea "x"
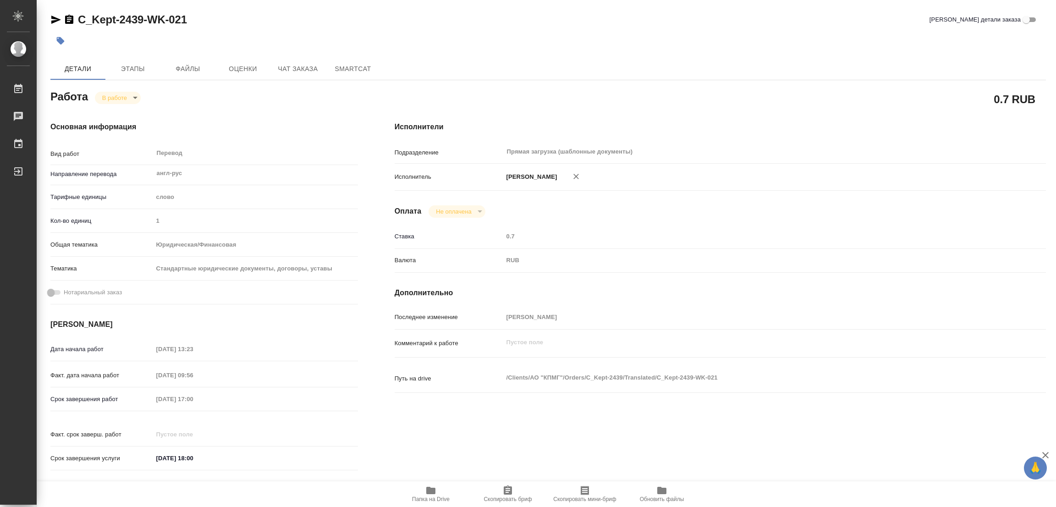
click at [229, 140] on div "Основная информация Вид работ Перевод x ​ Направление перевода англ-рус ​ Тариф…" at bounding box center [204, 298] width 308 height 355
type textarea "x"
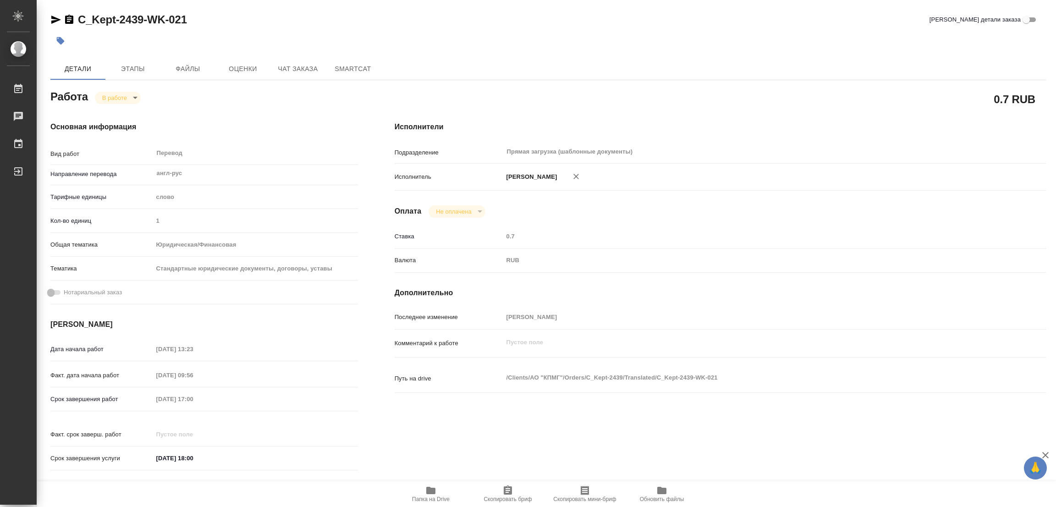
type textarea "x"
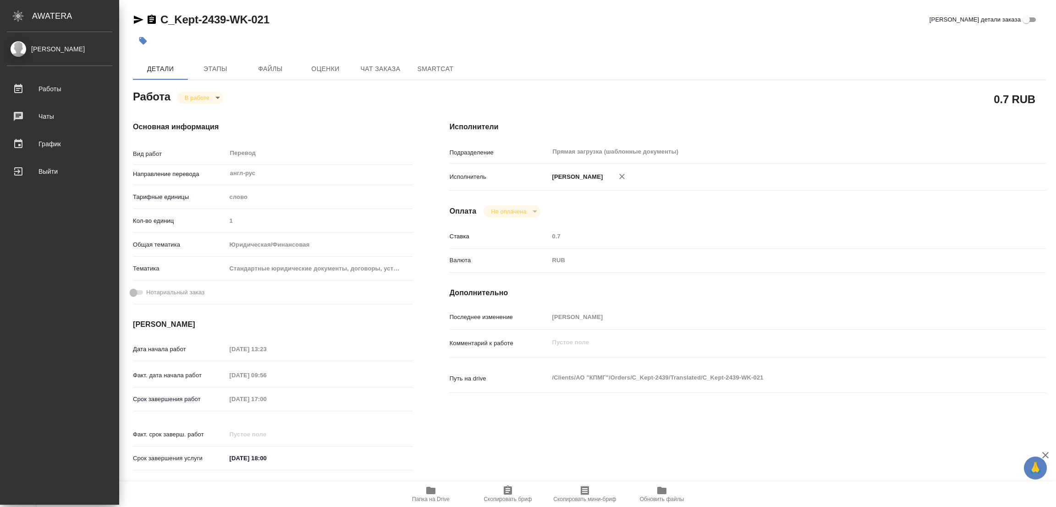
type textarea "x"
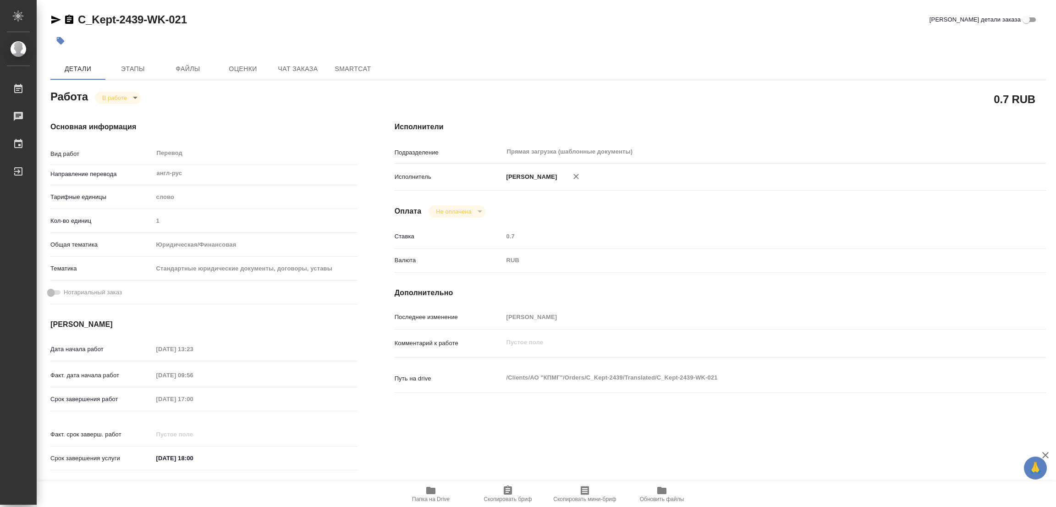
type textarea "x"
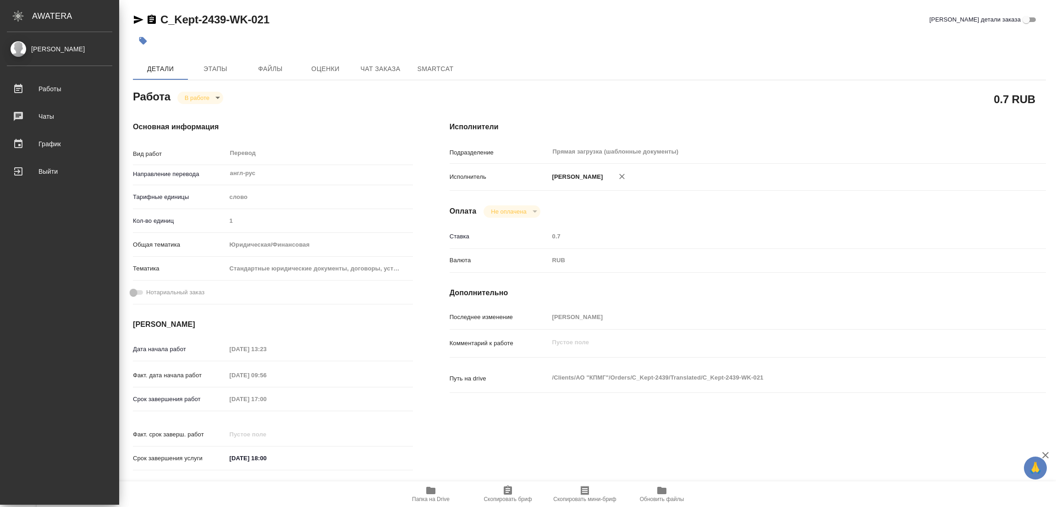
type textarea "x"
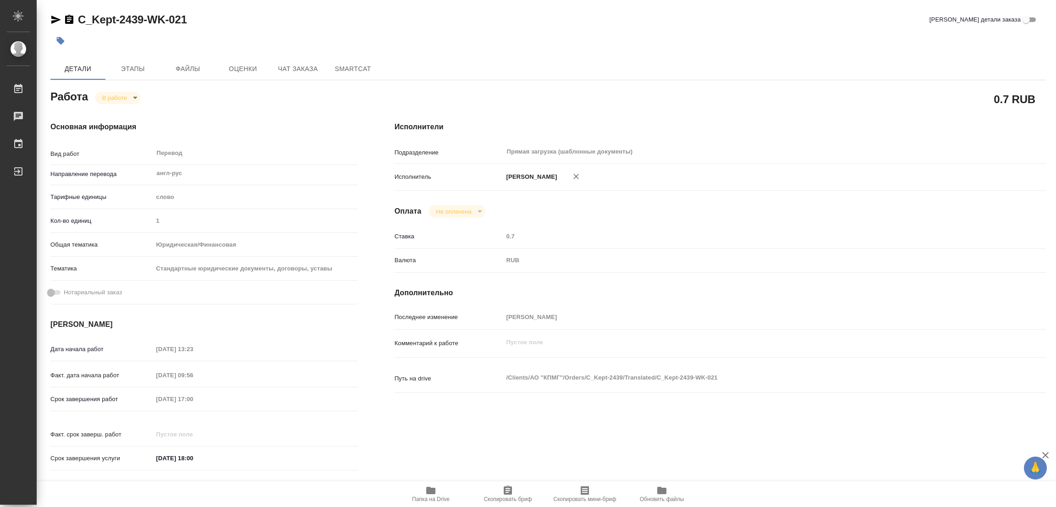
type textarea "x"
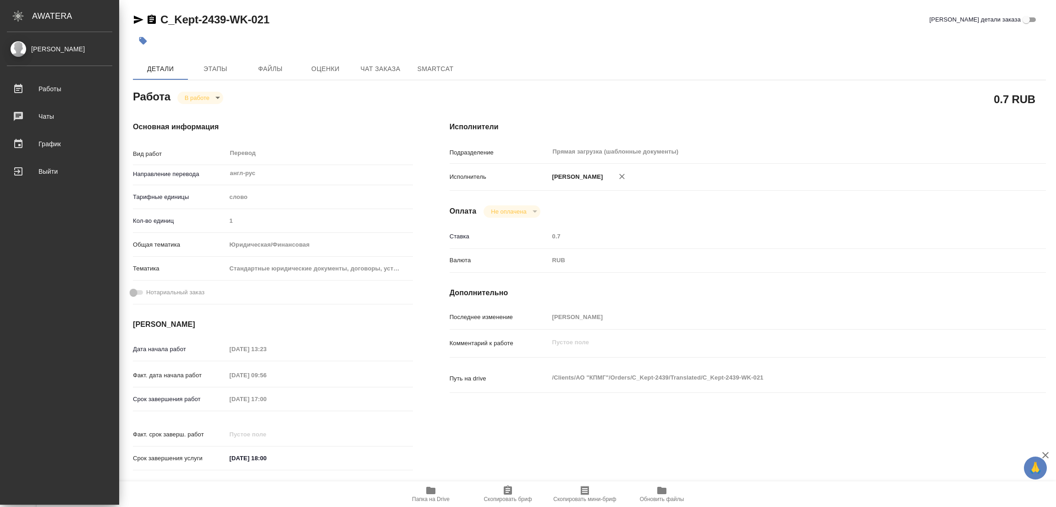
type textarea "x"
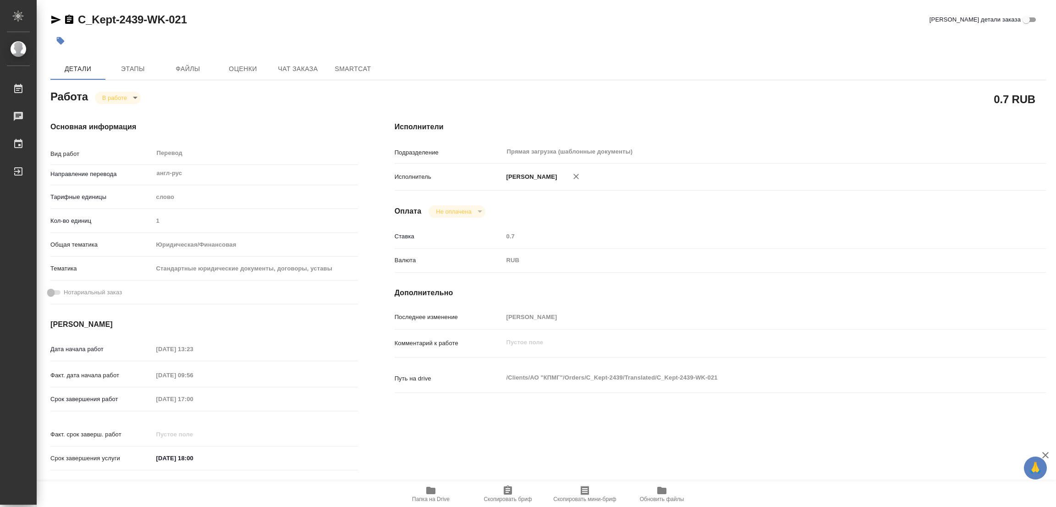
type textarea "x"
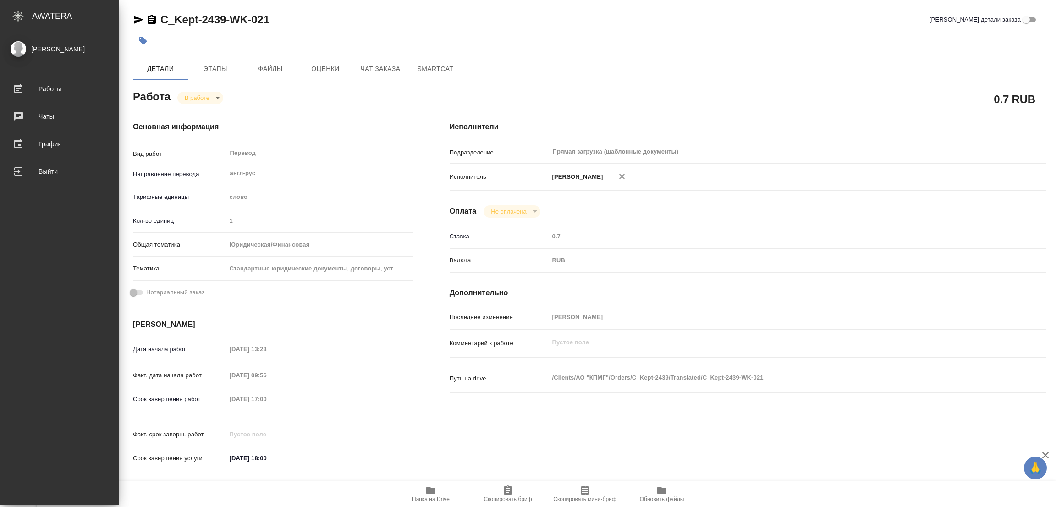
type textarea "x"
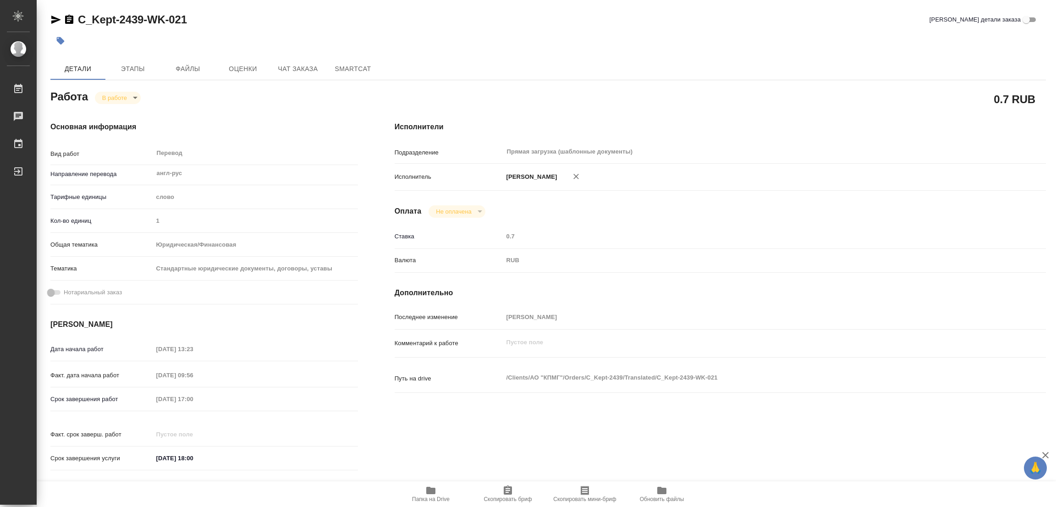
type textarea "x"
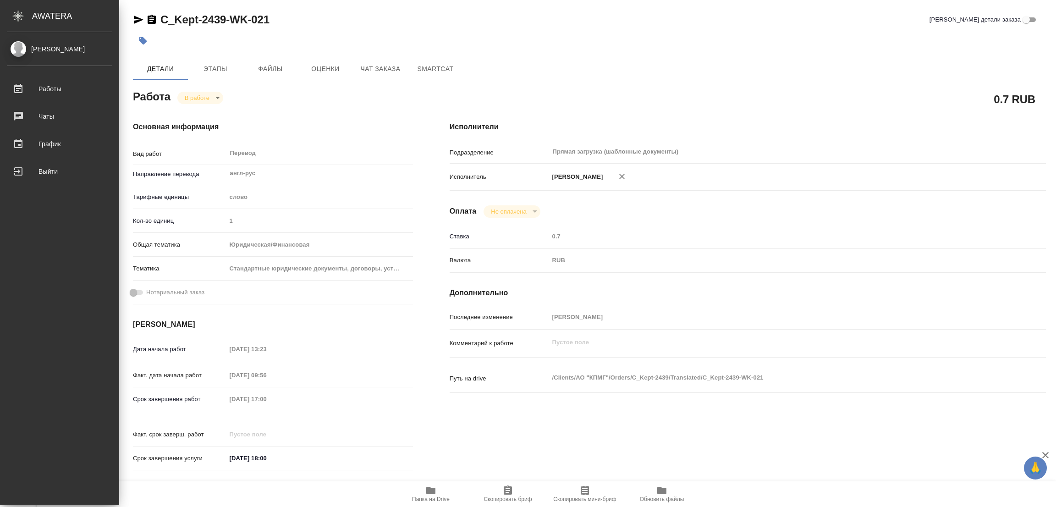
type textarea "x"
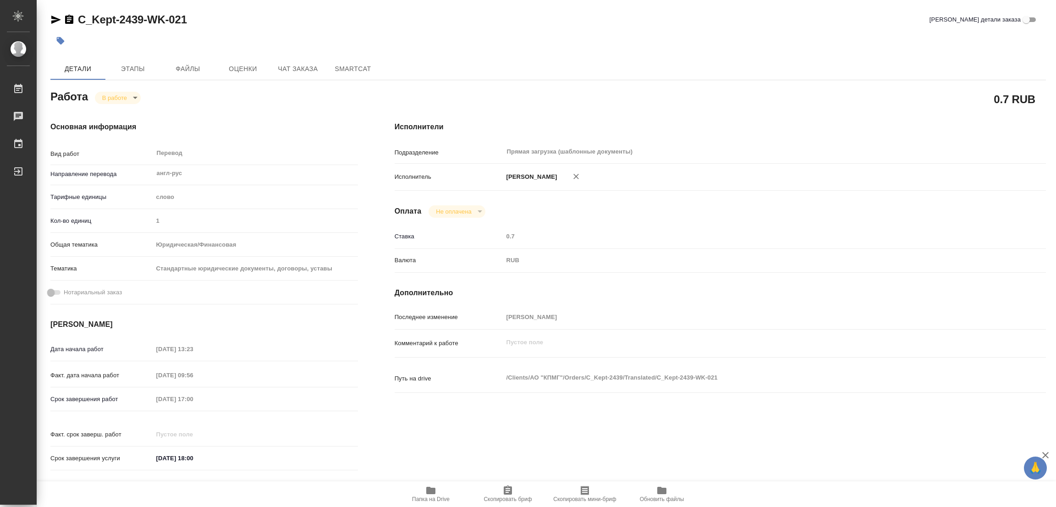
type textarea "x"
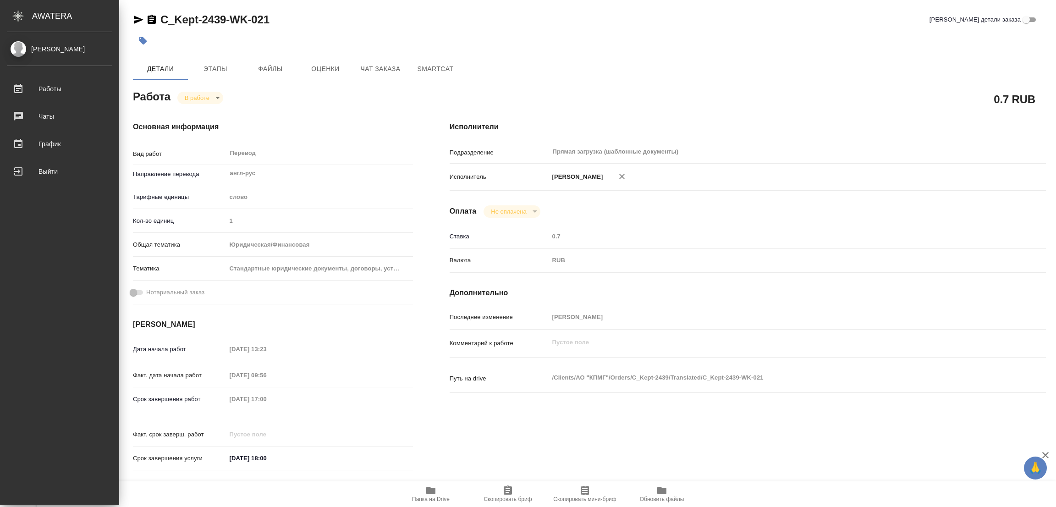
type textarea "x"
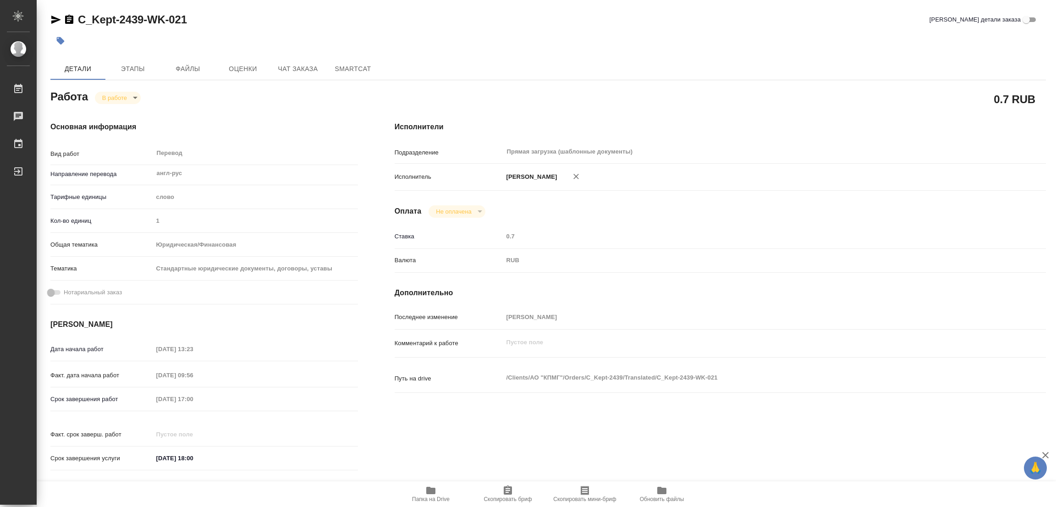
type textarea "x"
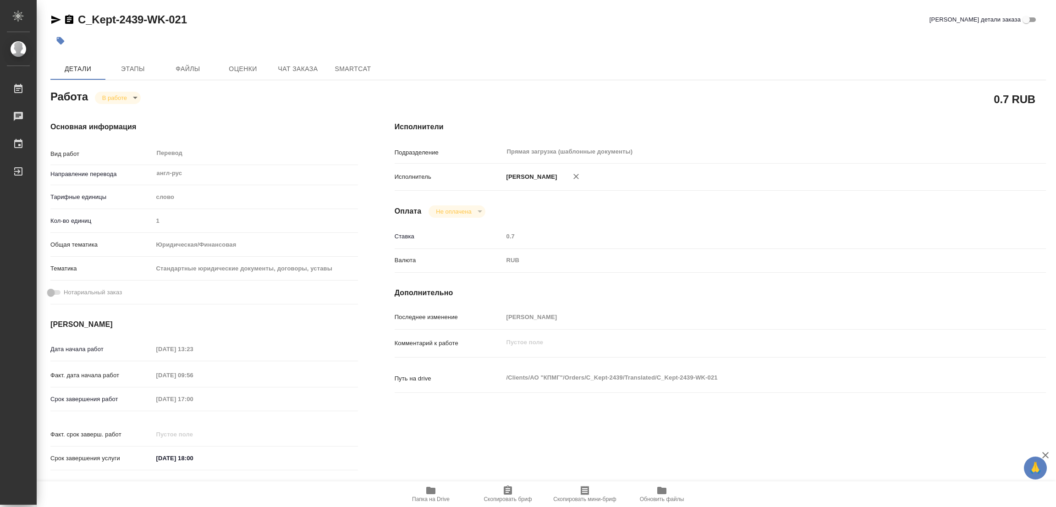
type textarea "x"
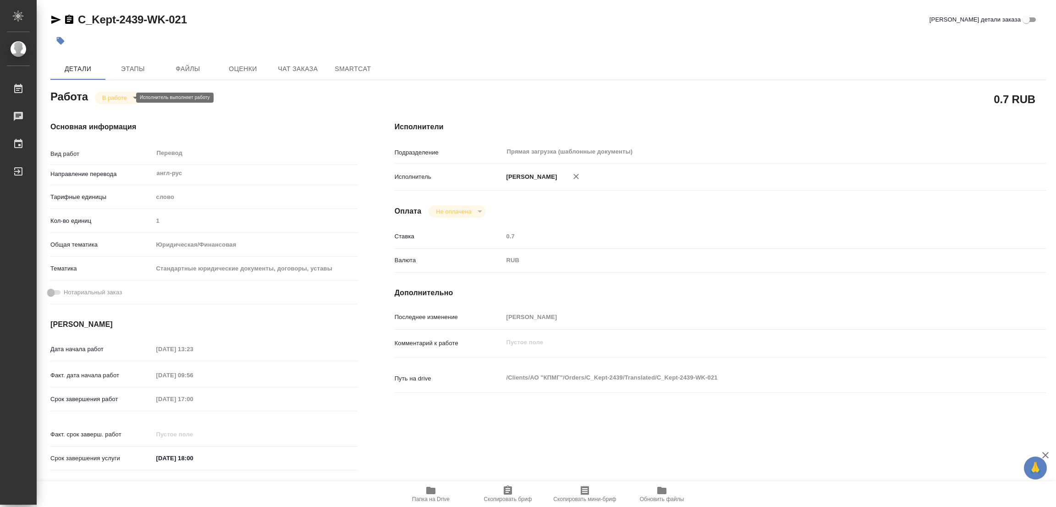
click at [108, 97] on body "🙏 .cls-1 fill:#fff; AWATERA Popova Galina Работы 0 Чаты График Выйти C_Kept-243…" at bounding box center [528, 253] width 1056 height 507
click at [120, 113] on button "Выполнен" at bounding box center [118, 113] width 33 height 10
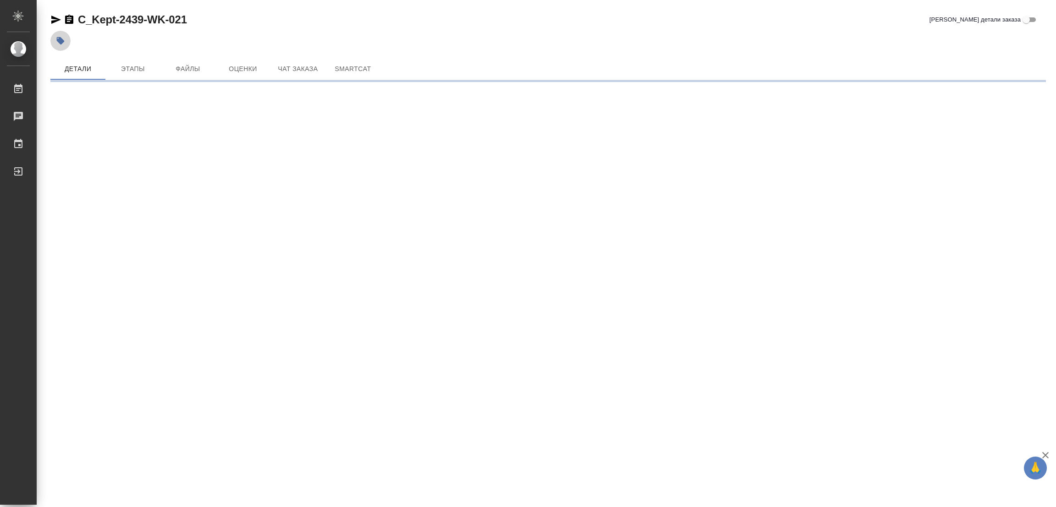
click at [60, 39] on icon "button" at bounding box center [61, 41] width 8 height 8
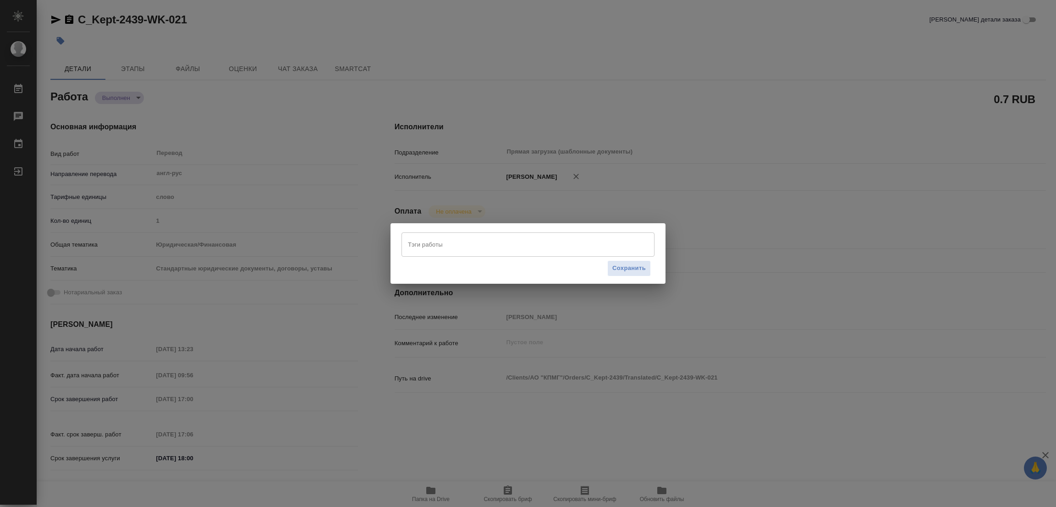
type textarea "x"
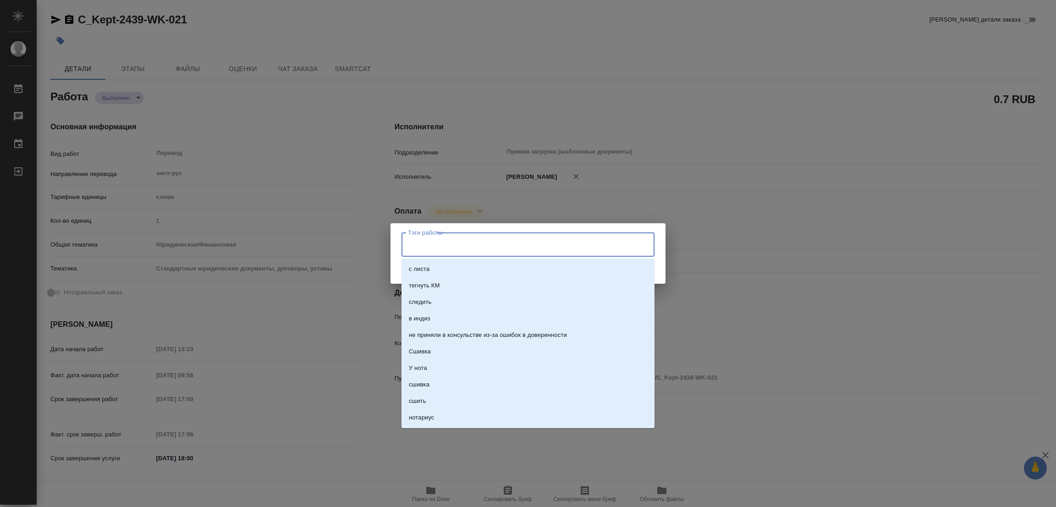
click at [446, 239] on input "Тэги работы" at bounding box center [519, 245] width 227 height 16
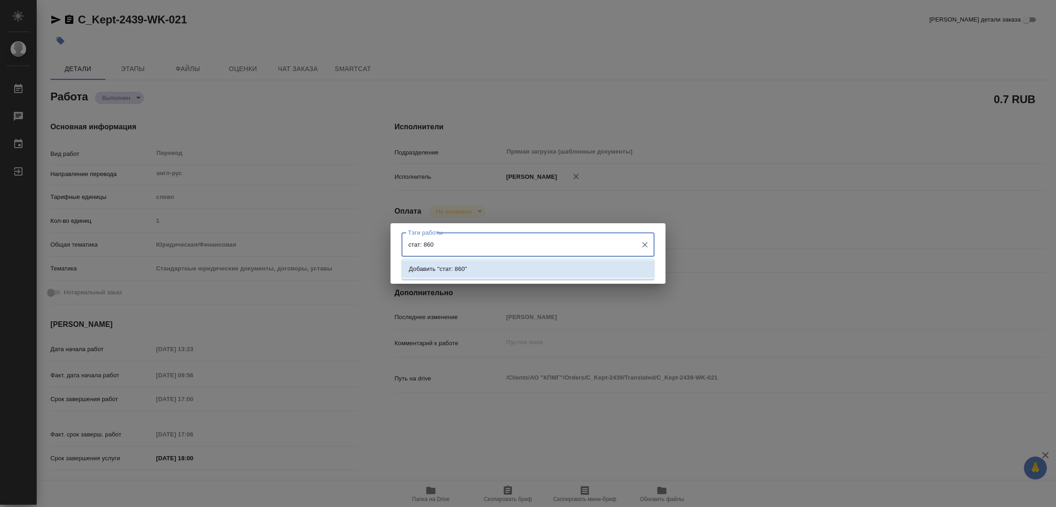
click at [453, 267] on p "Добавить "стат: 860"" at bounding box center [438, 268] width 58 height 9
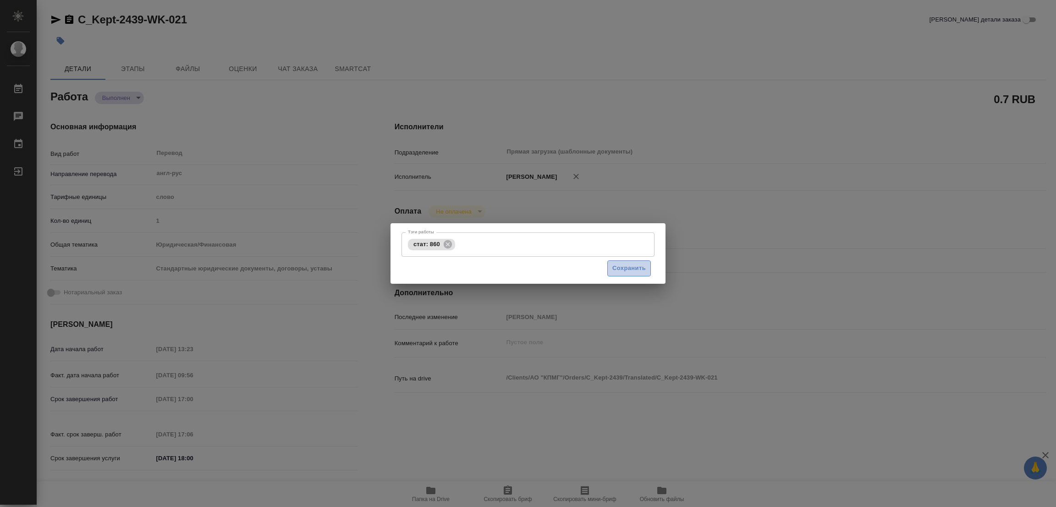
click at [633, 262] on button "Сохранить" at bounding box center [629, 268] width 44 height 16
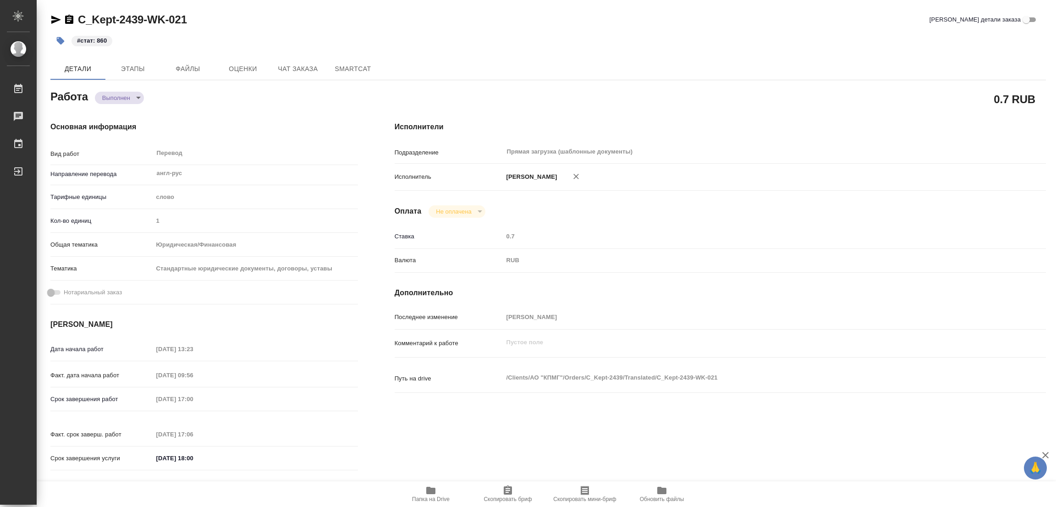
click at [702, 220] on div "Исполнители Подразделение Прямая загрузка (шаблонные документы) ​ Исполнитель П…" at bounding box center [720, 298] width 688 height 391
click at [264, 111] on div "Основная информация Вид работ Перевод x ​ Направление перевода англ-рус ​ Тариф…" at bounding box center [204, 298] width 344 height 391
type textarea "x"
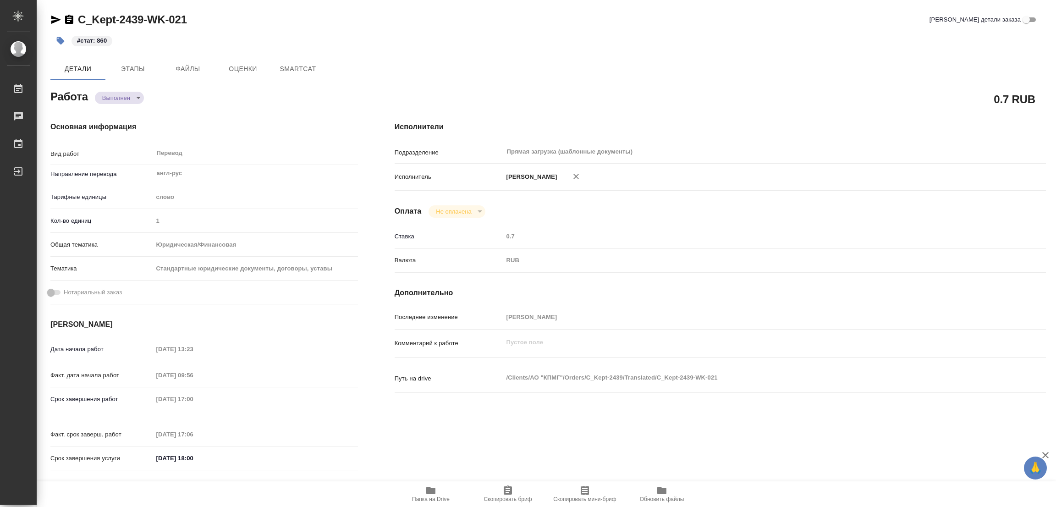
type textarea "x"
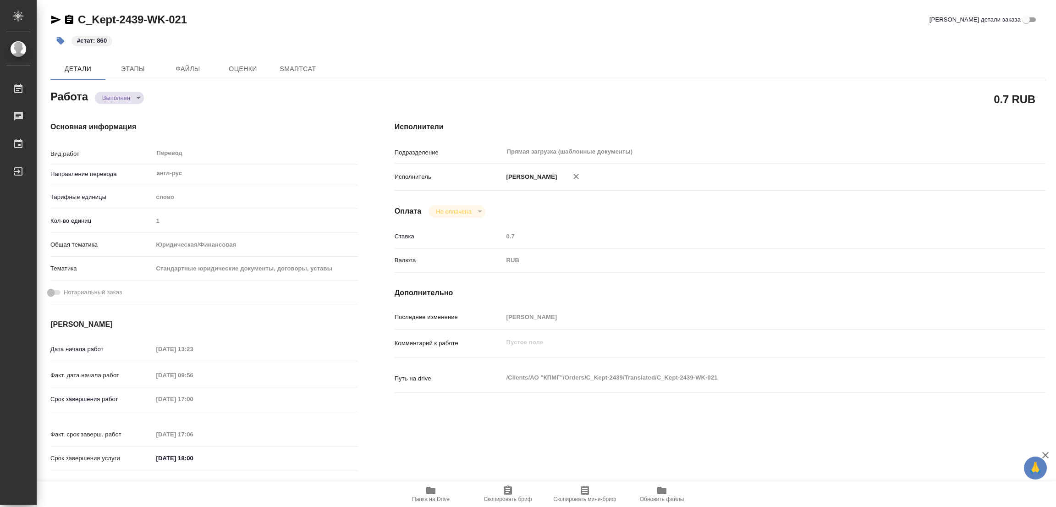
type textarea "x"
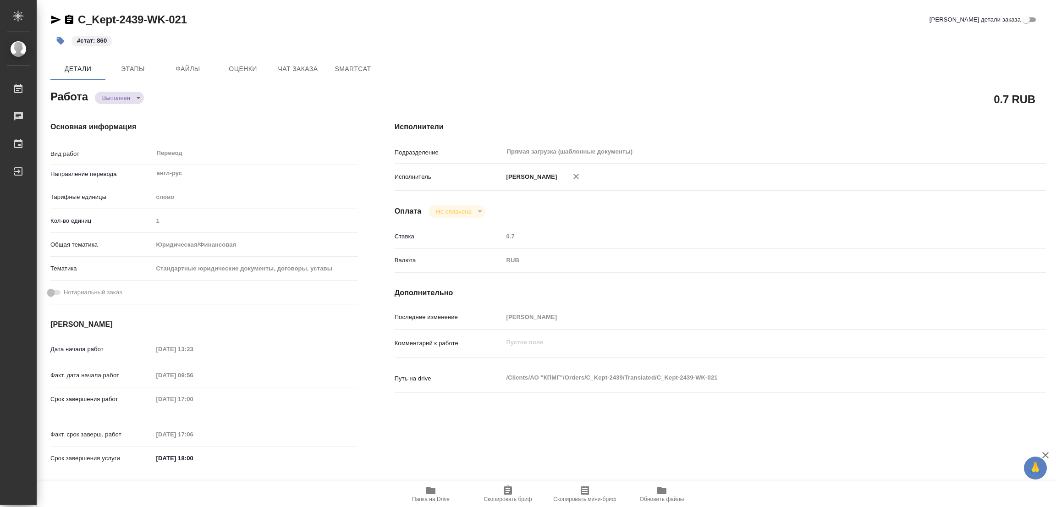
type textarea "x"
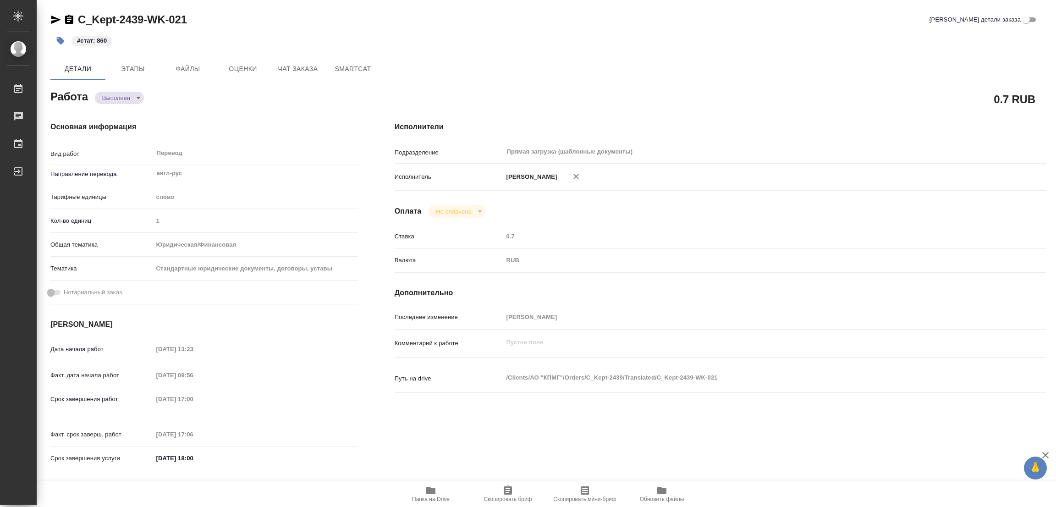
type textarea "x"
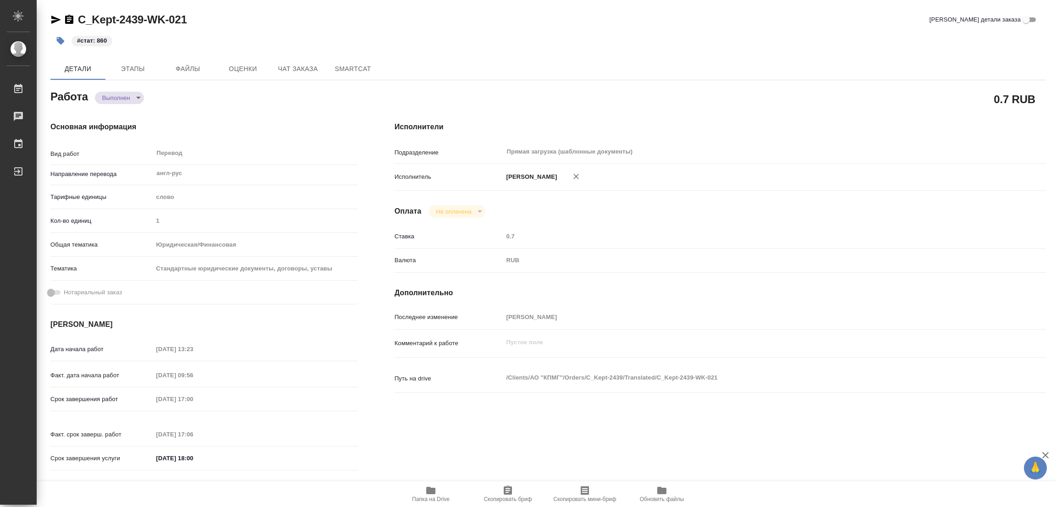
type textarea "x"
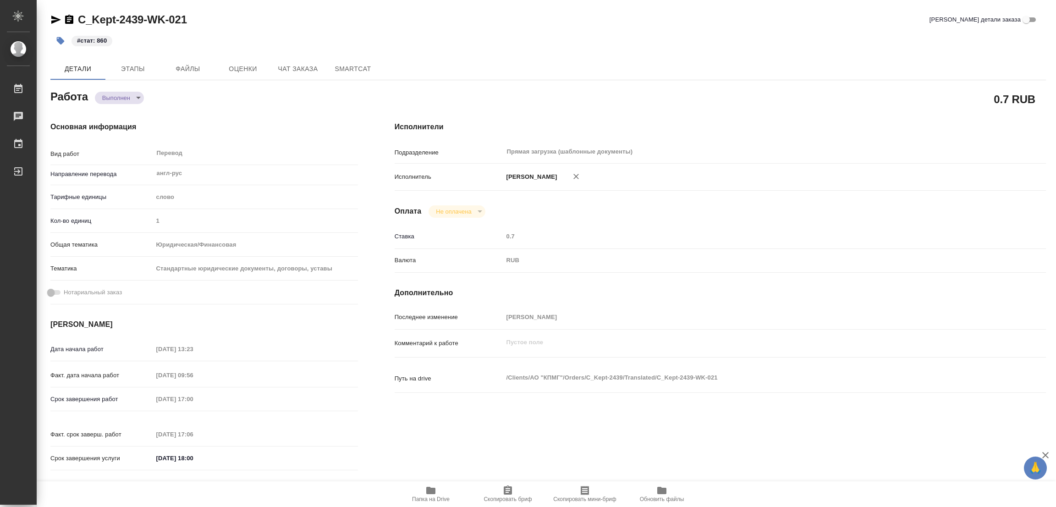
type textarea "x"
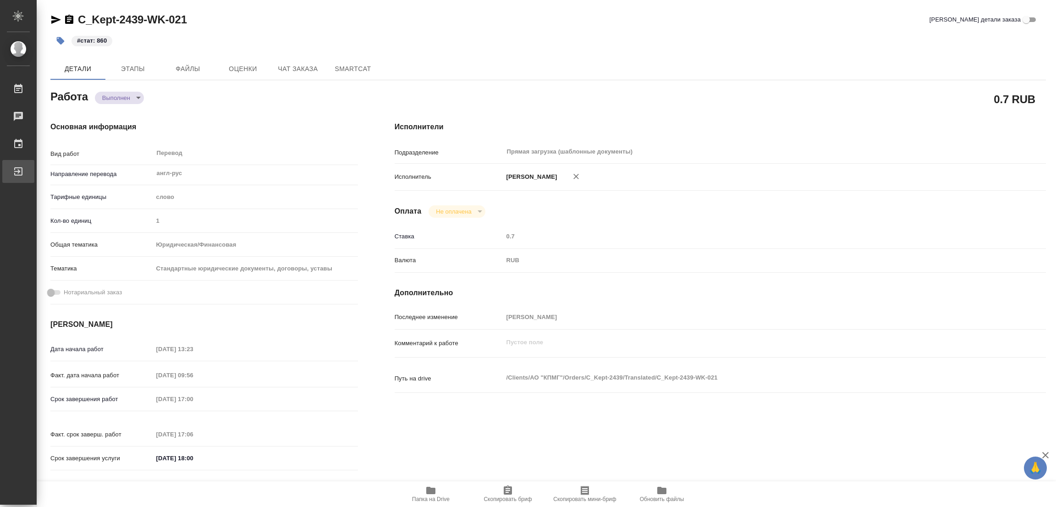
type textarea "x"
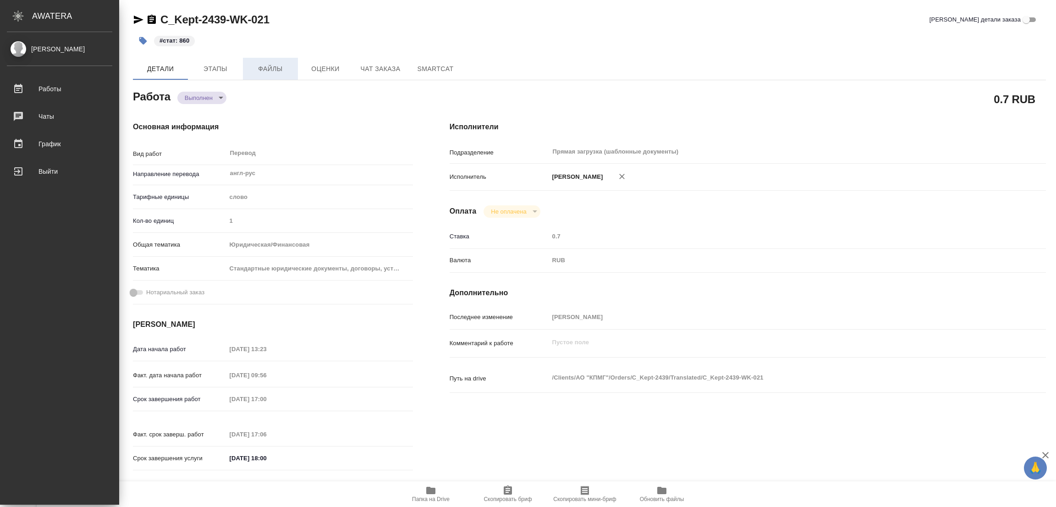
type textarea "x"
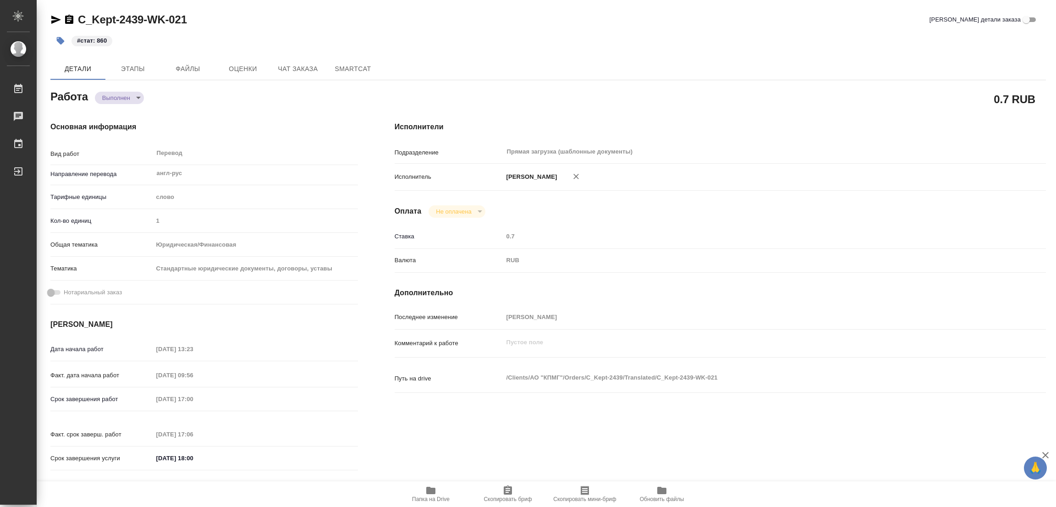
click at [333, 15] on div "C_Kept-2439-WK-021 Кратко детали заказа" at bounding box center [548, 19] width 996 height 15
click at [761, 185] on div "Попова Галина" at bounding box center [747, 176] width 489 height 19
click at [235, 104] on div "Основная информация Вид работ Перевод x ​ Направление перевода англ-рус ​ Тариф…" at bounding box center [204, 298] width 344 height 391
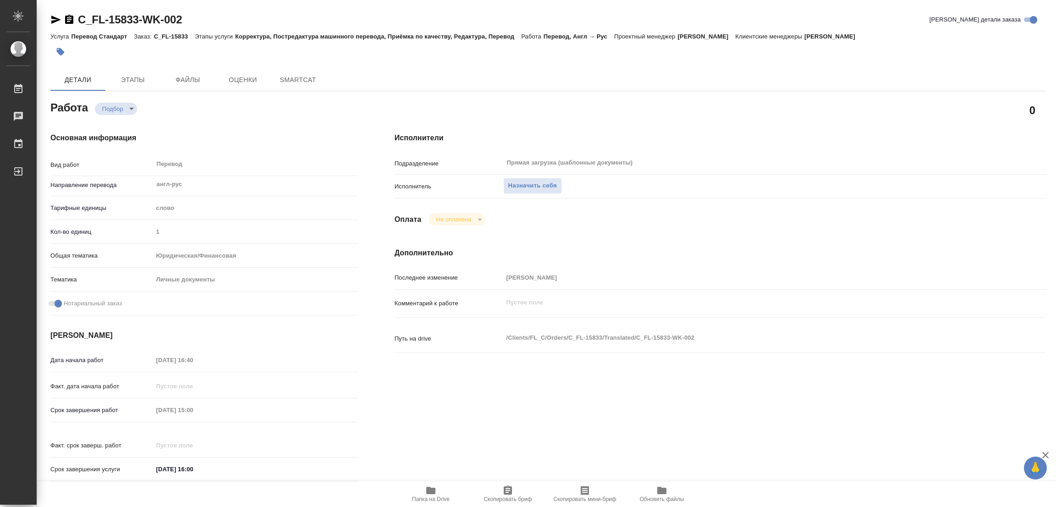
type textarea "x"
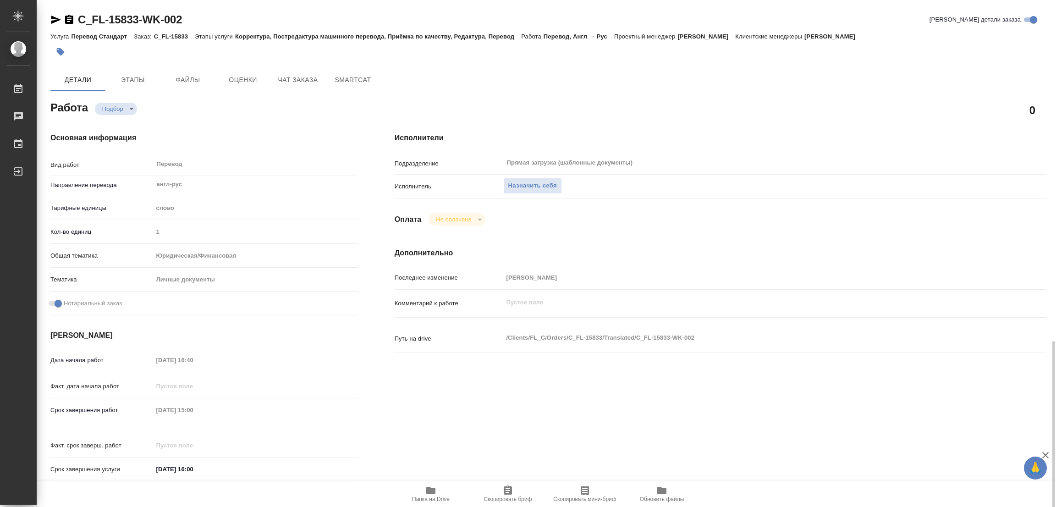
type textarea "x"
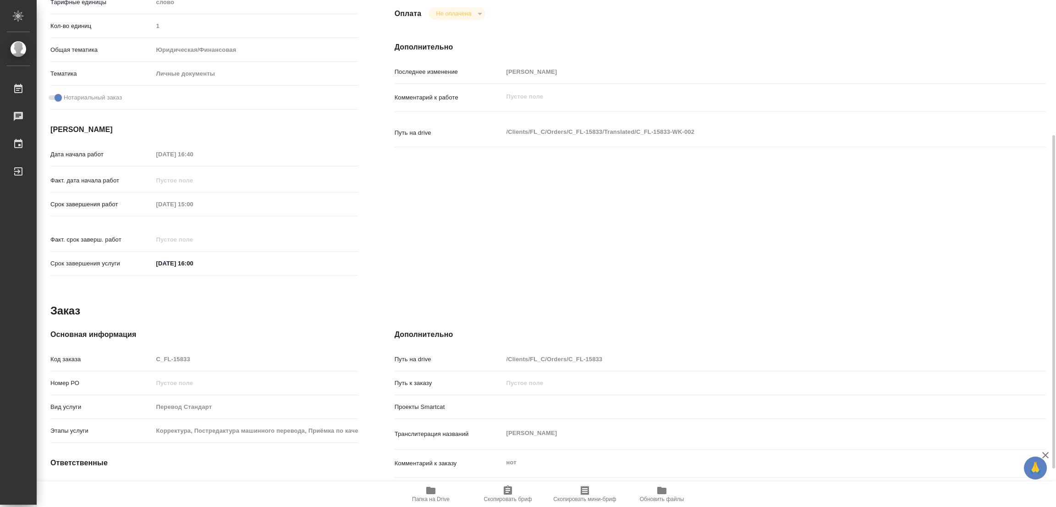
type textarea "x"
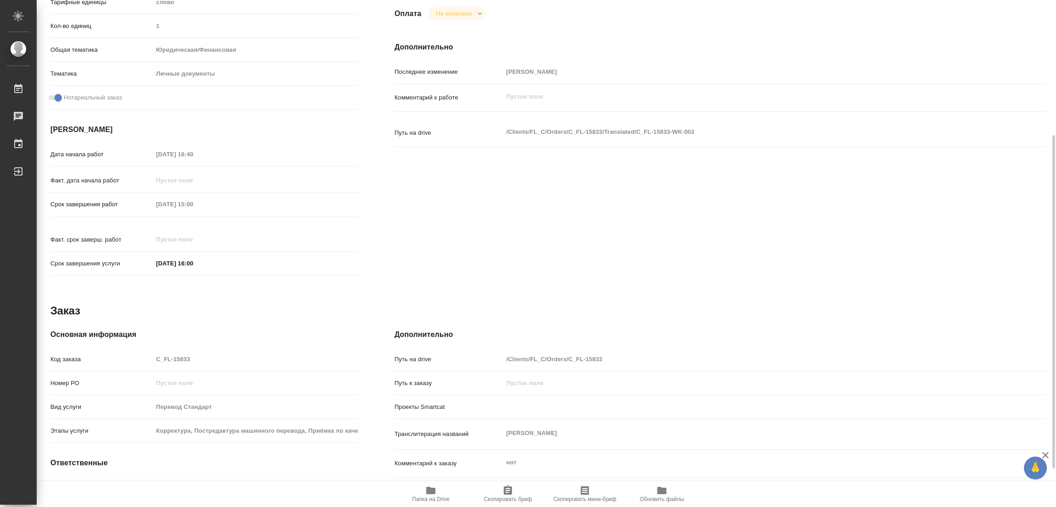
scroll to position [263, 0]
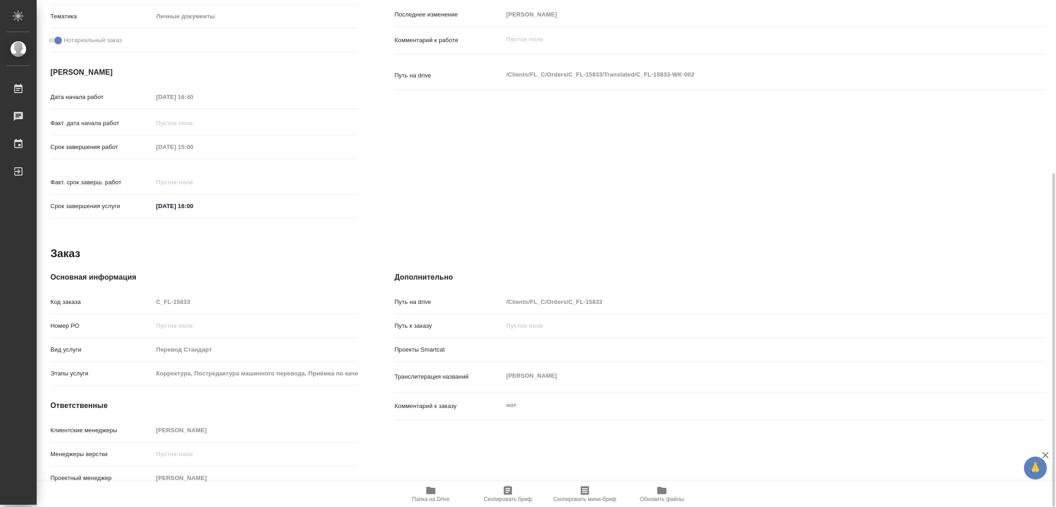
type textarea "x"
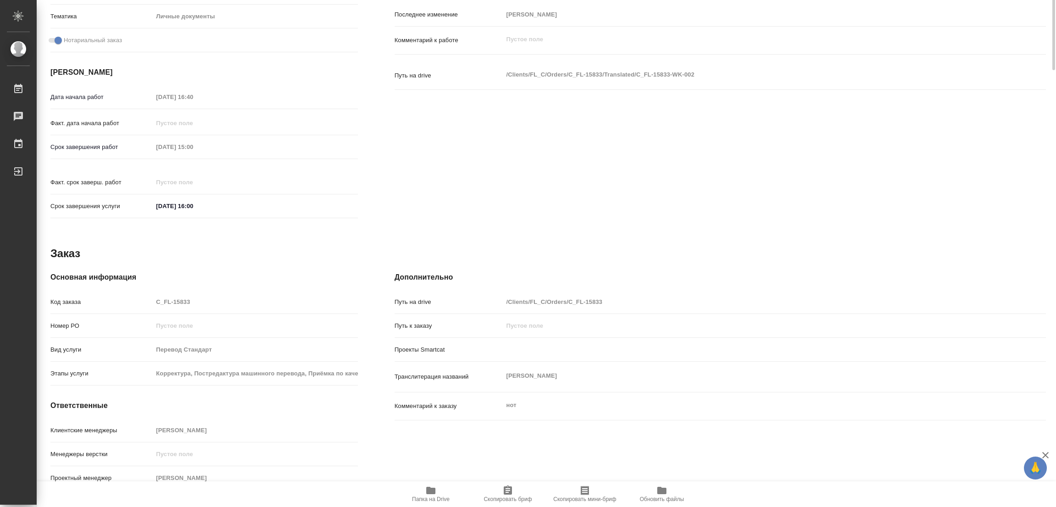
scroll to position [0, 0]
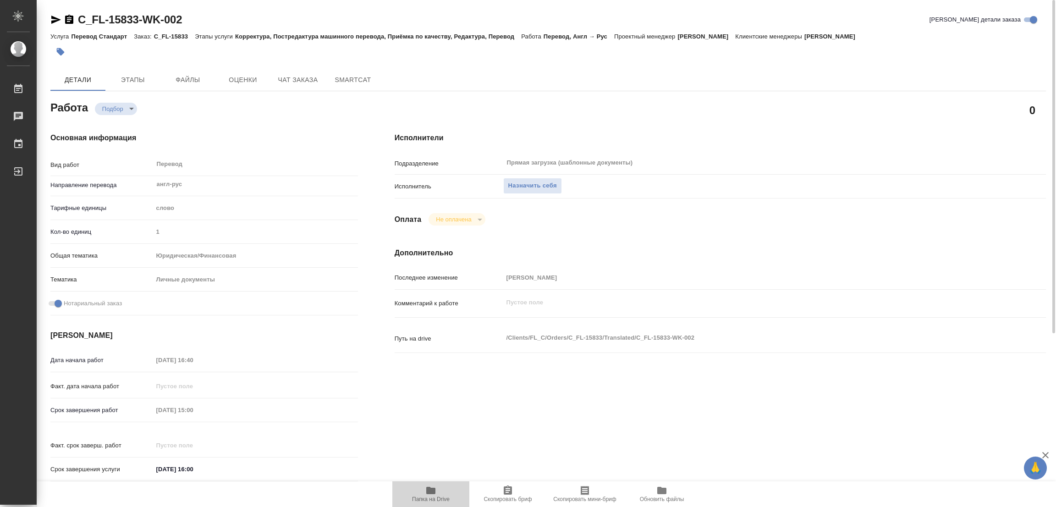
click at [428, 484] on button "Папка на Drive" at bounding box center [430, 494] width 77 height 26
click at [525, 182] on span "Назначить себя" at bounding box center [532, 186] width 49 height 11
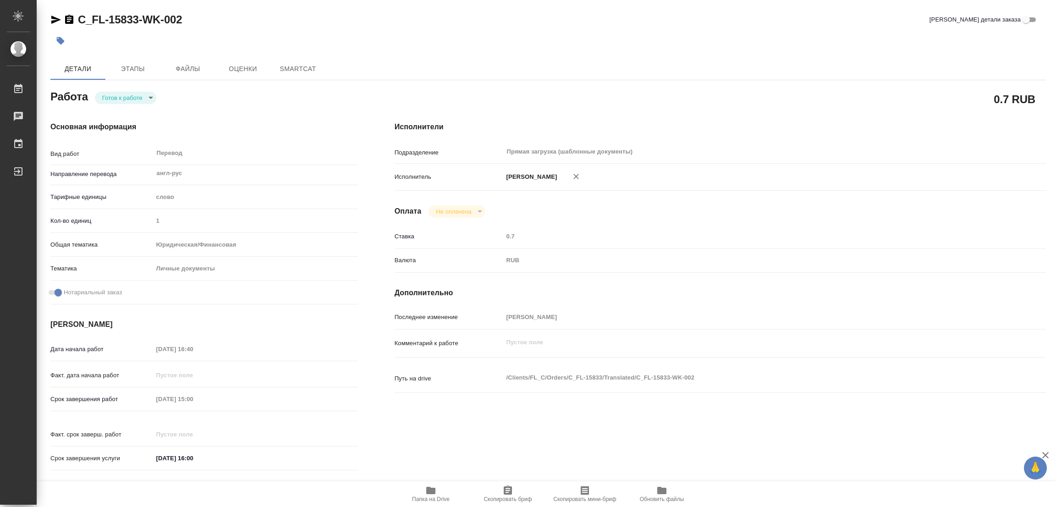
type textarea "x"
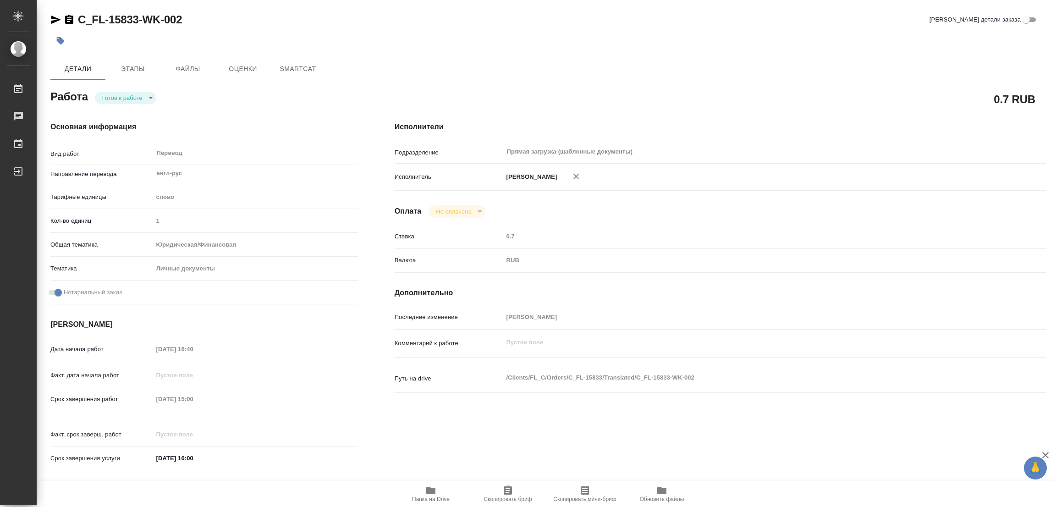
type textarea "x"
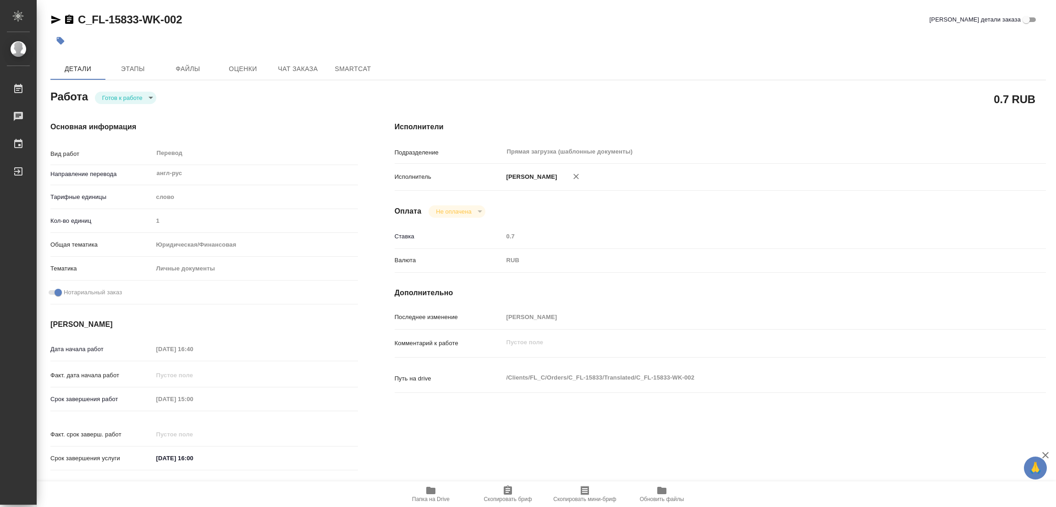
type textarea "x"
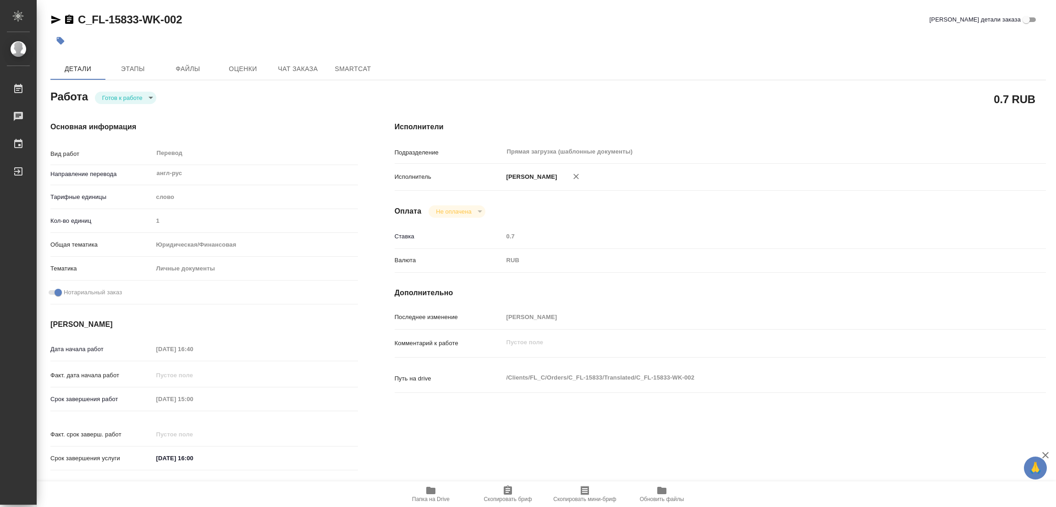
click at [111, 97] on body "🙏 .cls-1 fill:#fff; AWATERA [PERSON_NAME] Работы Чаты График Выйти C_FL-15833-W…" at bounding box center [528, 253] width 1056 height 507
click at [111, 97] on button "В работе" at bounding box center [117, 98] width 30 height 10
type textarea "x"
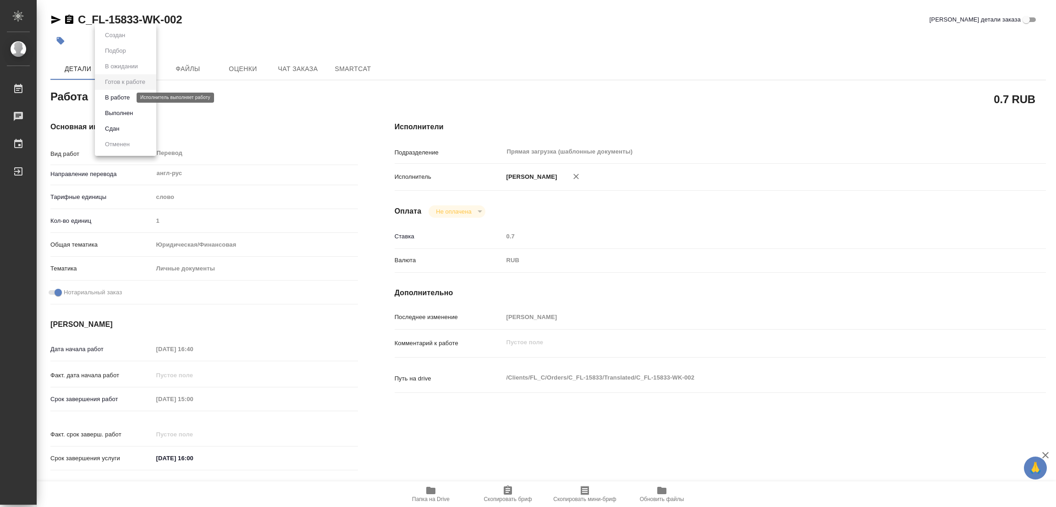
type textarea "x"
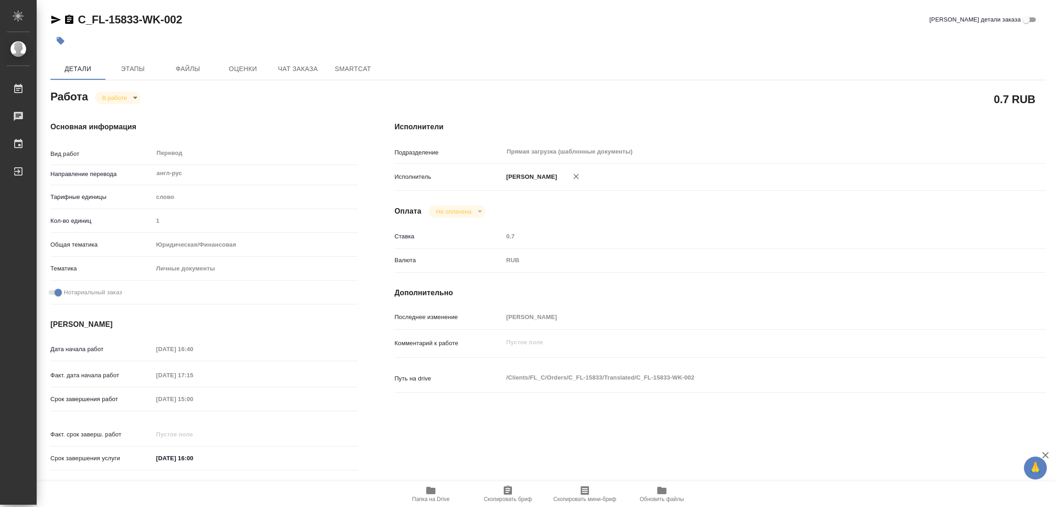
type textarea "x"
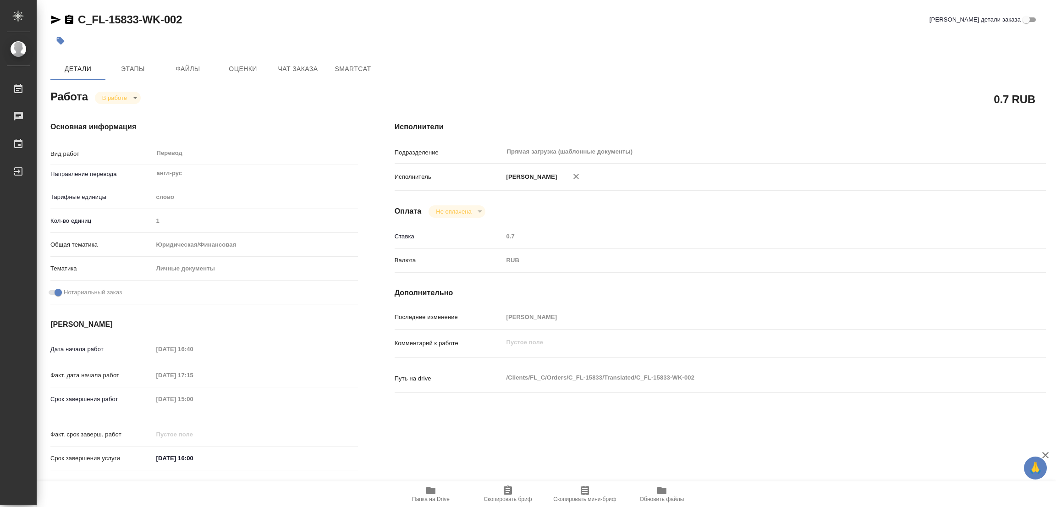
type textarea "x"
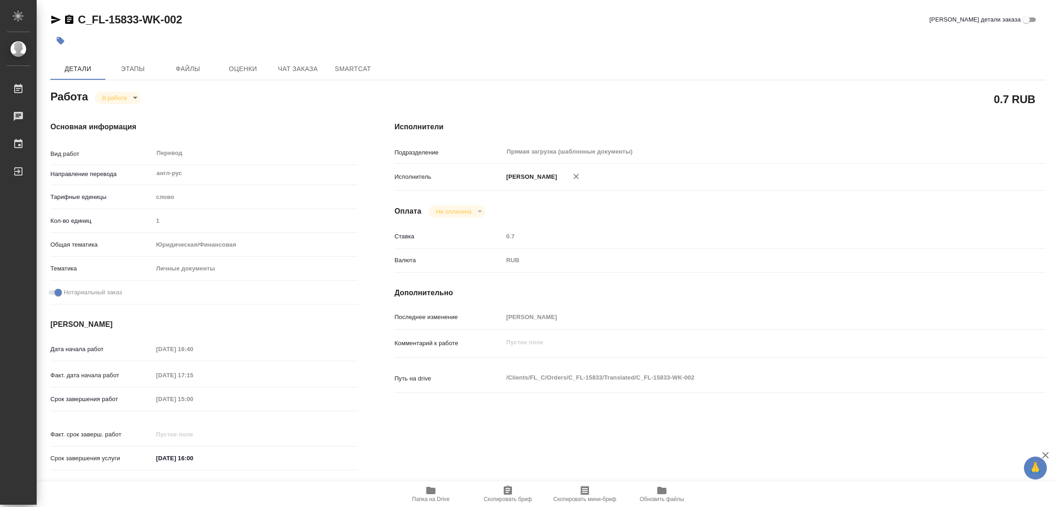
type textarea "x"
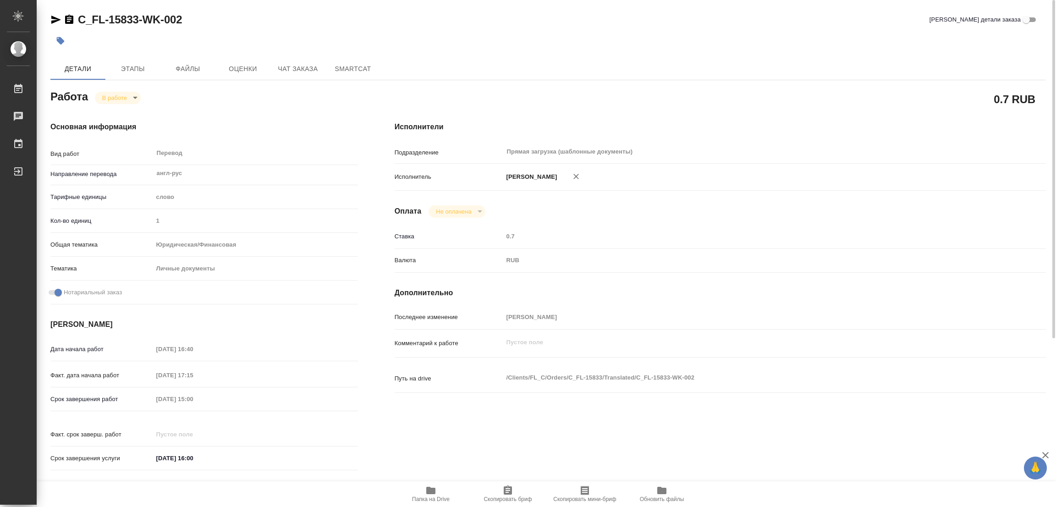
type textarea "x"
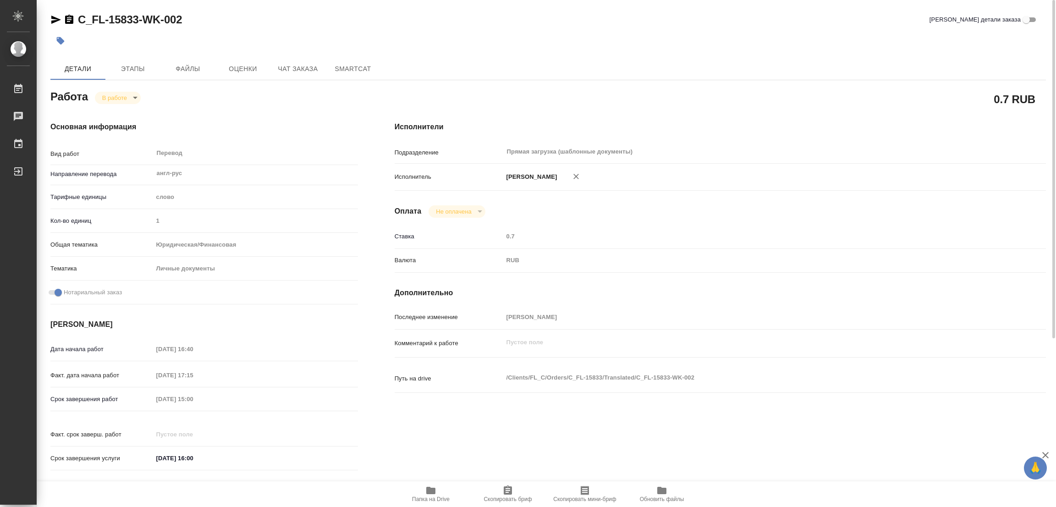
type textarea "x"
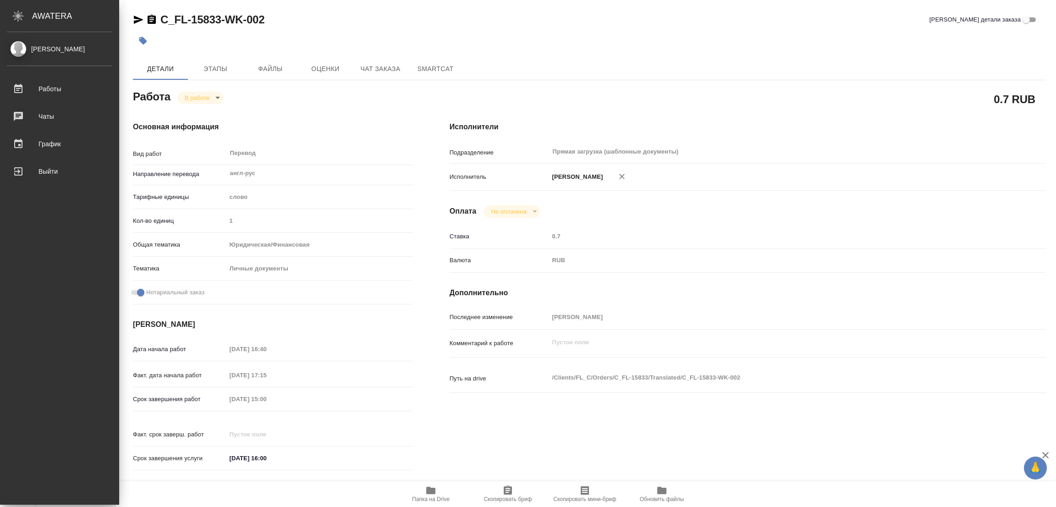
type textarea "x"
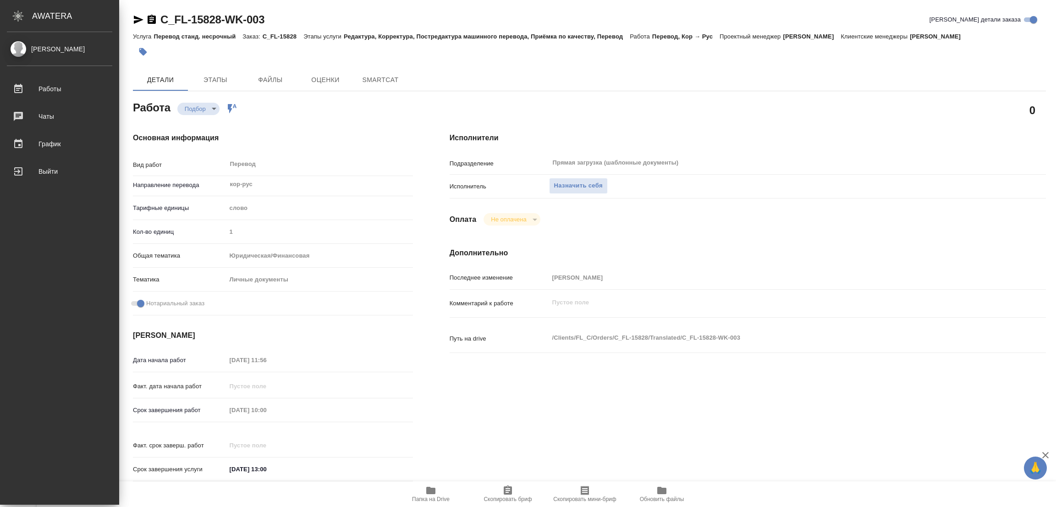
type textarea "x"
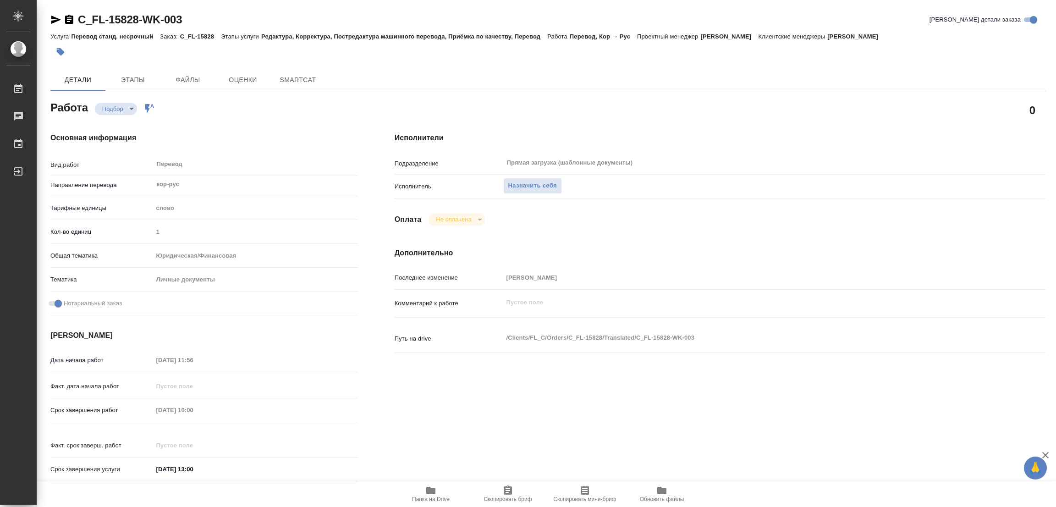
type textarea "x"
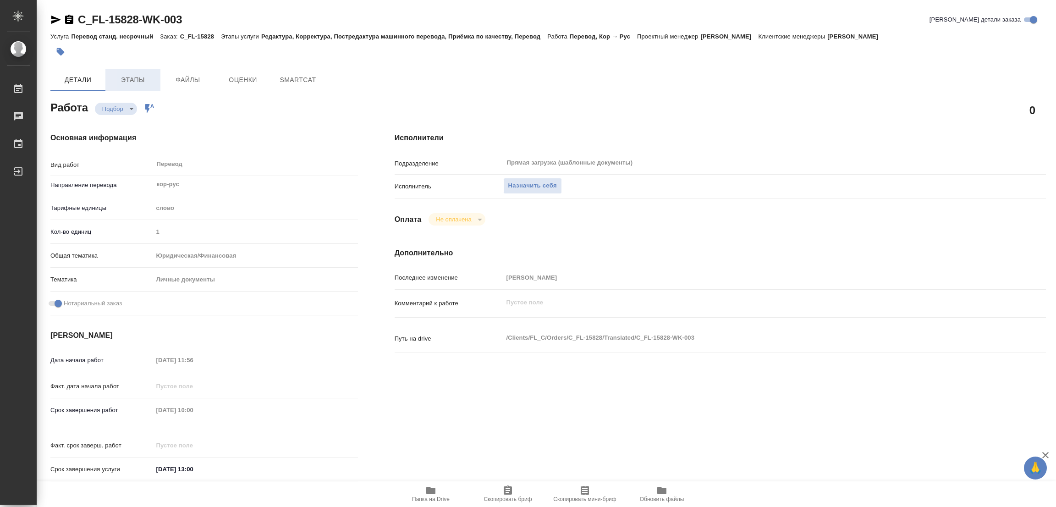
type textarea "x"
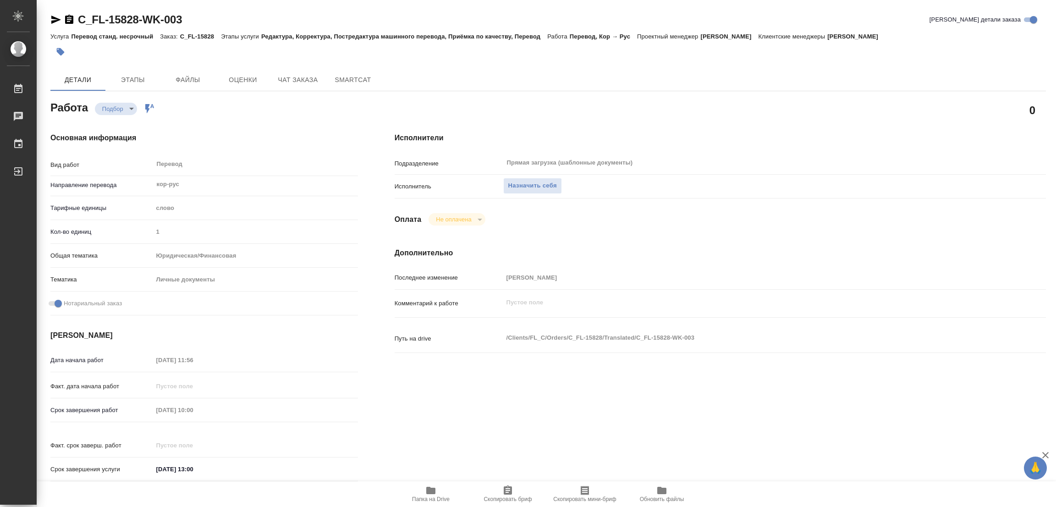
type textarea "x"
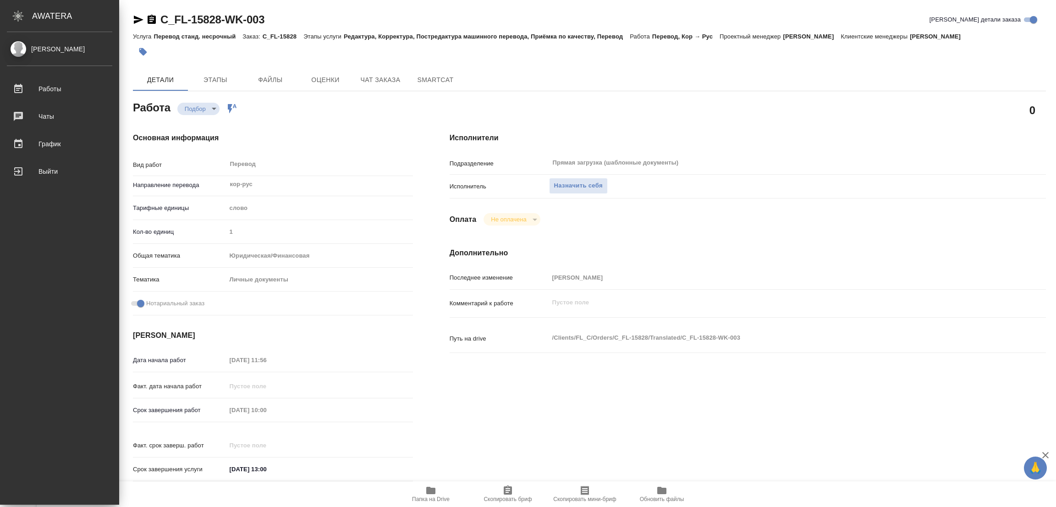
type textarea "x"
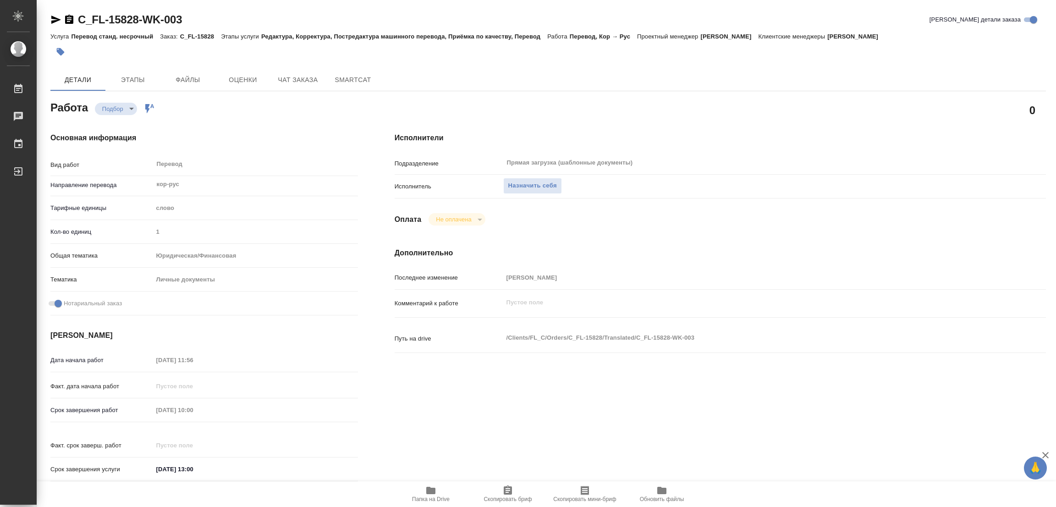
type textarea "x"
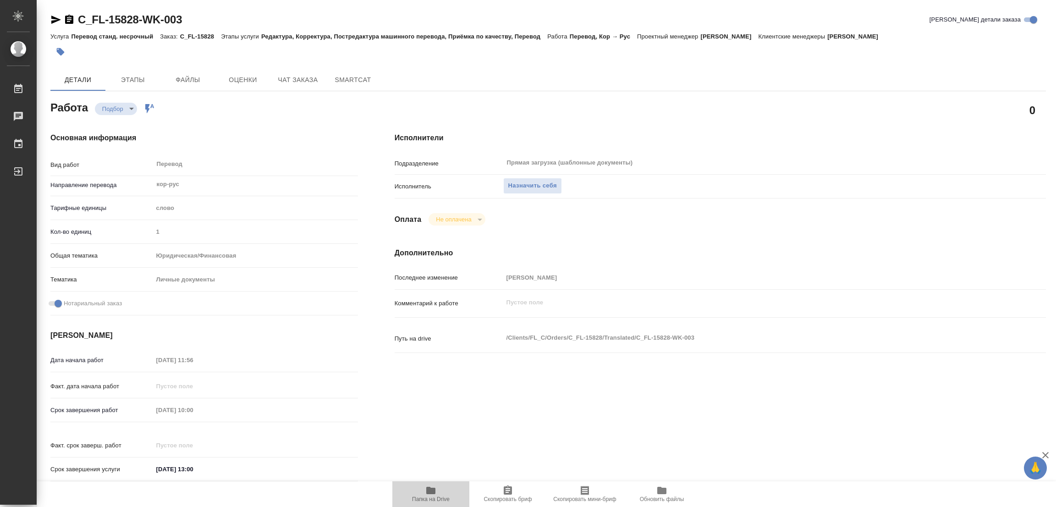
click at [428, 487] on icon "button" at bounding box center [430, 490] width 11 height 11
type textarea "x"
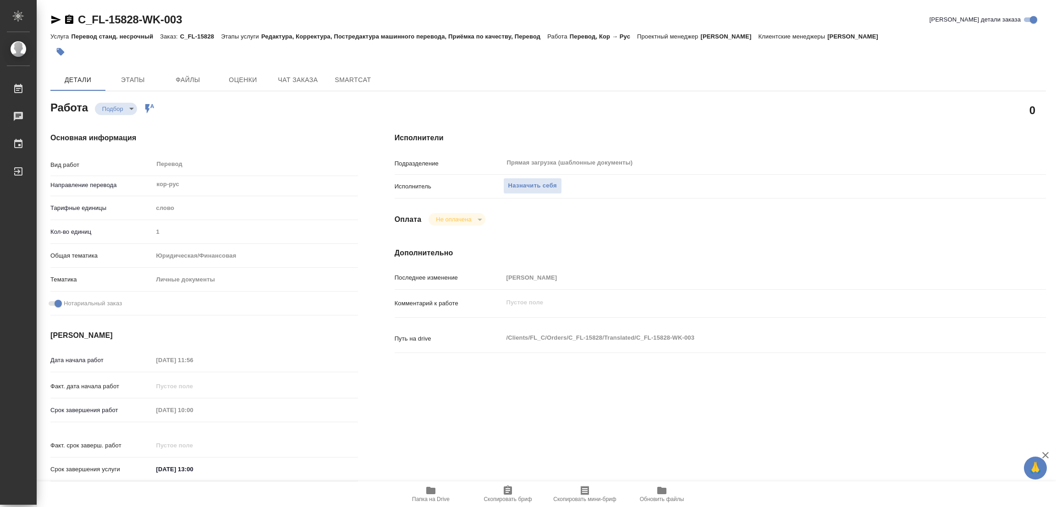
type textarea "x"
